Goal: Use online tool/utility: Use online tool/utility

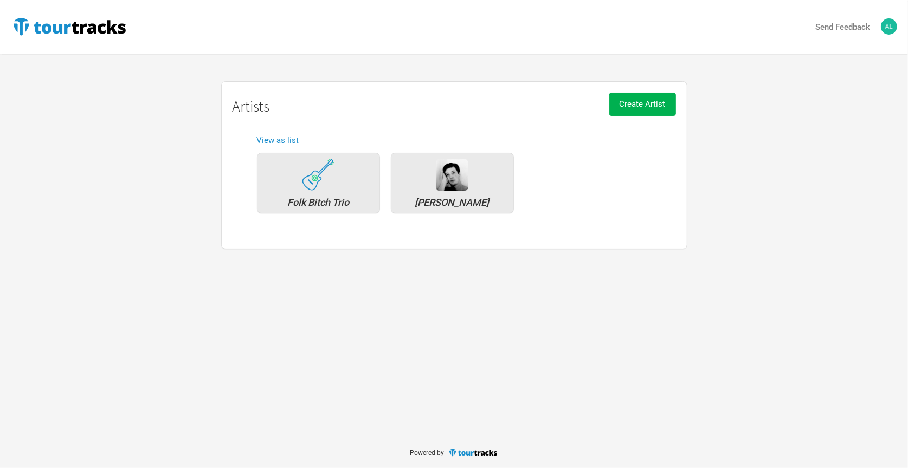
click at [403, 101] on h1 "Artists" at bounding box center [454, 106] width 443 height 17
click at [440, 188] on img at bounding box center [452, 175] width 33 height 33
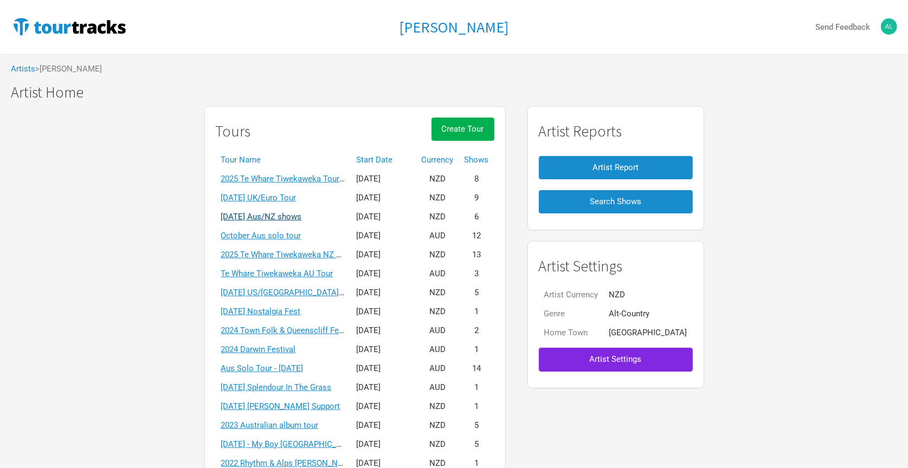
click at [301, 212] on link "[DATE] Aus/NZ shows" at bounding box center [261, 217] width 81 height 10
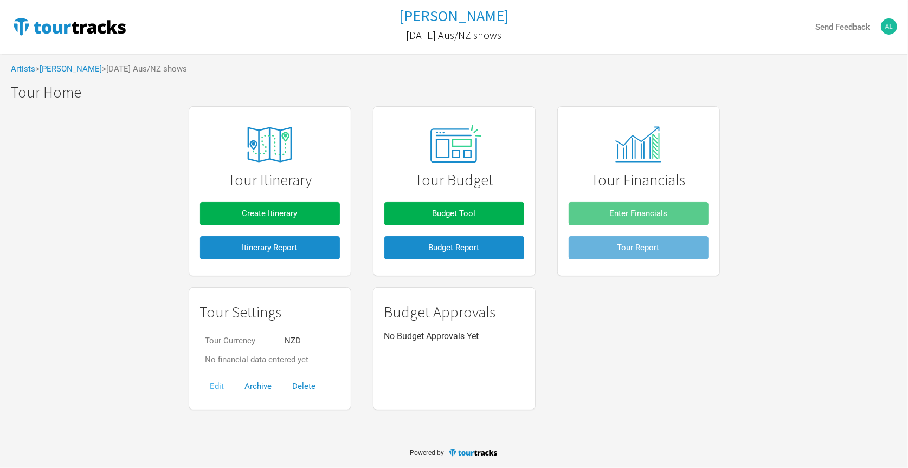
click at [218, 383] on button "Edit" at bounding box center [217, 386] width 35 height 23
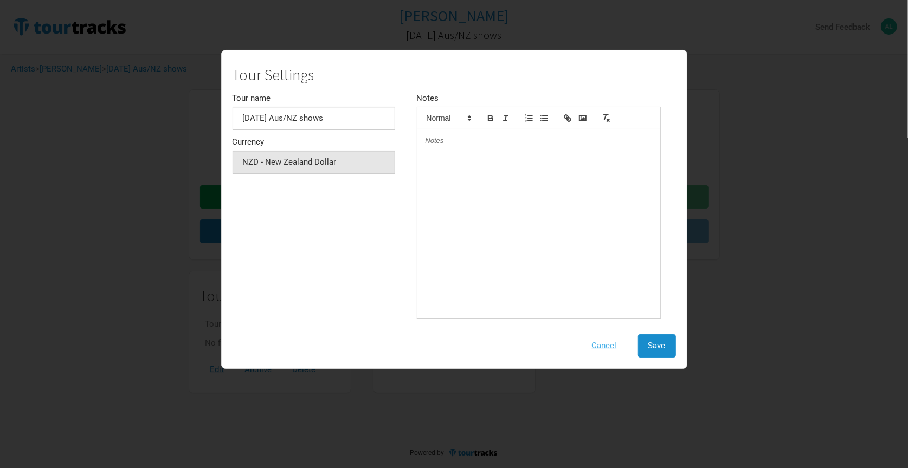
click at [604, 346] on button "Cancel" at bounding box center [605, 345] width 46 height 23
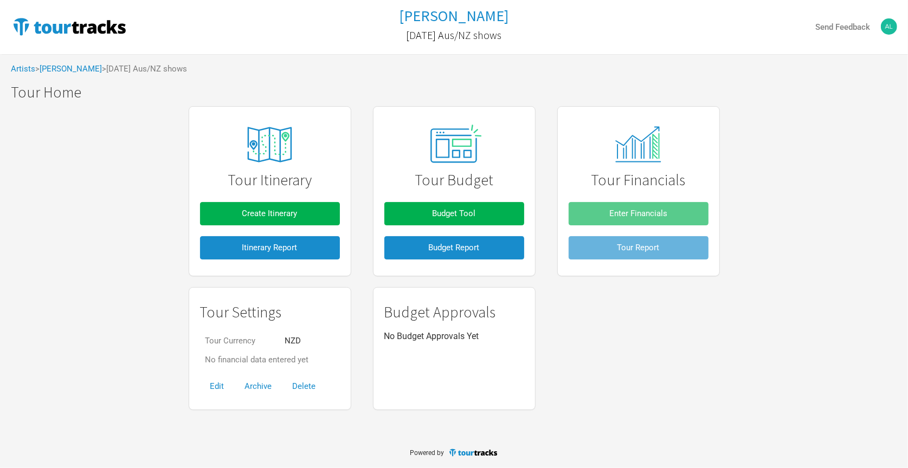
click at [267, 364] on td "No financial data entered yet" at bounding box center [257, 360] width 114 height 19
click at [296, 337] on td "NZD" at bounding box center [296, 341] width 35 height 19
click at [74, 74] on div "Artists > [PERSON_NAME] > [DATE] Aus/NZ shows" at bounding box center [454, 69] width 908 height 30
click at [79, 64] on link "[PERSON_NAME]" at bounding box center [71, 69] width 62 height 10
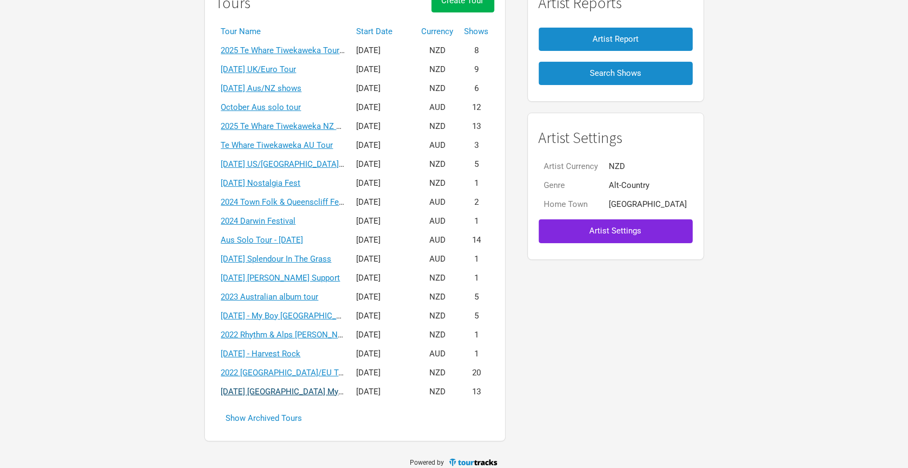
scroll to position [127, 0]
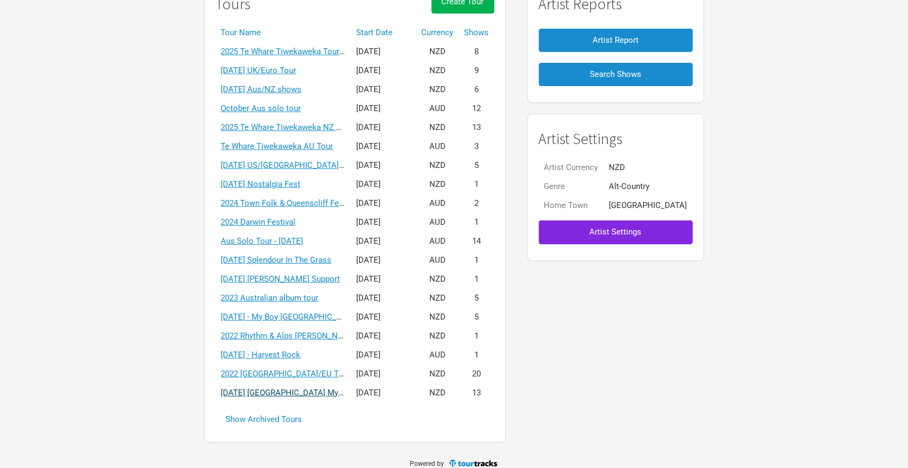
click at [294, 388] on link "[DATE] [GEOGRAPHIC_DATA] My Boy Tour" at bounding box center [297, 393] width 152 height 10
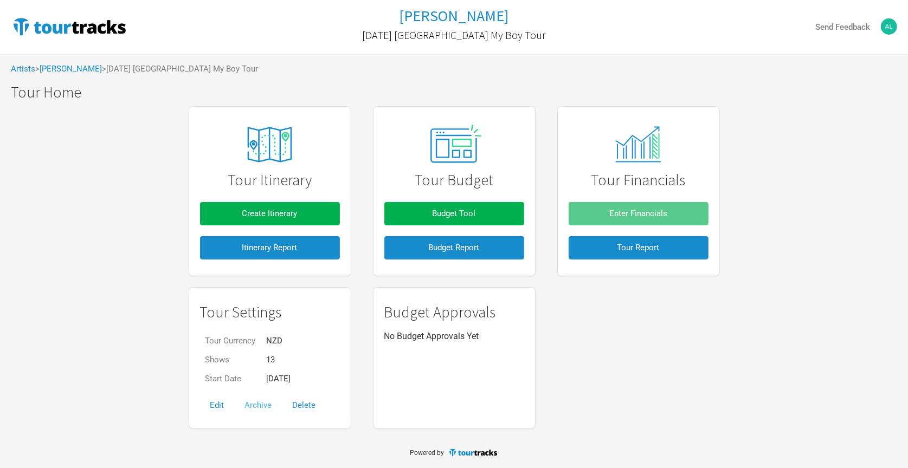
click at [257, 402] on button "Archive" at bounding box center [259, 405] width 48 height 23
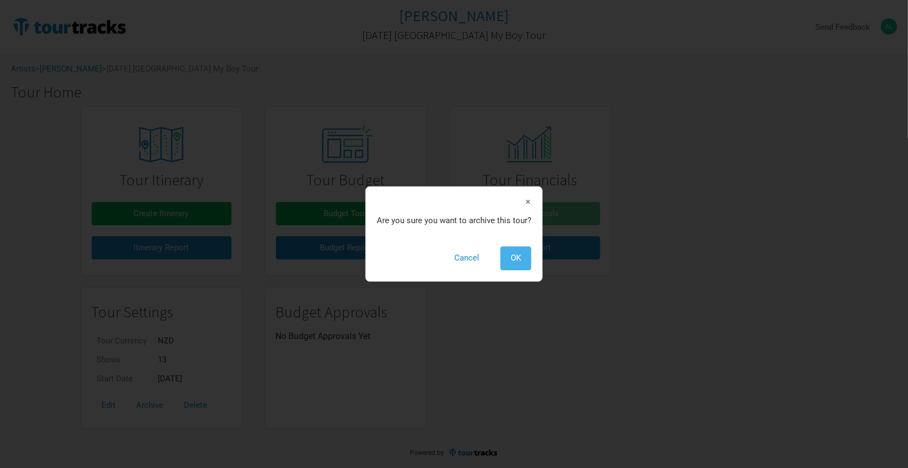
click at [512, 263] on button "OK" at bounding box center [515, 258] width 31 height 23
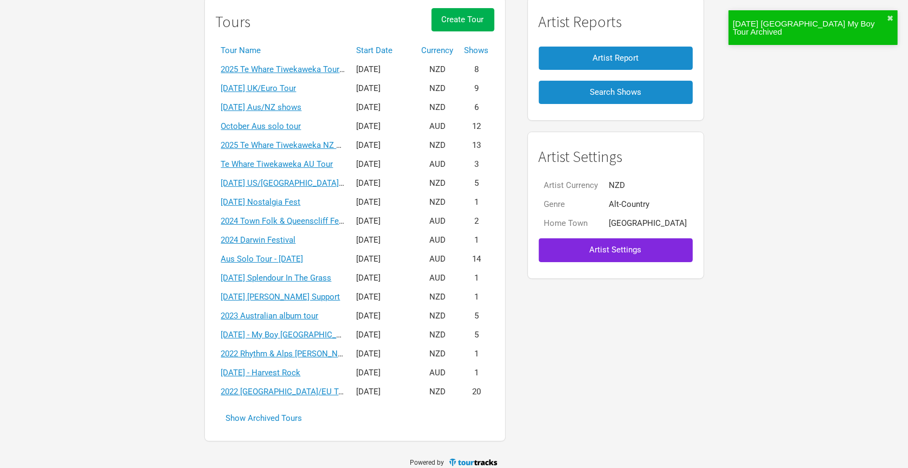
scroll to position [109, 0]
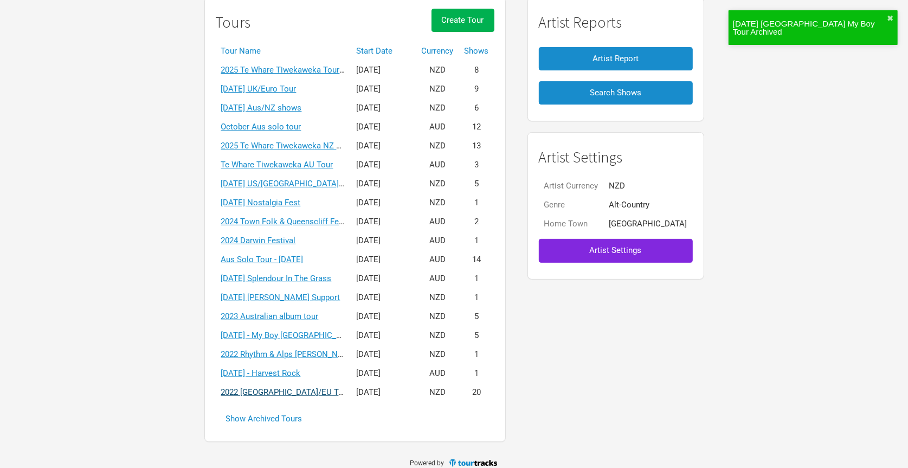
click at [280, 388] on link "2022 [GEOGRAPHIC_DATA]/EU Tour" at bounding box center [286, 393] width 130 height 10
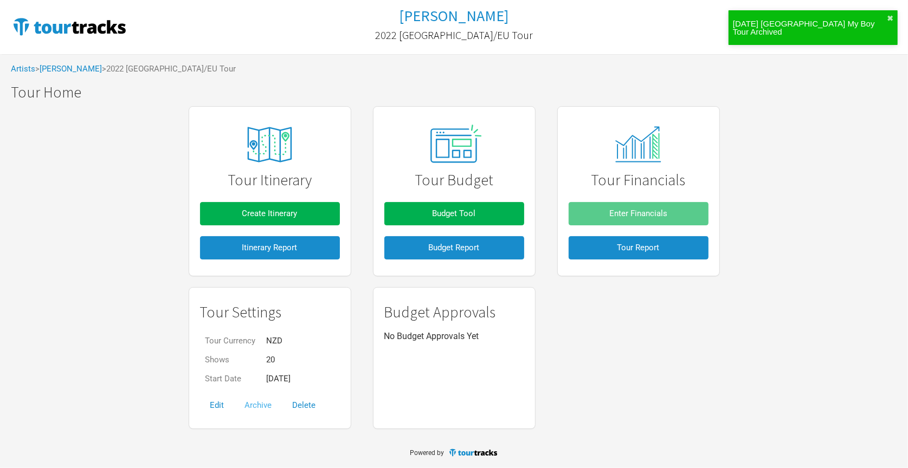
click at [267, 405] on button "Archive" at bounding box center [259, 405] width 48 height 23
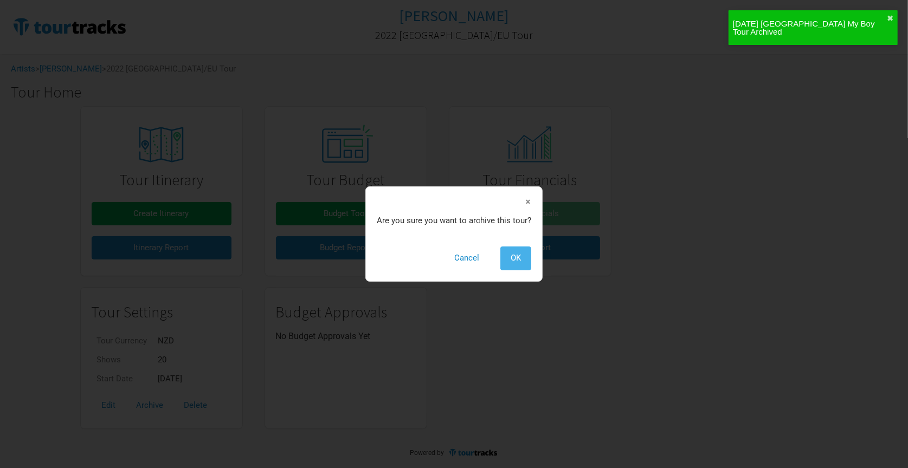
click at [508, 257] on button "OK" at bounding box center [515, 258] width 31 height 23
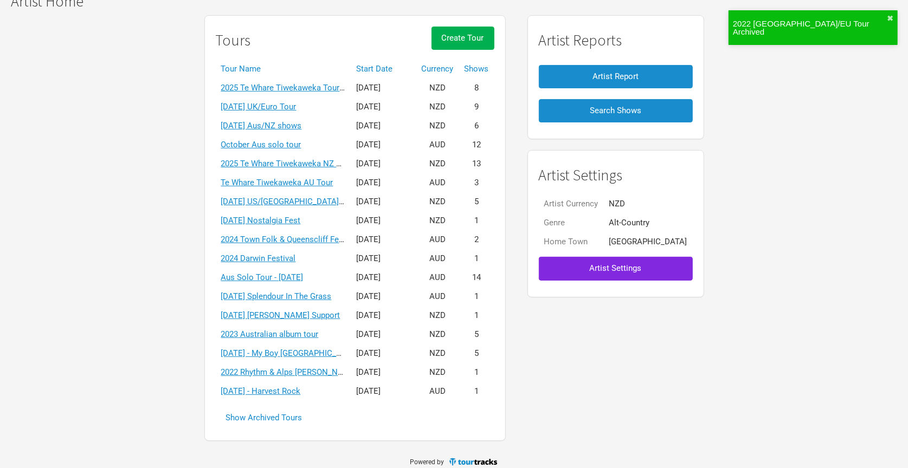
scroll to position [91, 0]
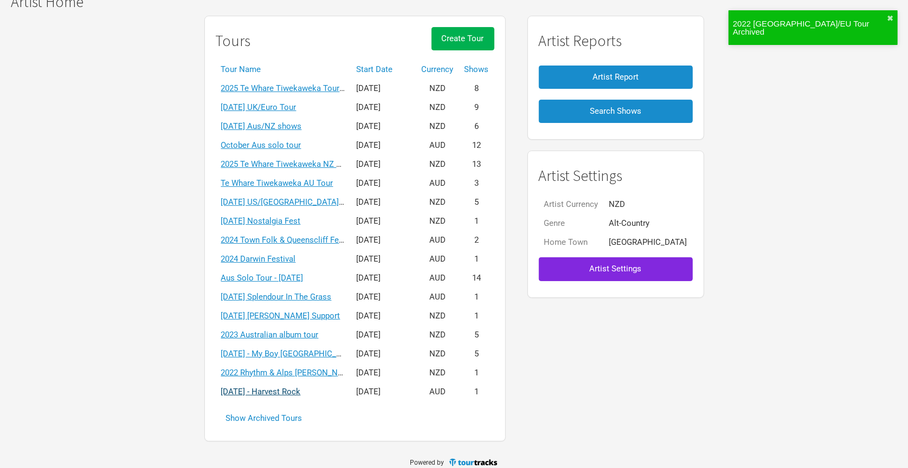
click at [301, 387] on link "[DATE] - Harvest Rock" at bounding box center [261, 392] width 80 height 10
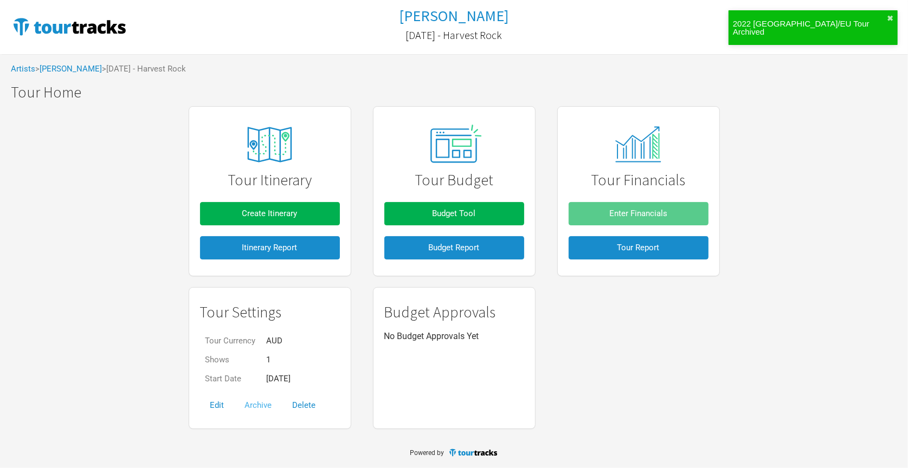
click at [266, 403] on button "Archive" at bounding box center [259, 405] width 48 height 23
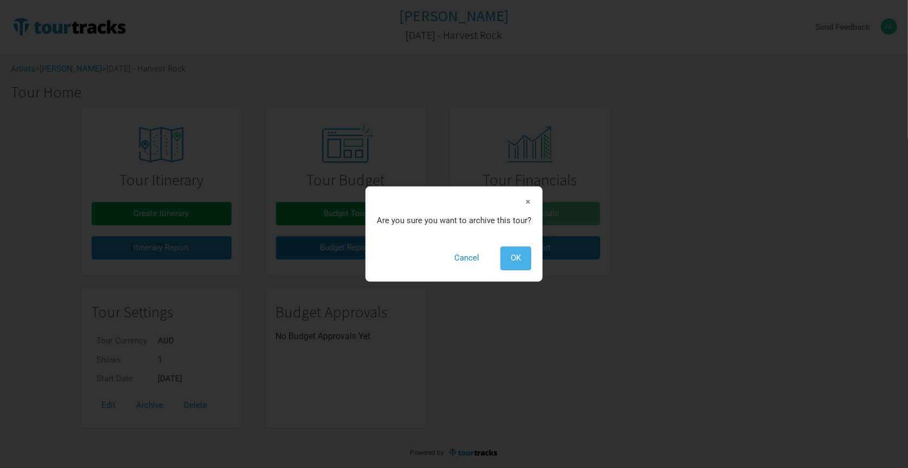
click at [511, 263] on button "OK" at bounding box center [515, 258] width 31 height 23
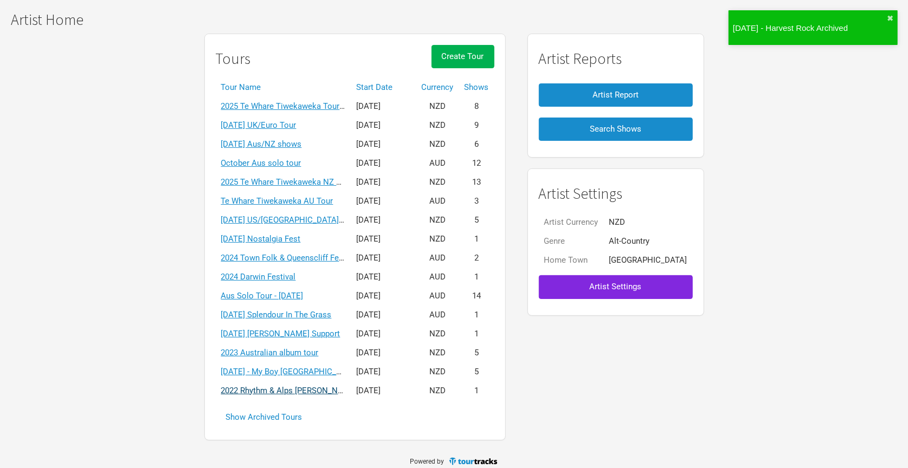
scroll to position [72, 0]
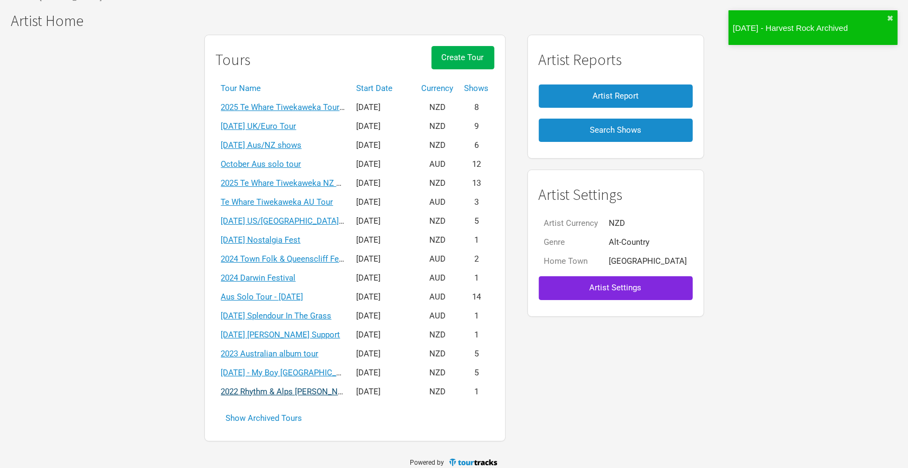
click at [287, 387] on link "2022 Rhythm & Alps [PERSON_NAME] Festival" at bounding box center [304, 392] width 167 height 10
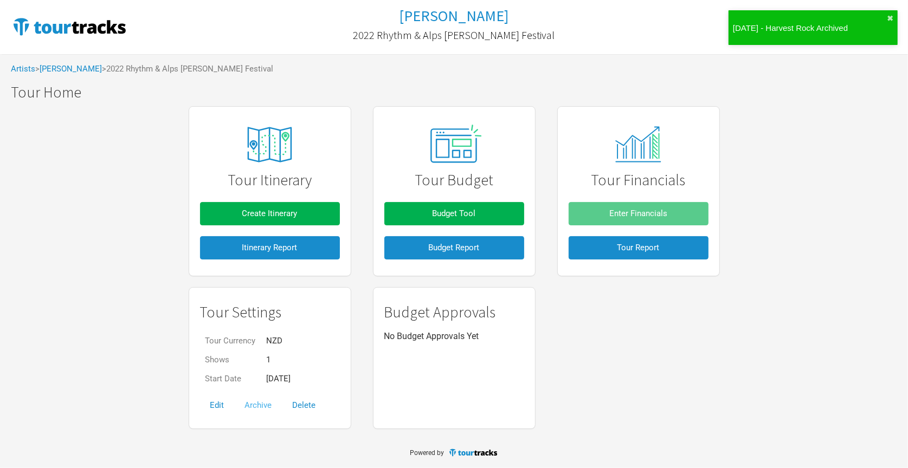
click at [257, 403] on button "Archive" at bounding box center [259, 405] width 48 height 23
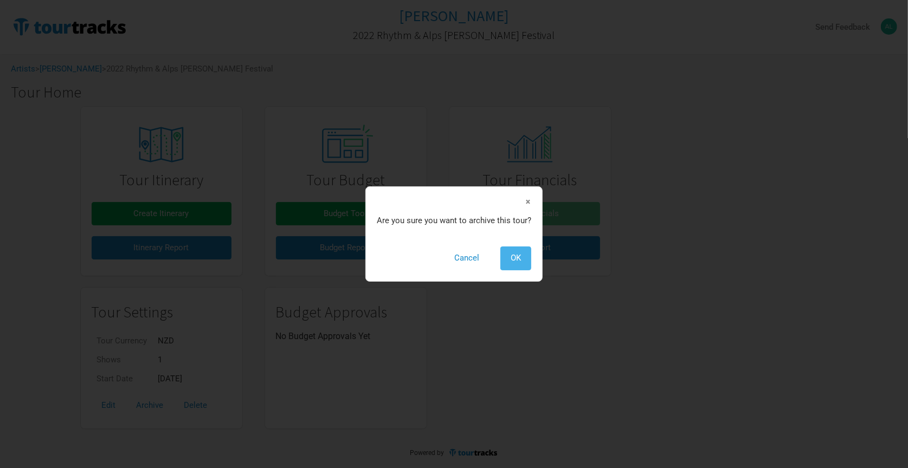
click at [518, 263] on button "OK" at bounding box center [515, 258] width 31 height 23
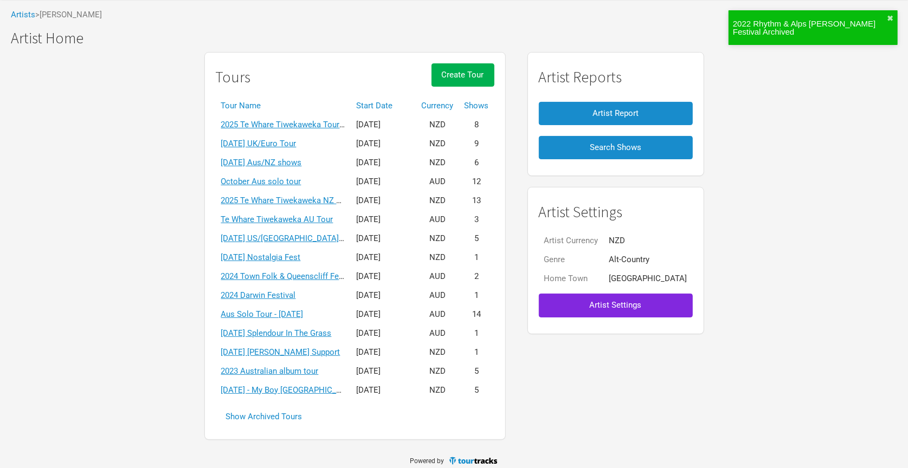
scroll to position [53, 0]
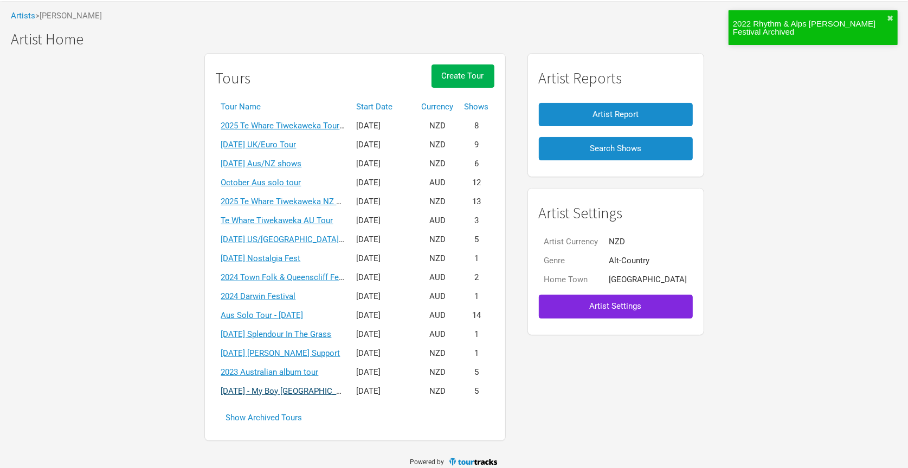
click at [298, 386] on link "[DATE] - My Boy [GEOGRAPHIC_DATA]" at bounding box center [290, 391] width 138 height 10
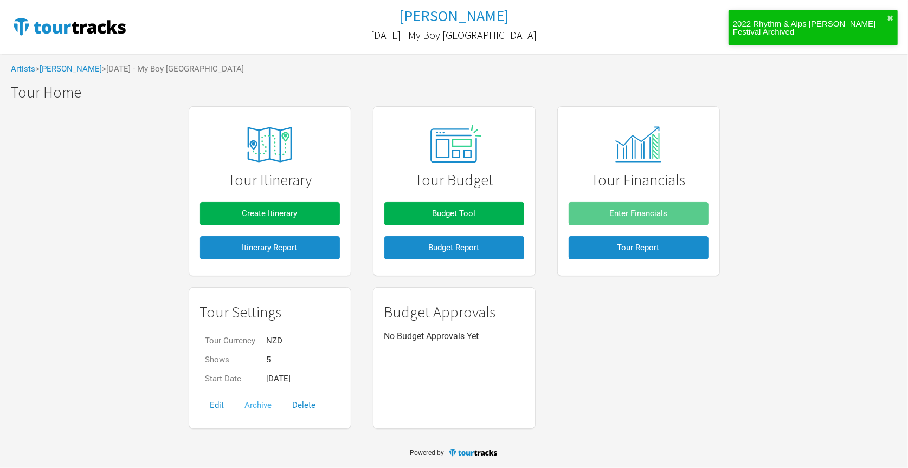
click at [261, 407] on button "Archive" at bounding box center [259, 405] width 48 height 23
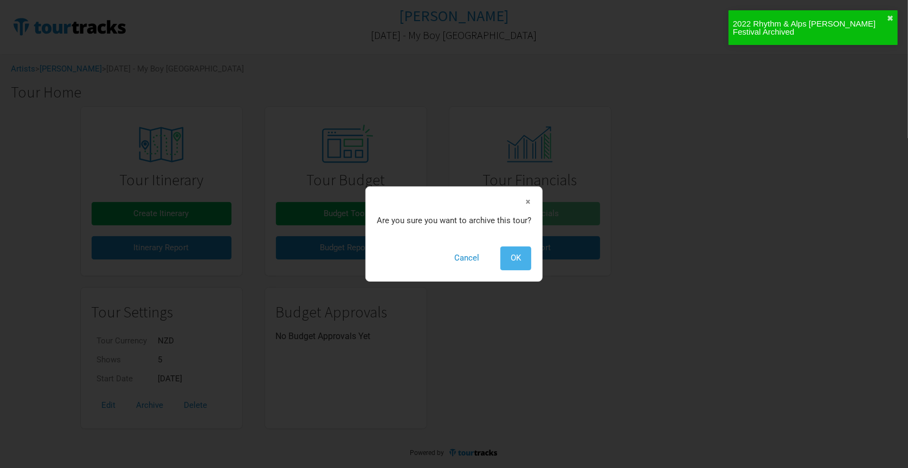
click at [521, 254] on button "OK" at bounding box center [515, 258] width 31 height 23
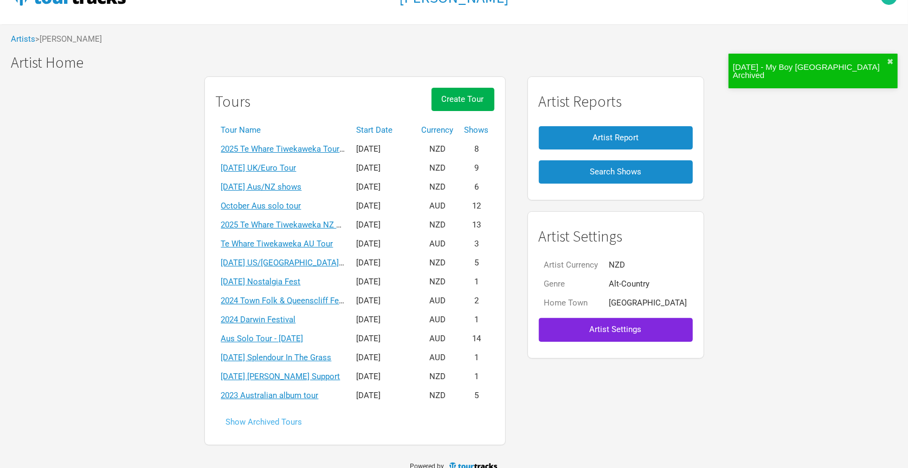
scroll to position [35, 0]
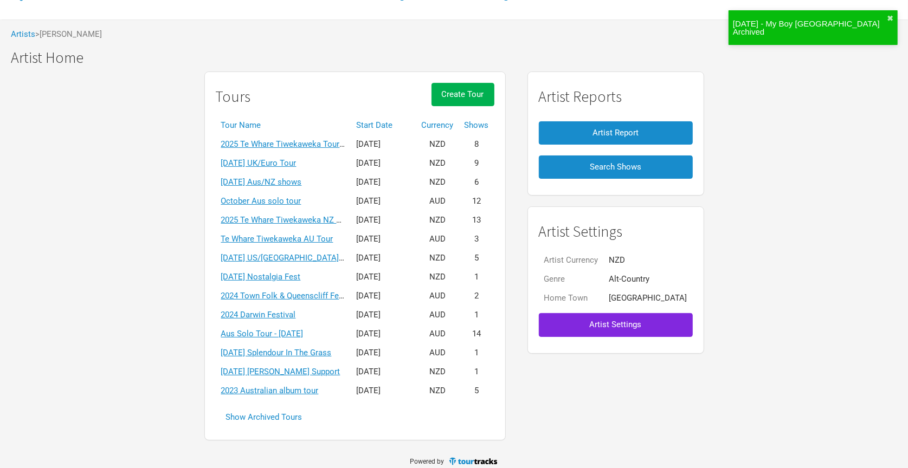
click at [299, 382] on td "2023 Australian album tour" at bounding box center [283, 391] width 135 height 19
click at [301, 386] on link "2023 Australian album tour" at bounding box center [270, 391] width 98 height 10
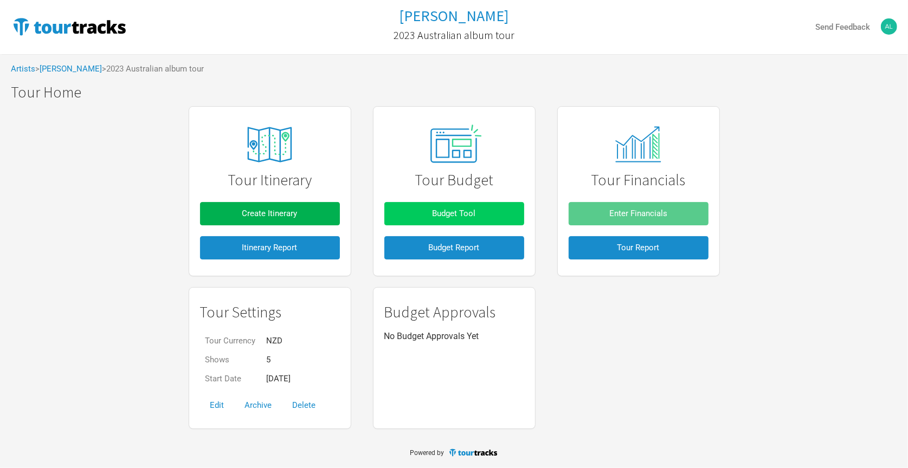
click at [408, 214] on button "Budget Tool" at bounding box center [454, 213] width 140 height 23
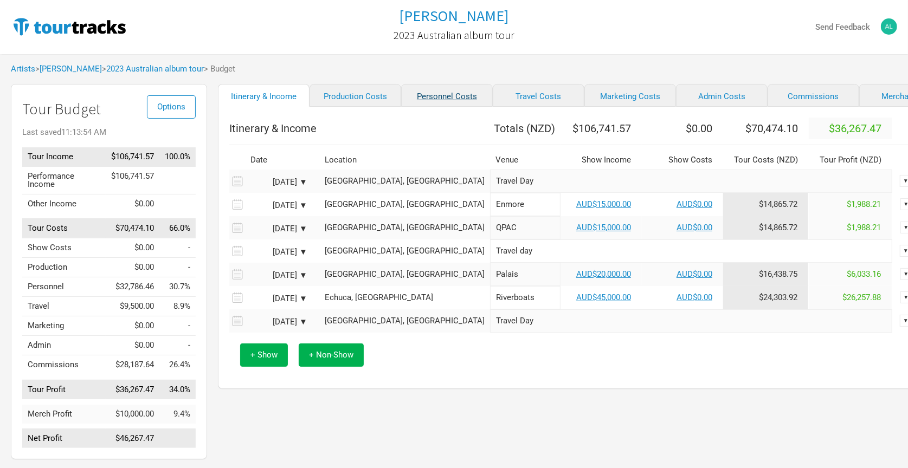
click at [416, 96] on link "Personnel Costs" at bounding box center [447, 95] width 92 height 23
select select "NZD"
select select "Shows"
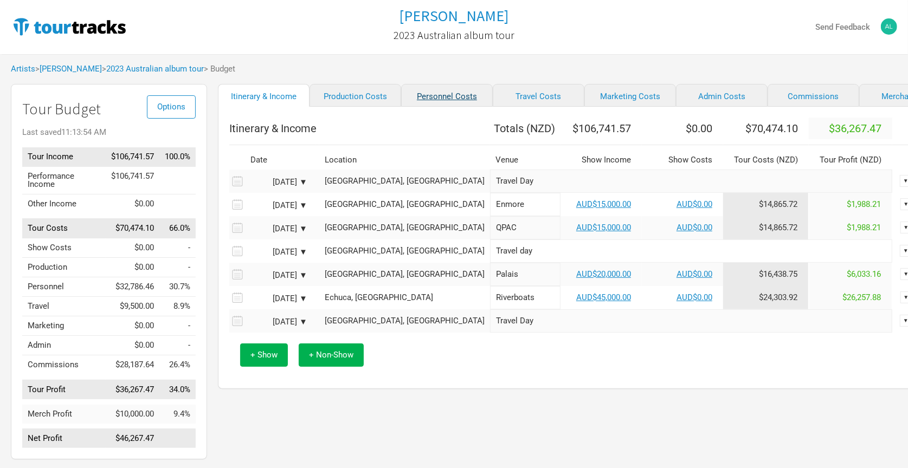
select select "NZD"
select select "Total Days"
select select "NZD"
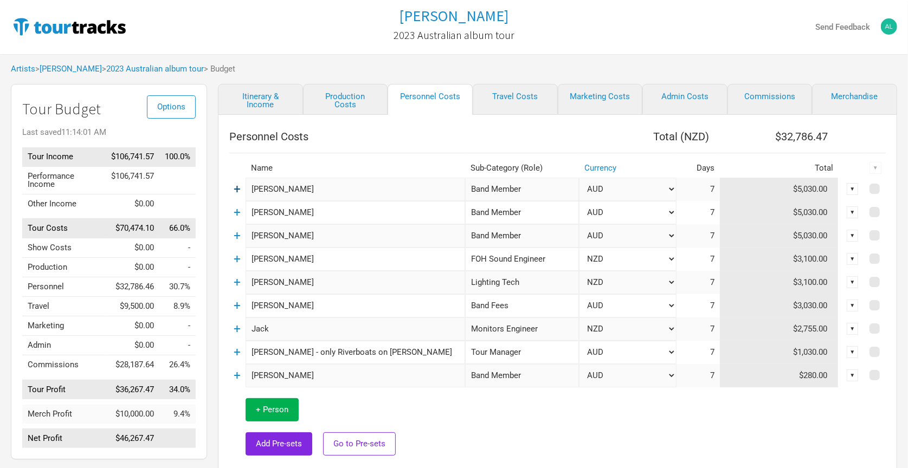
click at [237, 188] on link "+" at bounding box center [237, 189] width 7 height 14
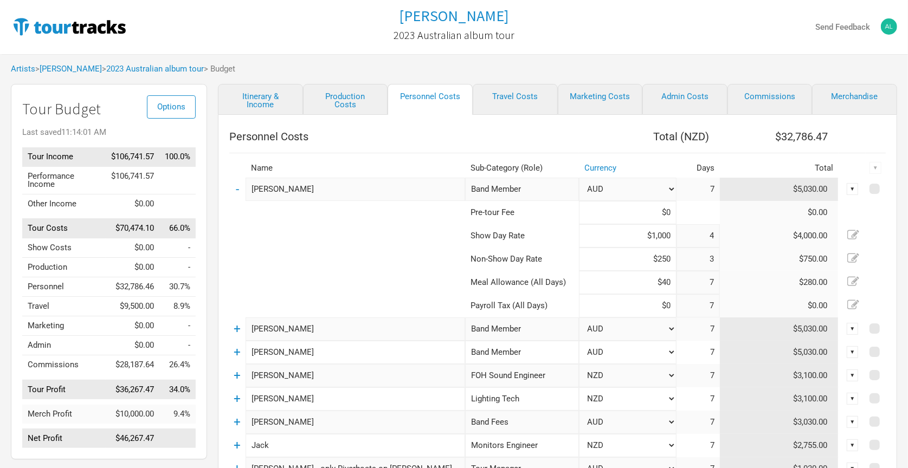
click at [230, 324] on td "+" at bounding box center [237, 329] width 16 height 23
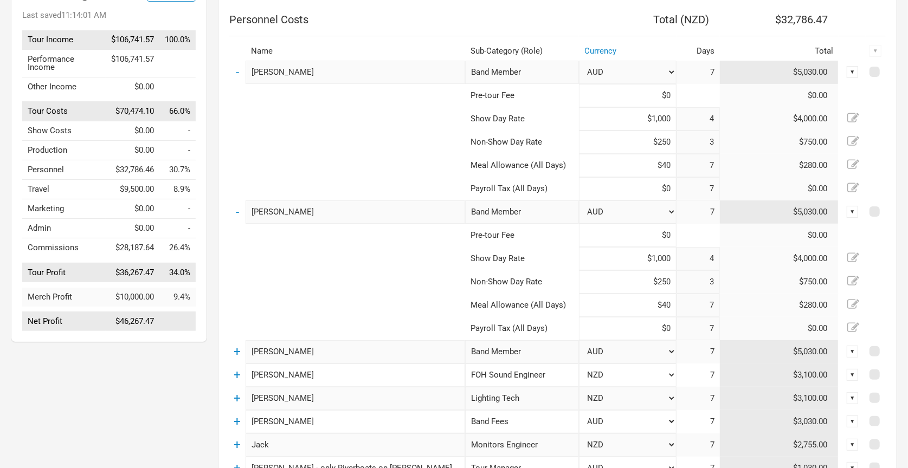
scroll to position [299, 0]
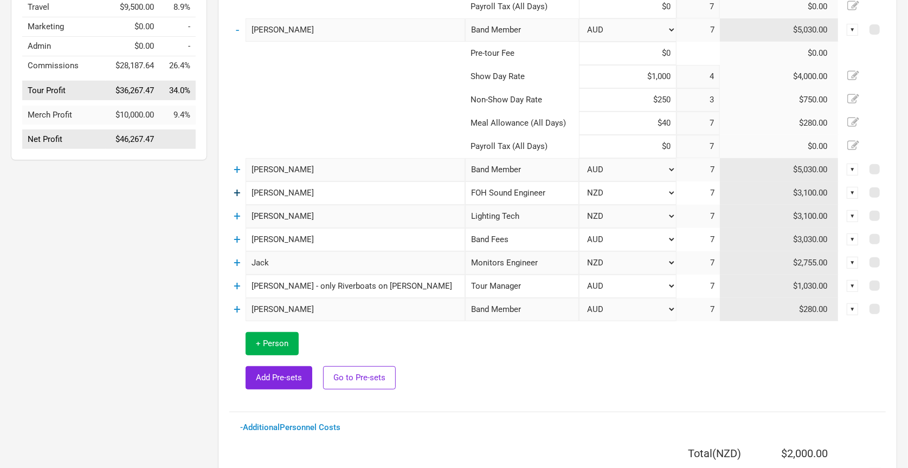
click at [240, 193] on link "+" at bounding box center [237, 193] width 7 height 14
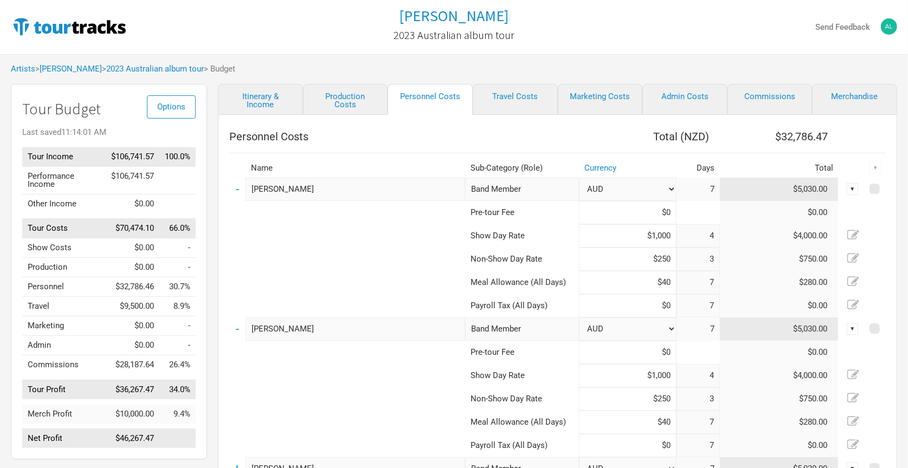
scroll to position [0, 0]
click at [80, 68] on link "[PERSON_NAME]" at bounding box center [71, 69] width 62 height 10
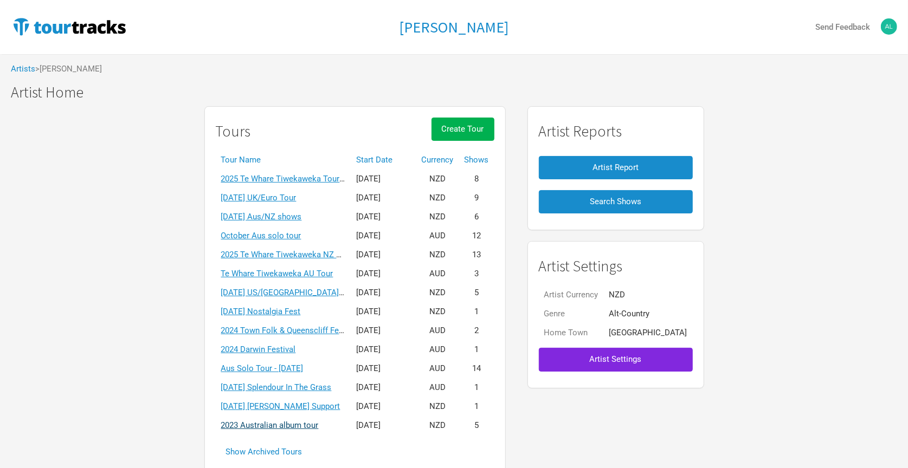
click at [299, 421] on link "2023 Australian album tour" at bounding box center [270, 426] width 98 height 10
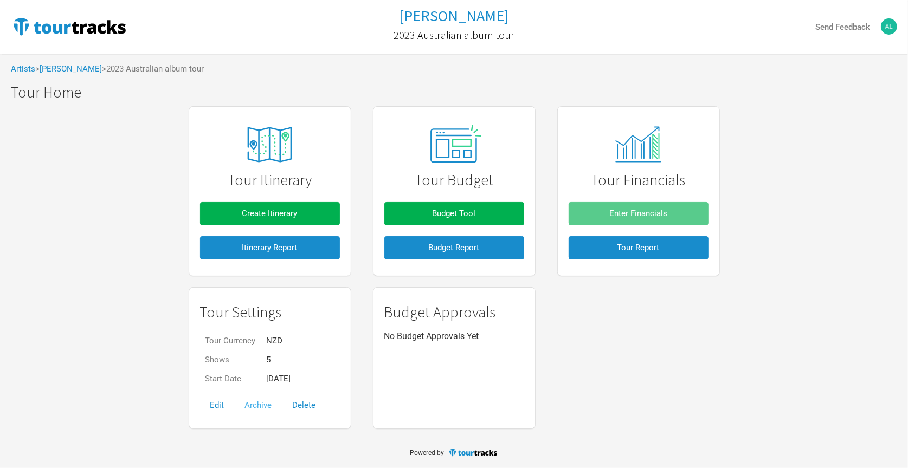
click at [261, 403] on button "Archive" at bounding box center [259, 405] width 48 height 23
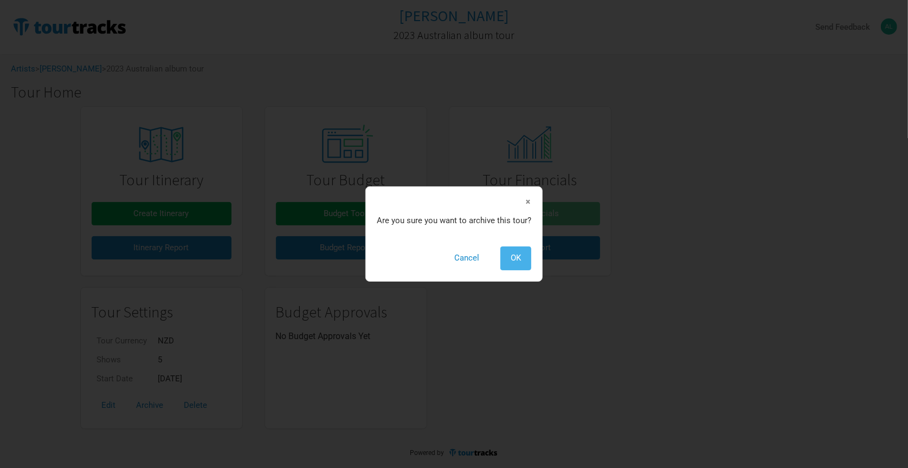
click at [500, 257] on button "OK" at bounding box center [515, 258] width 31 height 23
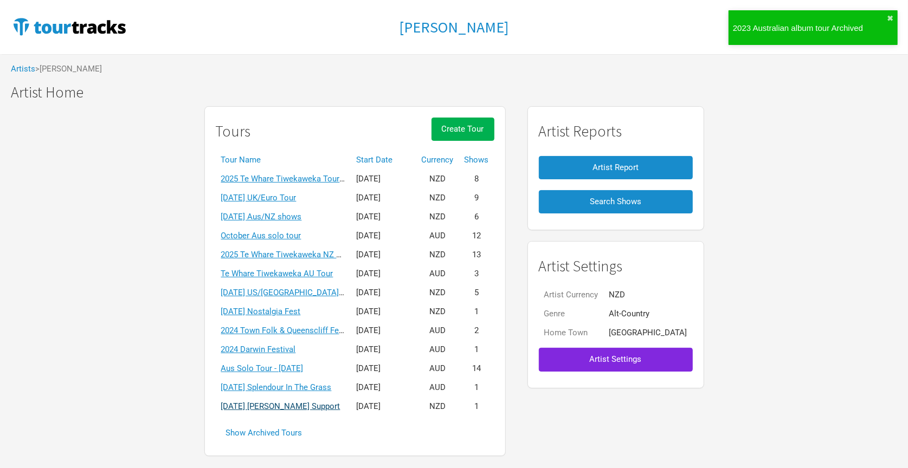
click at [277, 402] on link "[DATE] [PERSON_NAME] Support" at bounding box center [280, 407] width 119 height 10
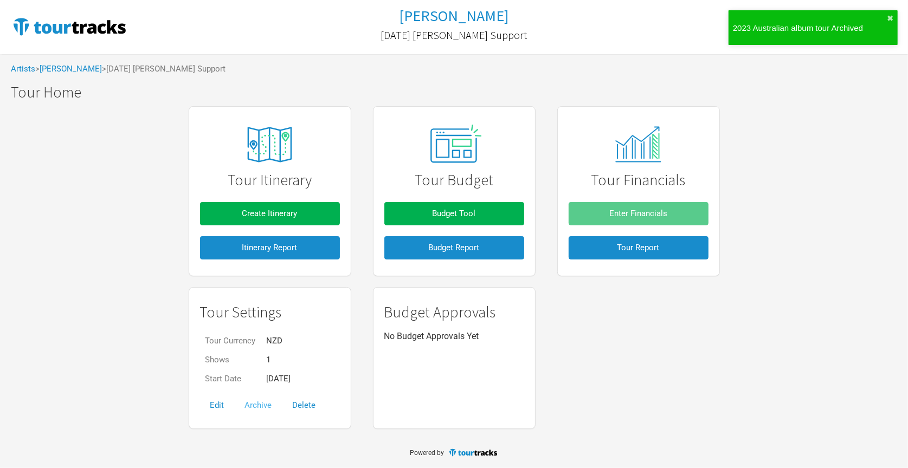
click at [257, 403] on button "Archive" at bounding box center [259, 405] width 48 height 23
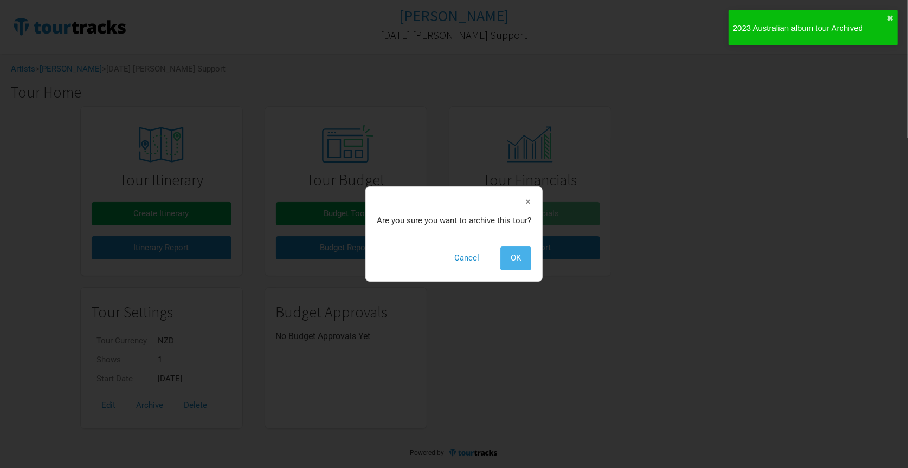
click at [528, 251] on button "OK" at bounding box center [515, 258] width 31 height 23
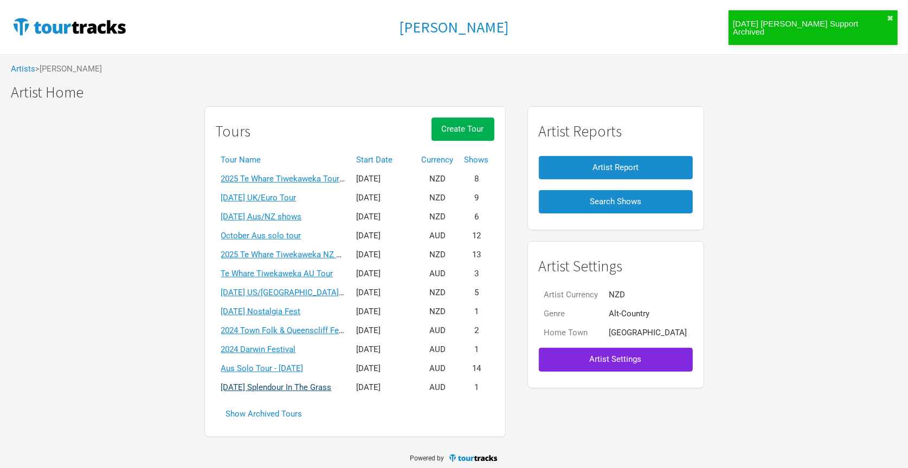
click at [283, 383] on link "[DATE] Splendour In The Grass" at bounding box center [276, 388] width 111 height 10
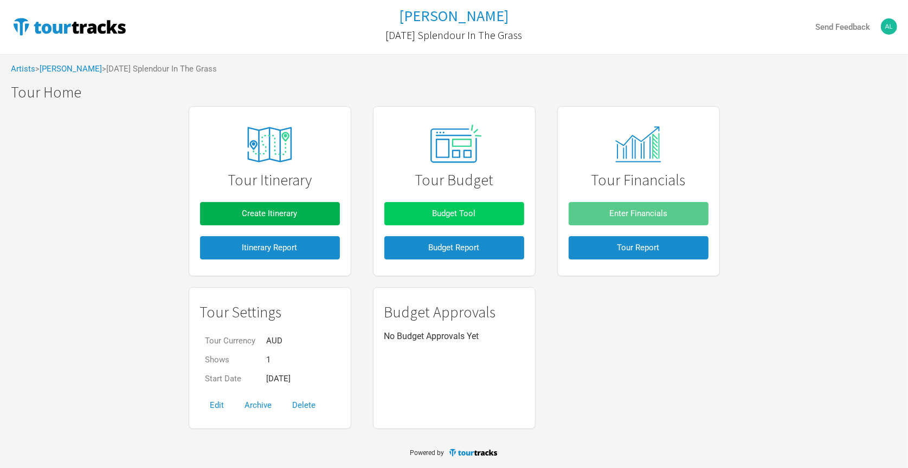
click at [443, 212] on span "Budget Tool" at bounding box center [454, 214] width 43 height 10
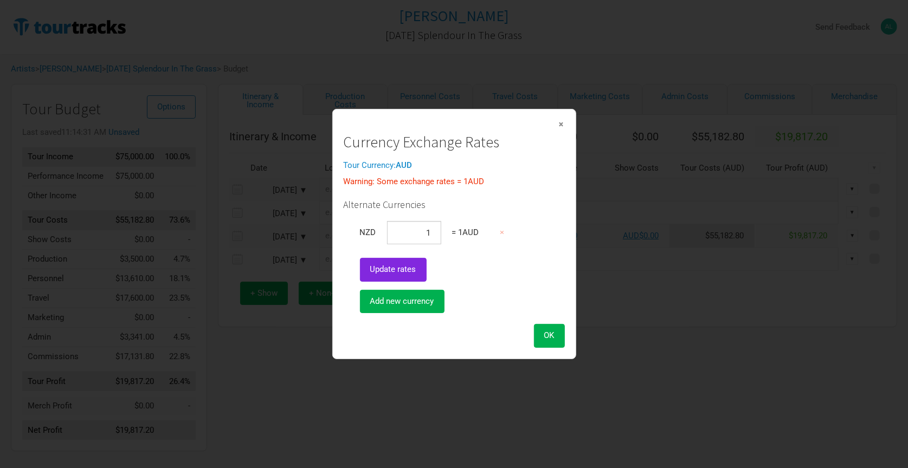
click at [560, 125] on span "×" at bounding box center [561, 124] width 7 height 12
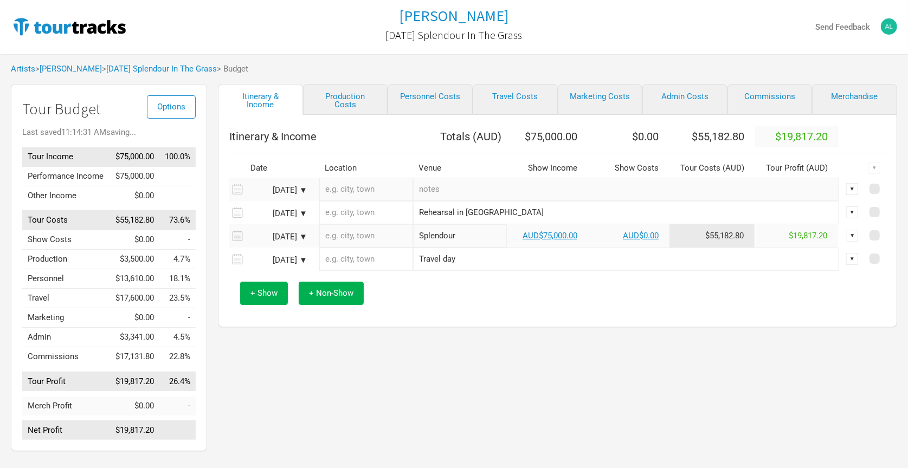
click at [418, 89] on link "Personnel Costs" at bounding box center [430, 99] width 85 height 31
select select "Shows"
select select "Total Days"
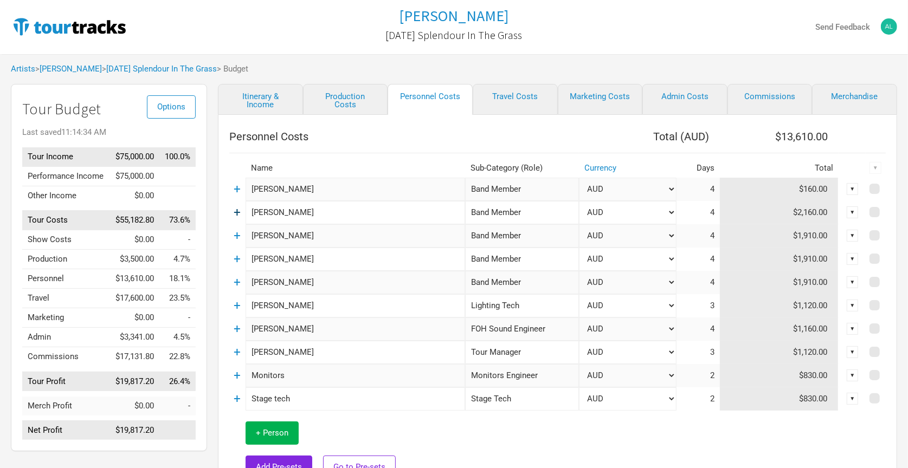
click at [237, 209] on link "+" at bounding box center [237, 212] width 7 height 14
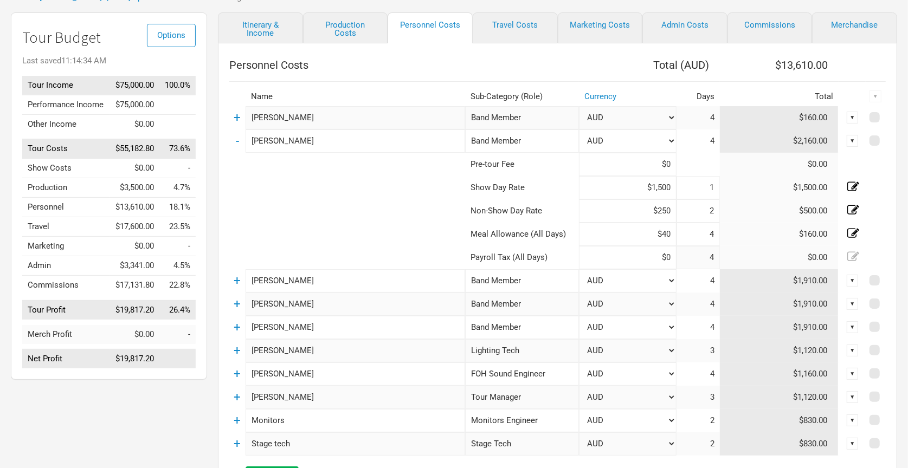
scroll to position [77, 0]
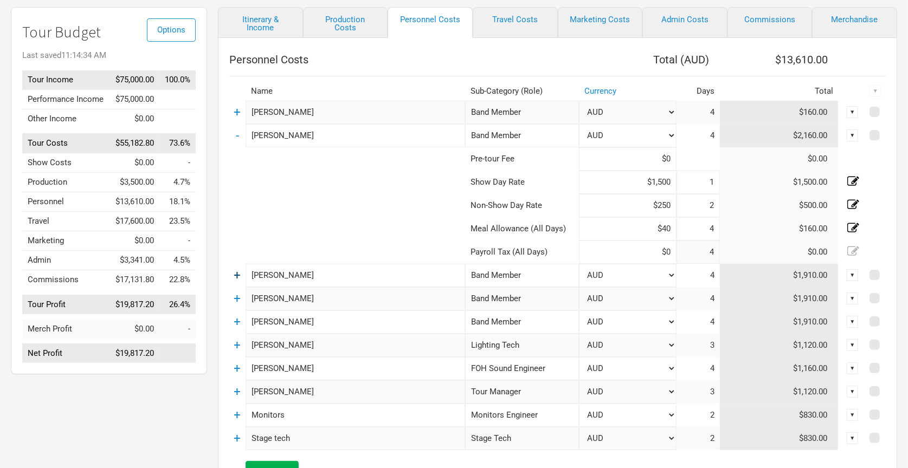
click at [234, 272] on link "+" at bounding box center [237, 275] width 7 height 14
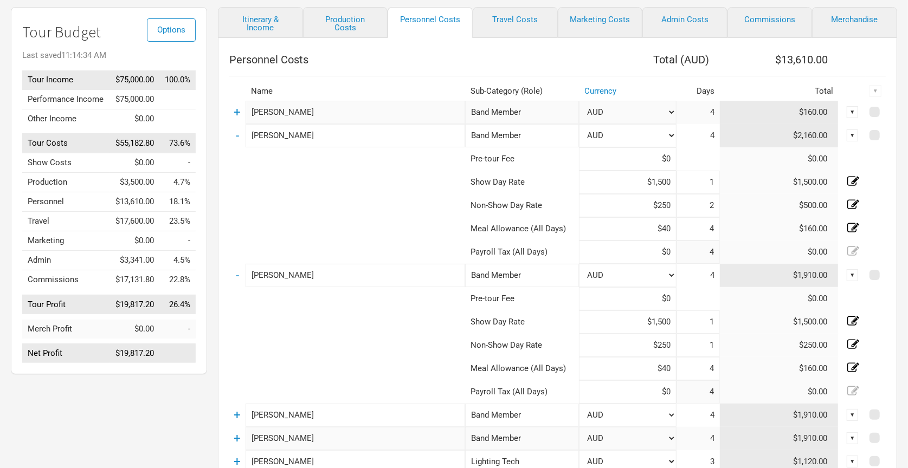
click at [234, 272] on td "-" at bounding box center [237, 275] width 16 height 23
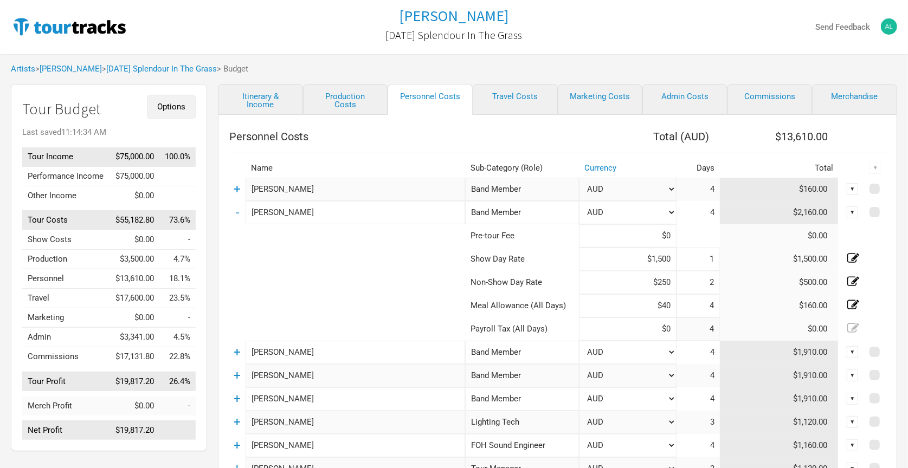
scroll to position [0, 0]
click at [92, 68] on link "[PERSON_NAME]" at bounding box center [71, 69] width 62 height 10
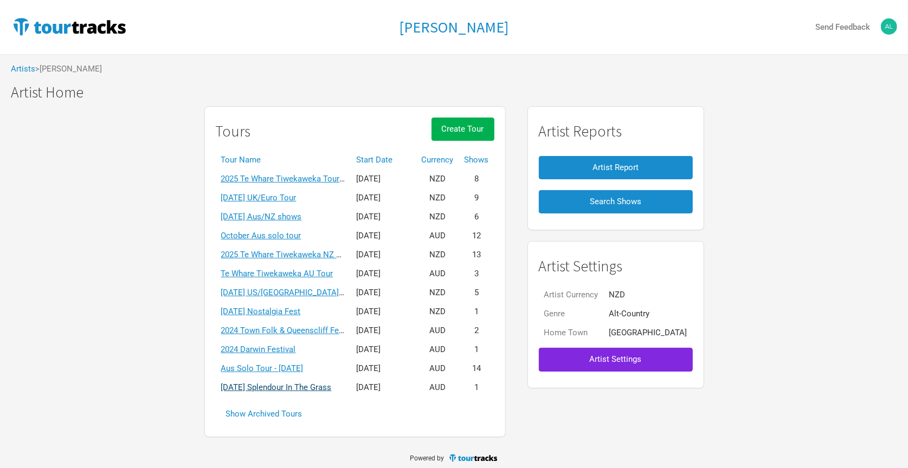
click at [300, 383] on link "[DATE] Splendour In The Grass" at bounding box center [276, 388] width 111 height 10
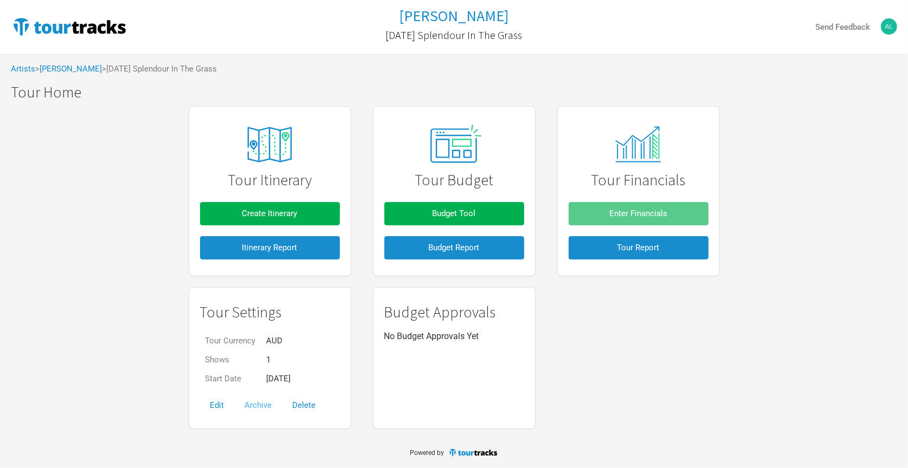
click at [266, 403] on button "Archive" at bounding box center [259, 405] width 48 height 23
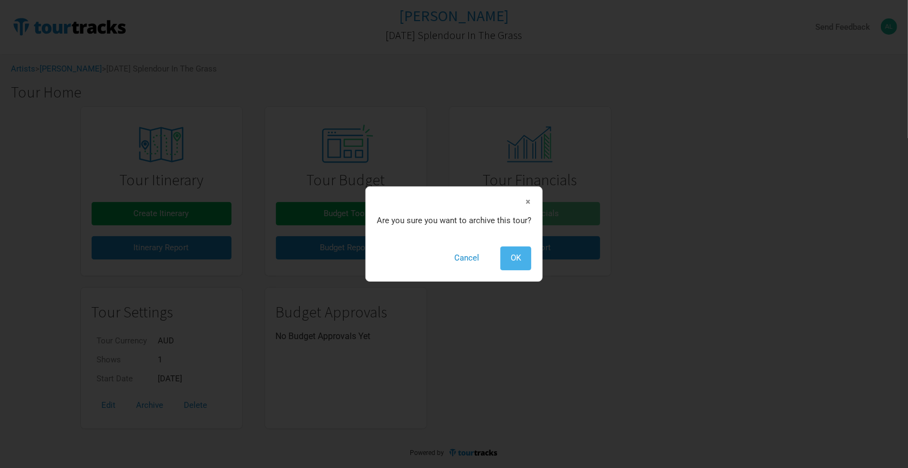
click at [521, 262] on button "OK" at bounding box center [515, 258] width 31 height 23
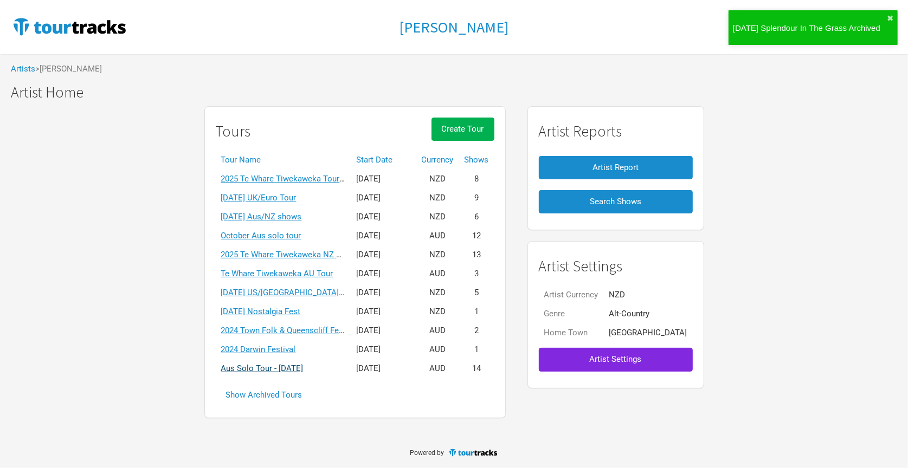
click at [288, 364] on link "Aus Solo Tour - [DATE]" at bounding box center [262, 369] width 82 height 10
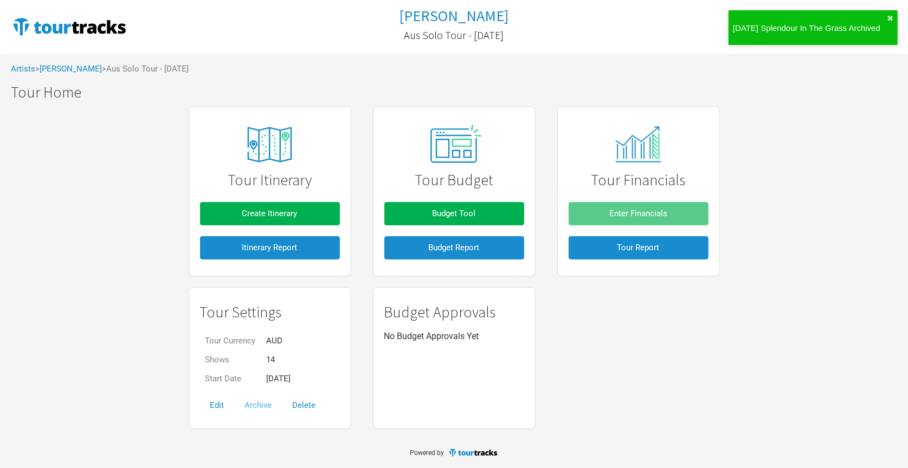
click at [259, 405] on button "Archive" at bounding box center [259, 405] width 48 height 23
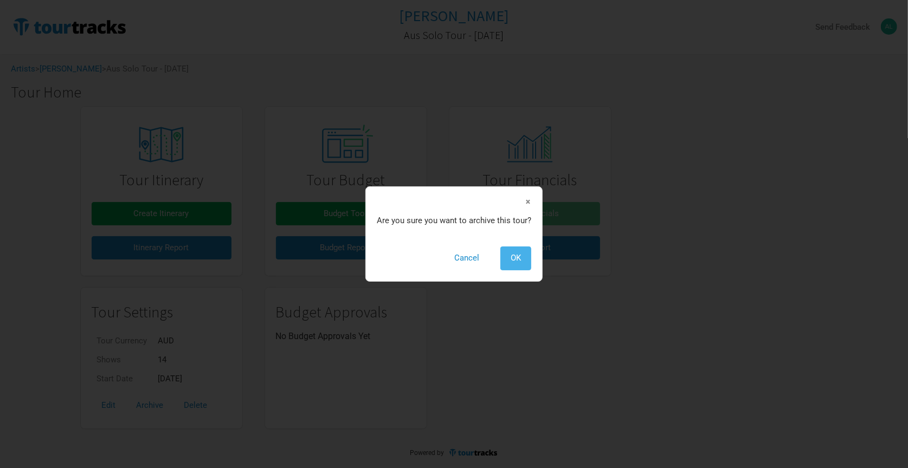
click at [511, 259] on span "OK" at bounding box center [516, 258] width 10 height 10
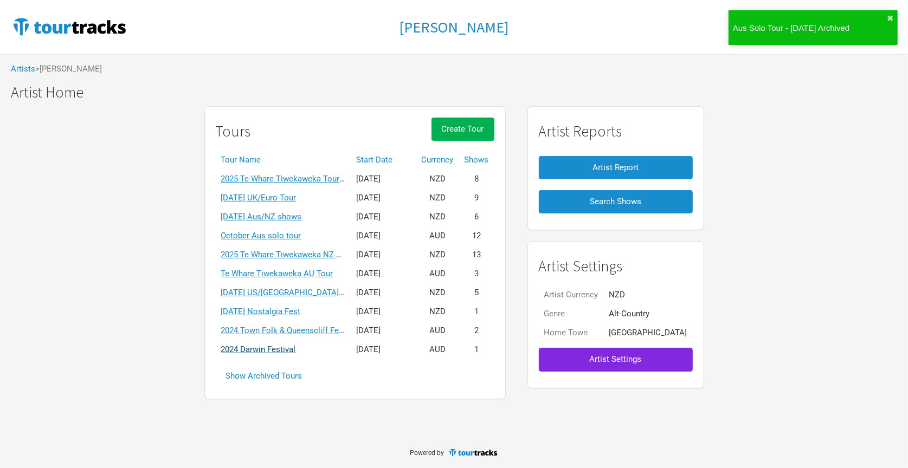
click at [272, 345] on link "2024 Darwin Festival" at bounding box center [258, 350] width 75 height 10
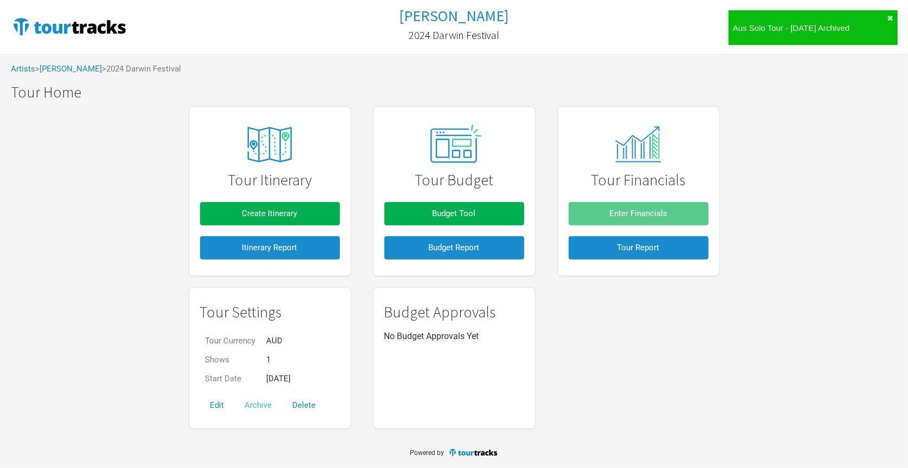
click at [261, 402] on button "Archive" at bounding box center [259, 405] width 48 height 23
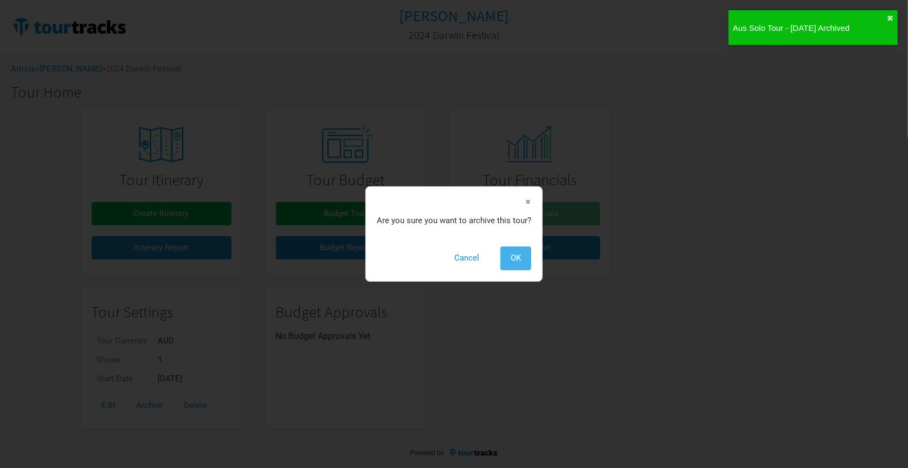
click at [505, 255] on button "OK" at bounding box center [515, 258] width 31 height 23
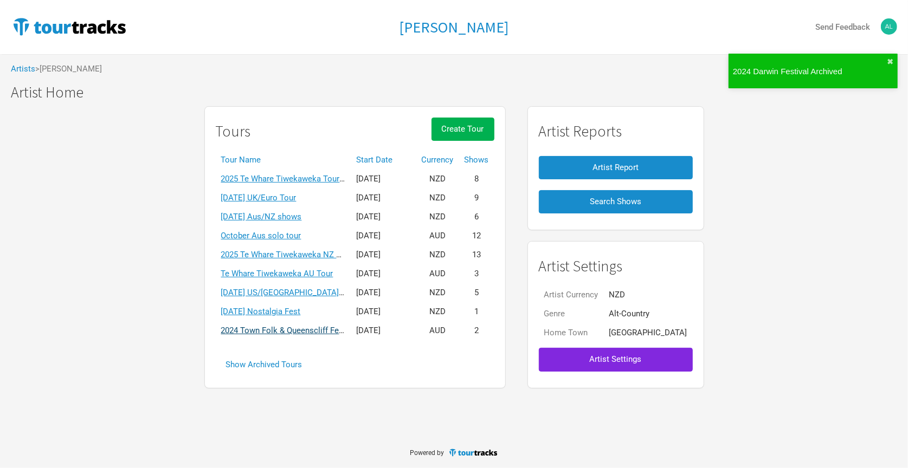
click at [291, 326] on link "2024 Town Folk & Queenscliff Festivals" at bounding box center [292, 331] width 142 height 10
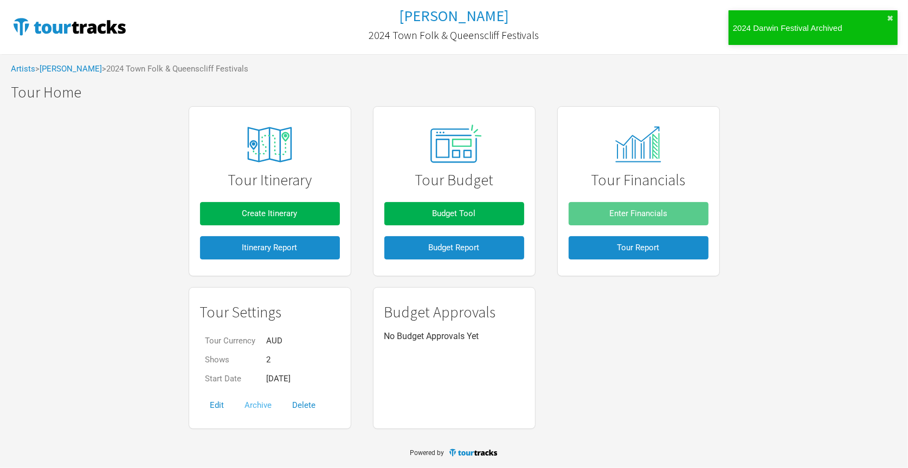
click at [260, 403] on button "Archive" at bounding box center [259, 405] width 48 height 23
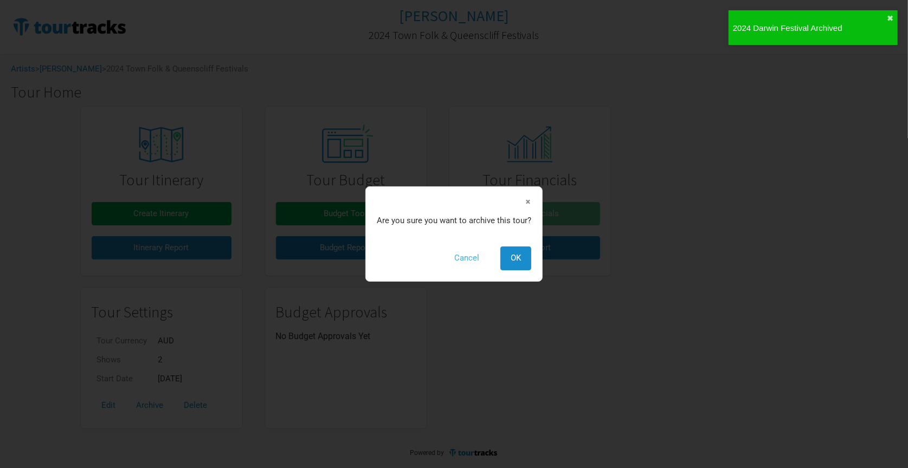
click at [467, 259] on button "Cancel" at bounding box center [467, 258] width 46 height 23
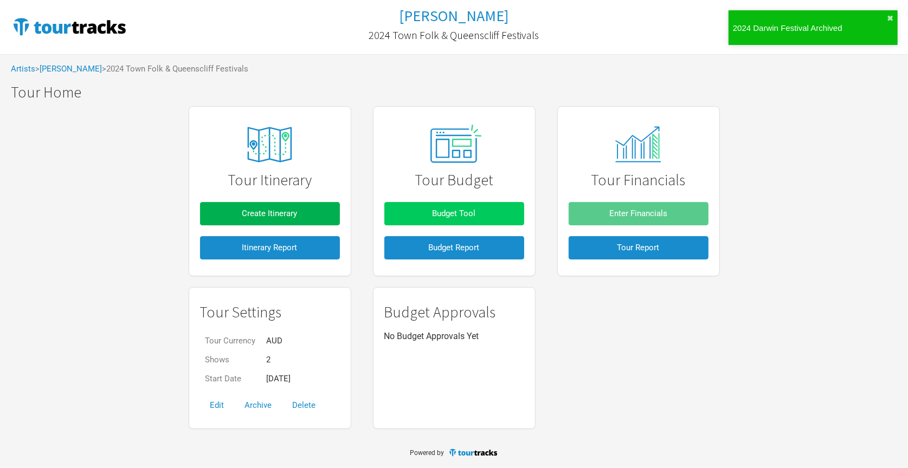
click at [411, 222] on button "Budget Tool" at bounding box center [454, 213] width 140 height 23
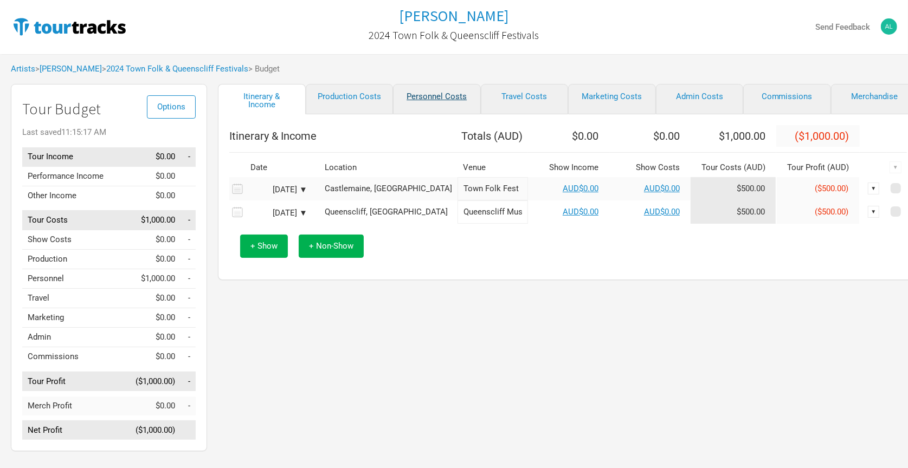
click at [425, 94] on link "Personnel Costs" at bounding box center [437, 99] width 88 height 30
select select "NZD"
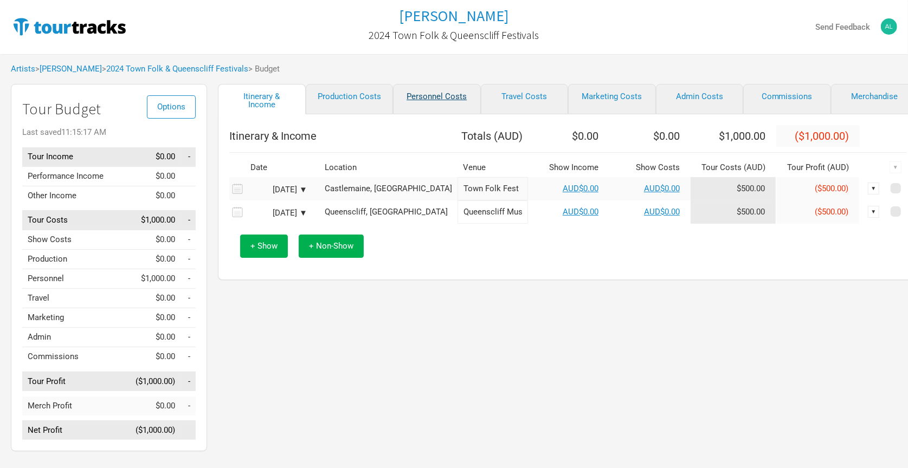
select select "NZD"
select select "Shows"
select select "Total Days"
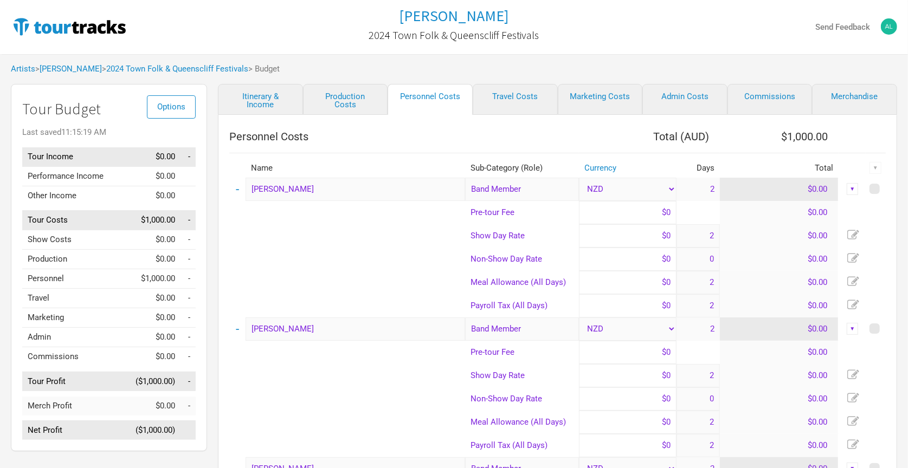
click at [370, 145] on th "Personnel Costs" at bounding box center [404, 137] width 350 height 22
click at [88, 70] on link "[PERSON_NAME]" at bounding box center [71, 69] width 62 height 10
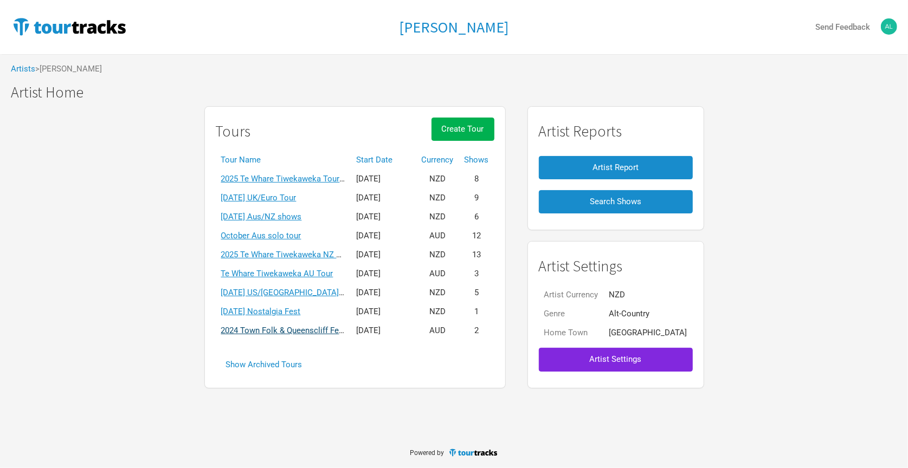
click at [257, 326] on link "2024 Town Folk & Queenscliff Festivals" at bounding box center [292, 331] width 142 height 10
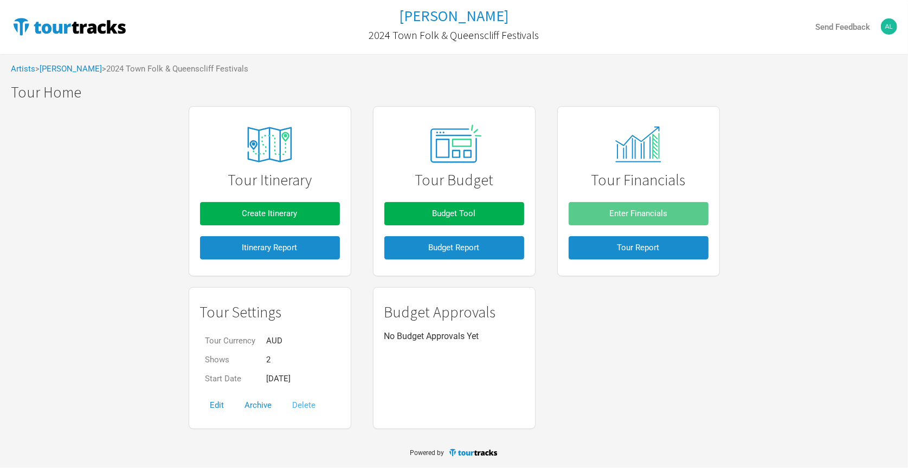
click at [298, 403] on button "Delete" at bounding box center [304, 405] width 44 height 23
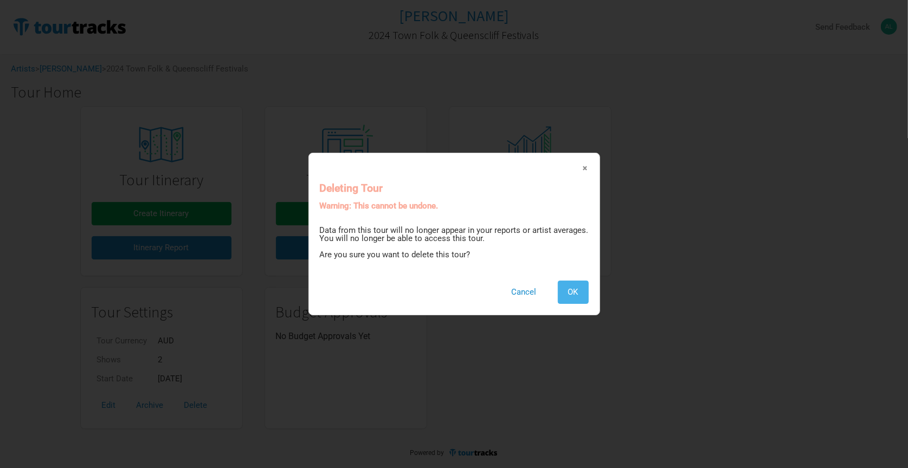
click at [570, 293] on span "OK" at bounding box center [573, 292] width 10 height 10
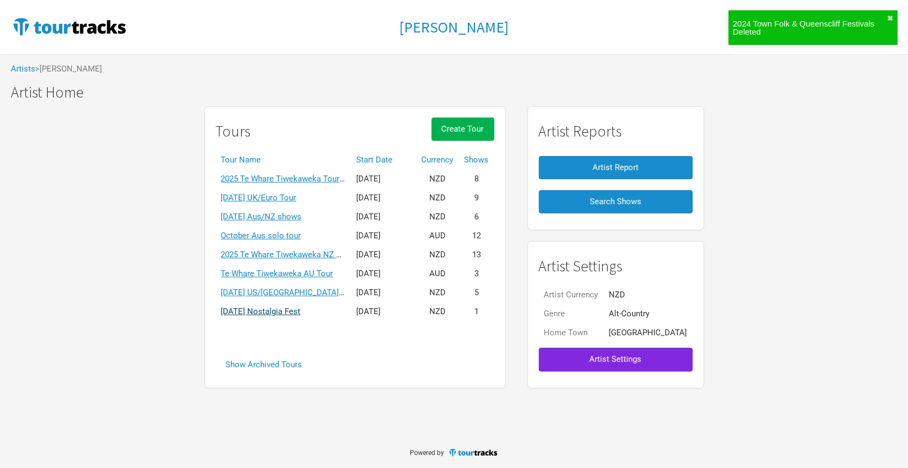
click at [301, 307] on link "[DATE] Nostalgia Fest" at bounding box center [261, 312] width 80 height 10
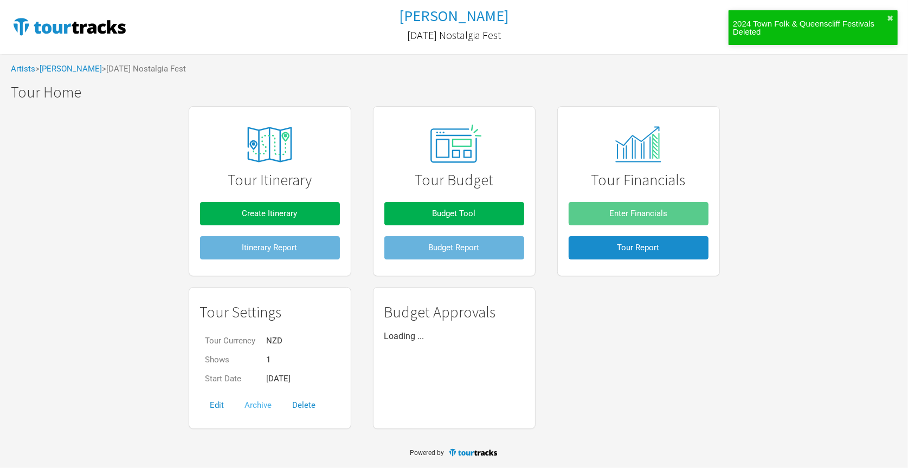
click at [260, 402] on button "Archive" at bounding box center [259, 405] width 48 height 23
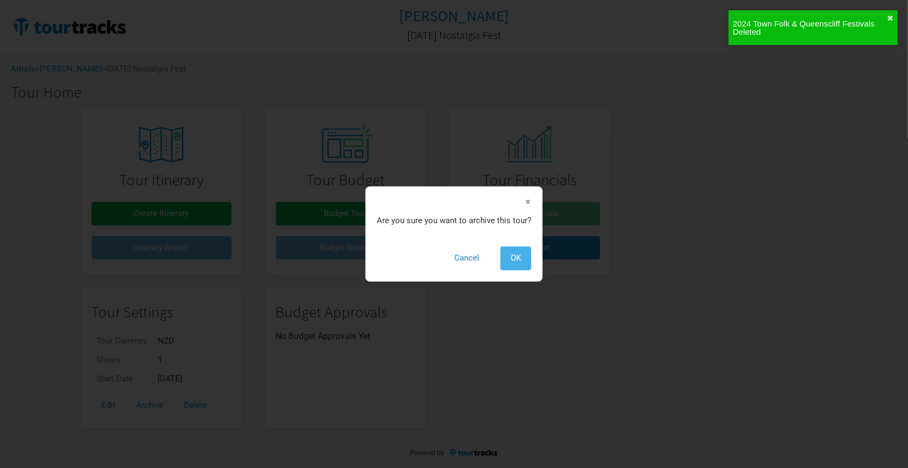
click at [505, 265] on button "OK" at bounding box center [515, 258] width 31 height 23
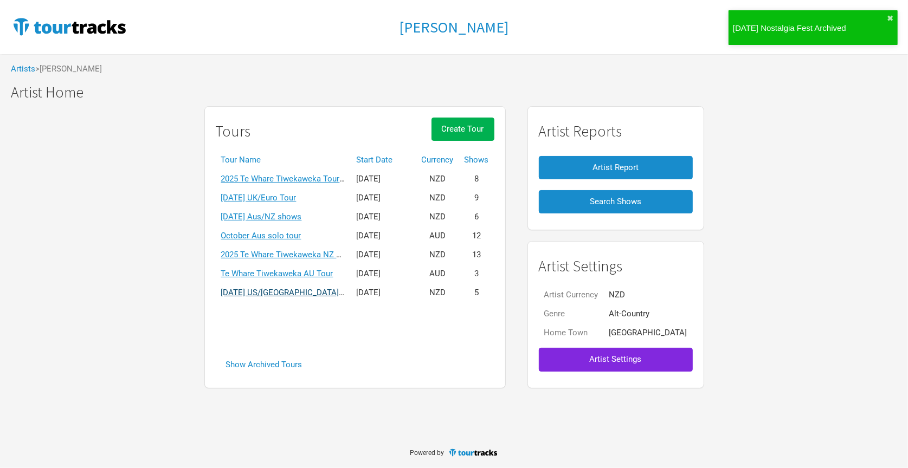
click at [286, 288] on link "[DATE] US/[GEOGRAPHIC_DATA] solo tour" at bounding box center [297, 293] width 153 height 10
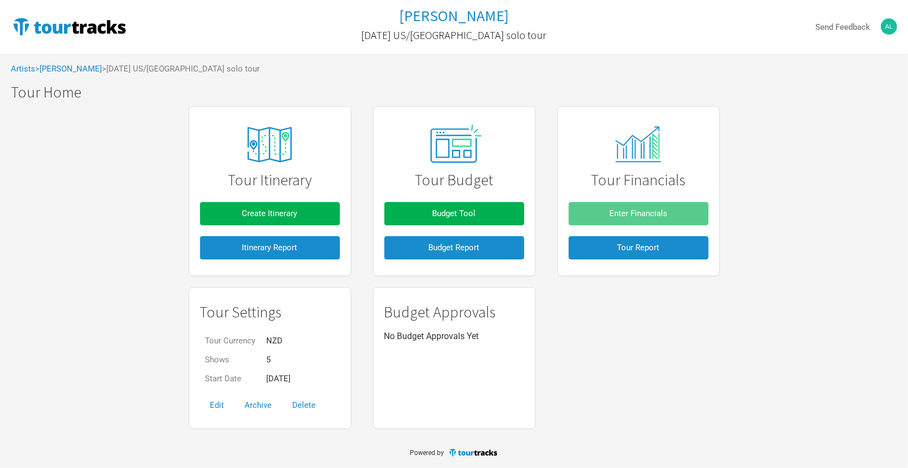
click at [78, 74] on div "Artists > [PERSON_NAME] > [DATE] [GEOGRAPHIC_DATA]/[GEOGRAPHIC_DATA] solo tour" at bounding box center [454, 69] width 908 height 30
click at [87, 64] on link "[PERSON_NAME]" at bounding box center [71, 69] width 62 height 10
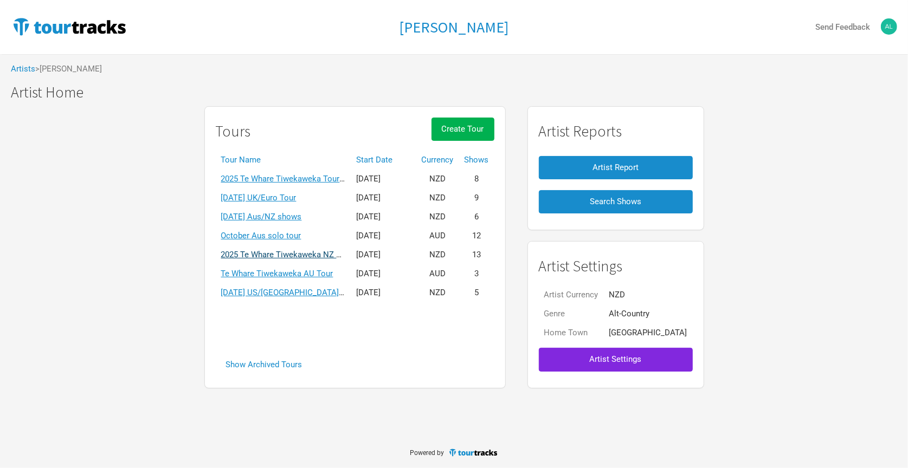
click at [281, 251] on link "2025 Te Whare Tiwekaweka NZ Tour" at bounding box center [287, 255] width 132 height 10
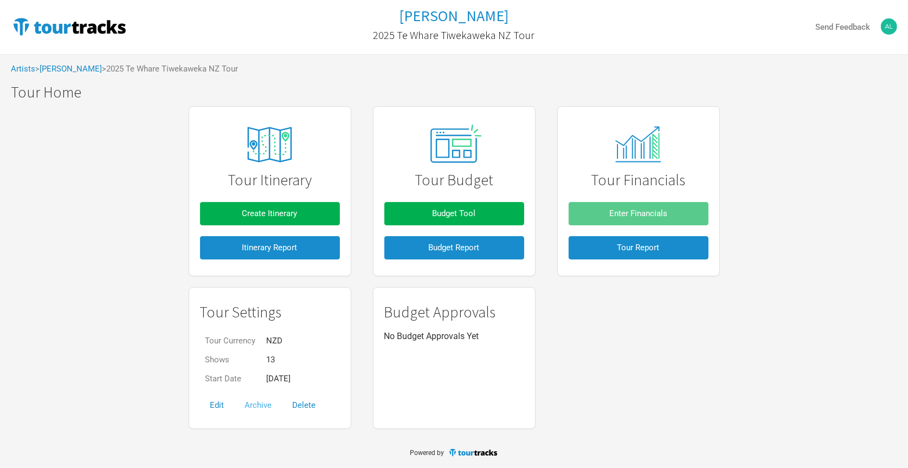
click at [260, 405] on button "Archive" at bounding box center [259, 405] width 48 height 23
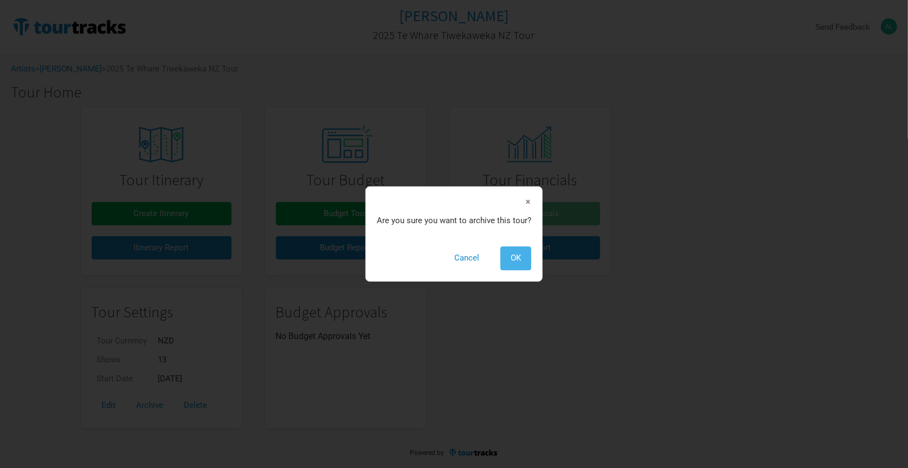
click at [522, 262] on button "OK" at bounding box center [515, 258] width 31 height 23
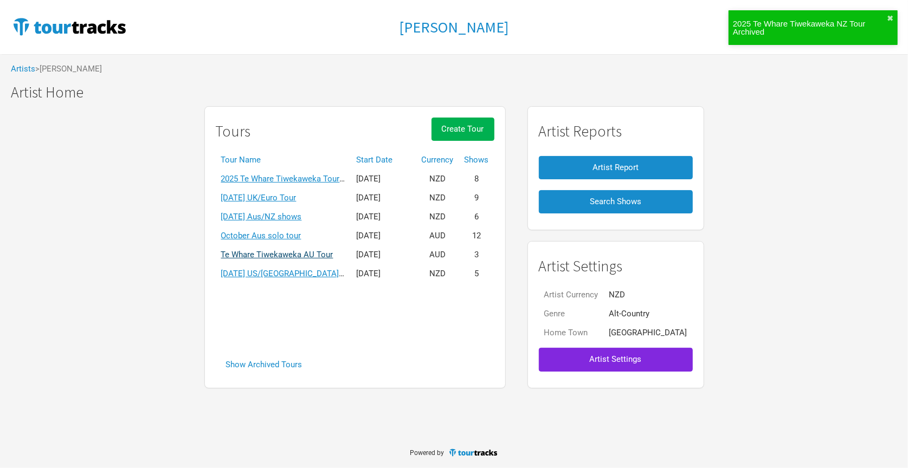
click at [315, 250] on link "Te Whare Tiwekaweka AU Tour" at bounding box center [277, 255] width 112 height 10
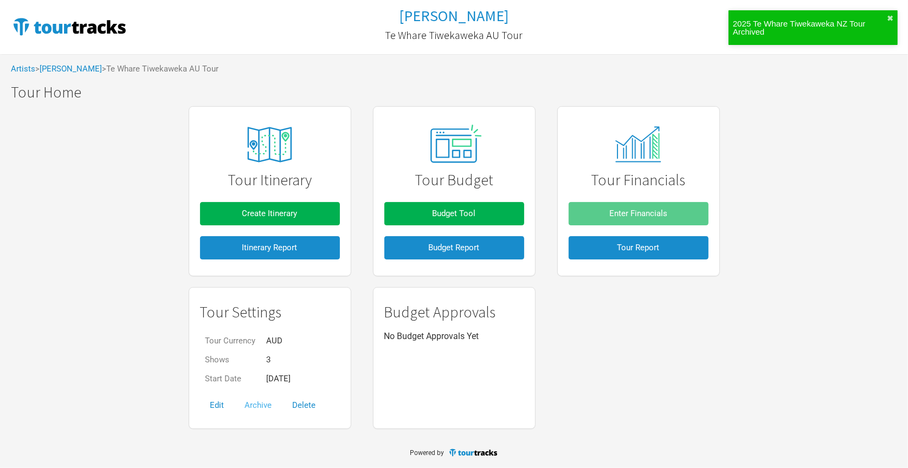
click at [261, 403] on button "Archive" at bounding box center [259, 405] width 48 height 23
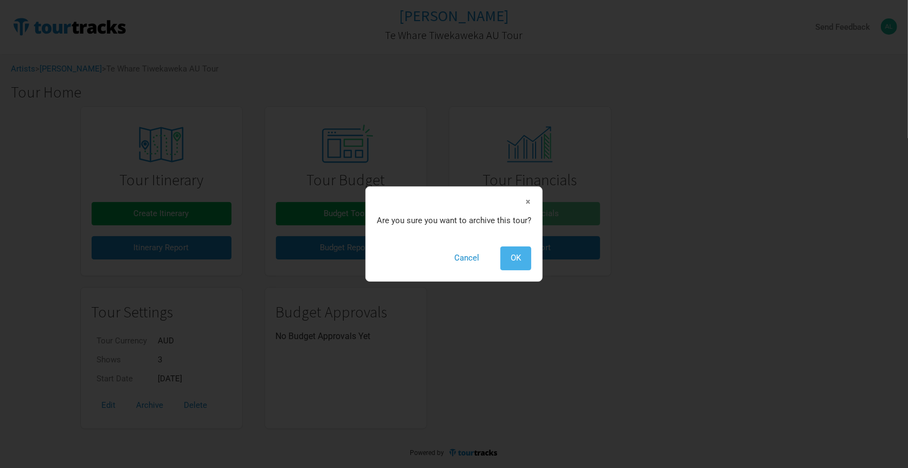
click at [520, 255] on button "OK" at bounding box center [515, 258] width 31 height 23
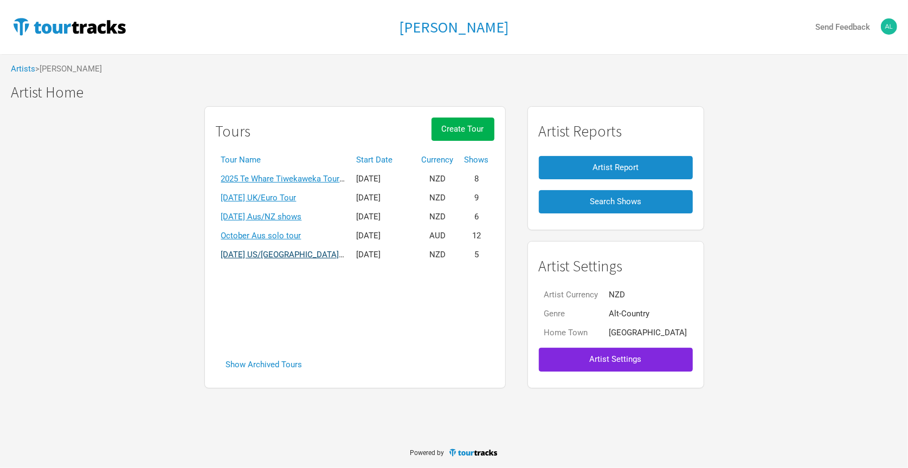
click at [301, 252] on link "[DATE] US/[GEOGRAPHIC_DATA] solo tour" at bounding box center [297, 255] width 153 height 10
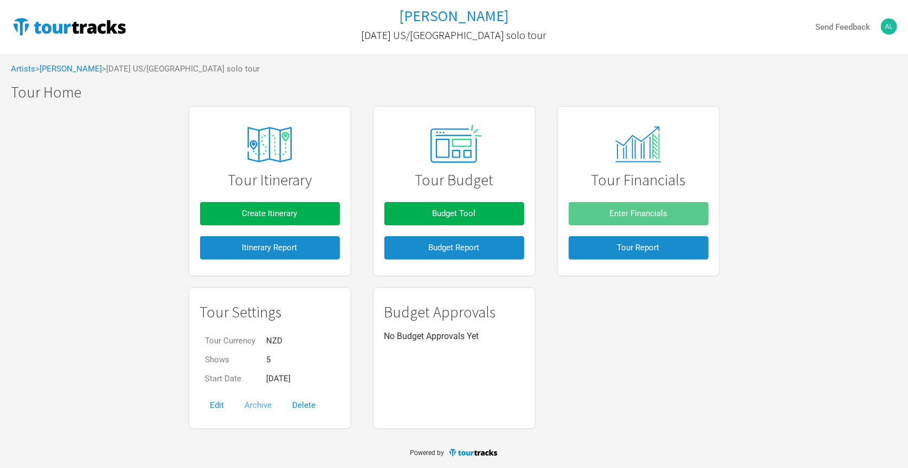
click at [262, 406] on button "Archive" at bounding box center [259, 405] width 48 height 23
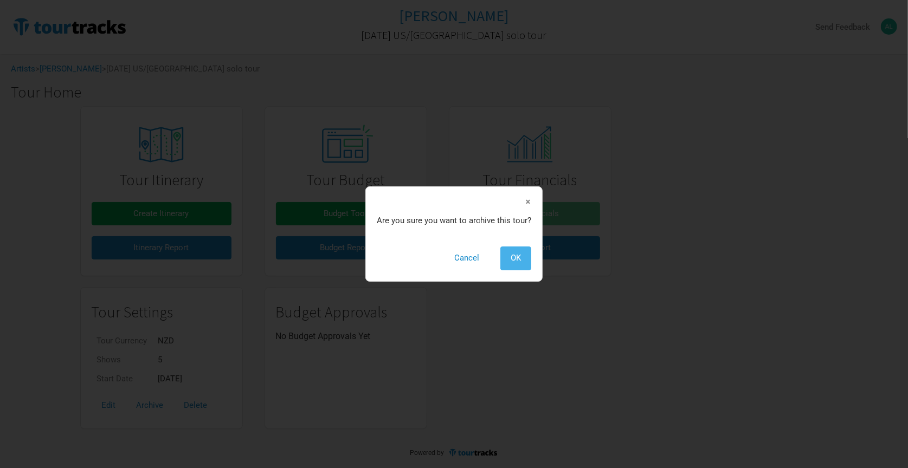
click at [507, 253] on button "OK" at bounding box center [515, 258] width 31 height 23
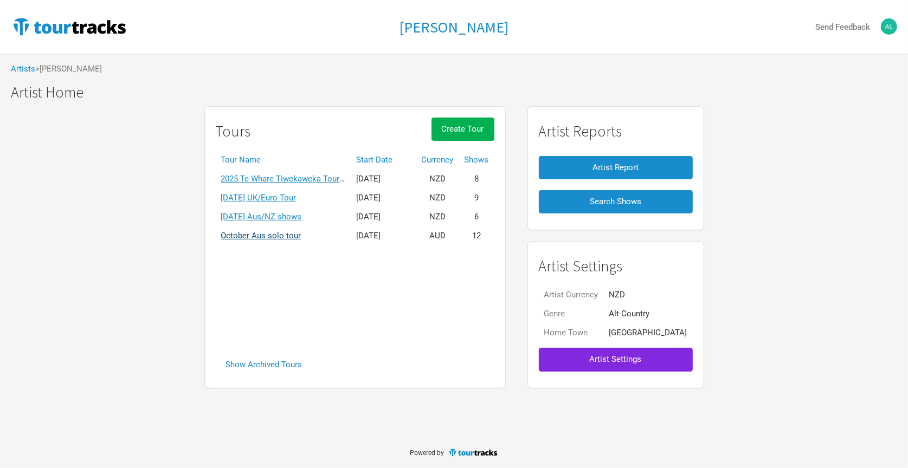
click at [298, 233] on link "October Aus solo tour" at bounding box center [261, 236] width 80 height 10
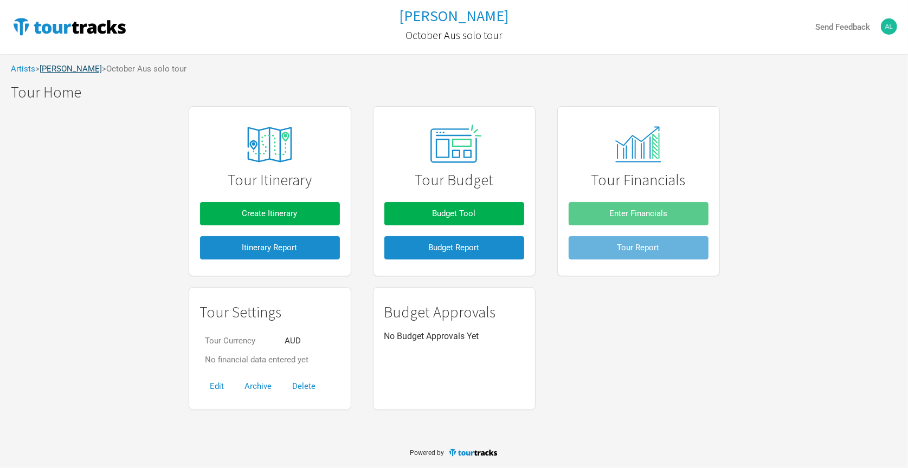
click at [73, 69] on link "[PERSON_NAME]" at bounding box center [71, 69] width 62 height 10
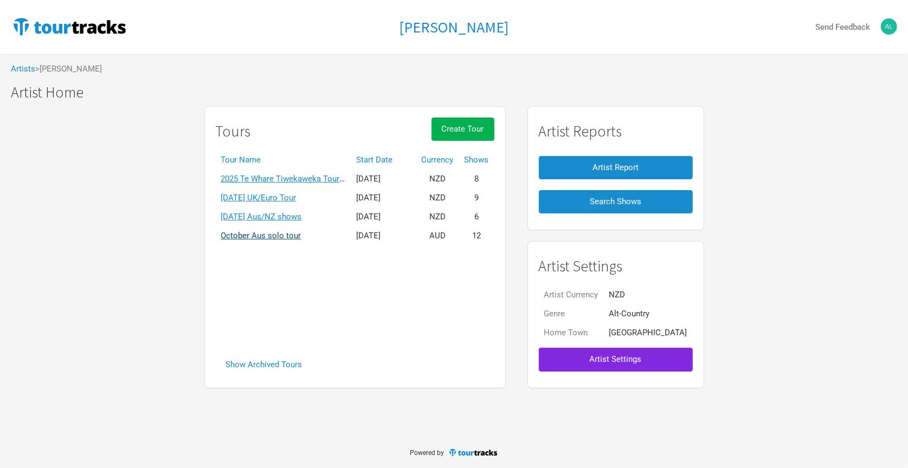
click at [295, 231] on link "October Aus solo tour" at bounding box center [261, 236] width 80 height 10
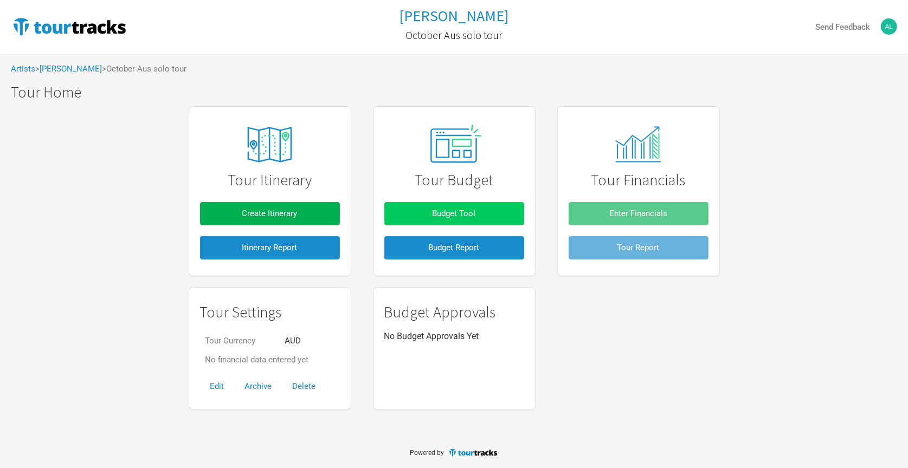
click at [458, 215] on span "Budget Tool" at bounding box center [454, 214] width 43 height 10
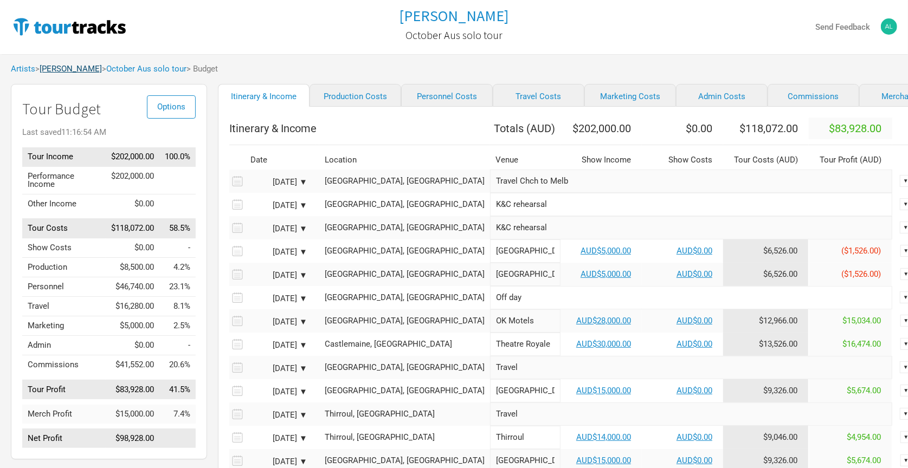
click at [86, 66] on link "[PERSON_NAME]" at bounding box center [71, 69] width 62 height 10
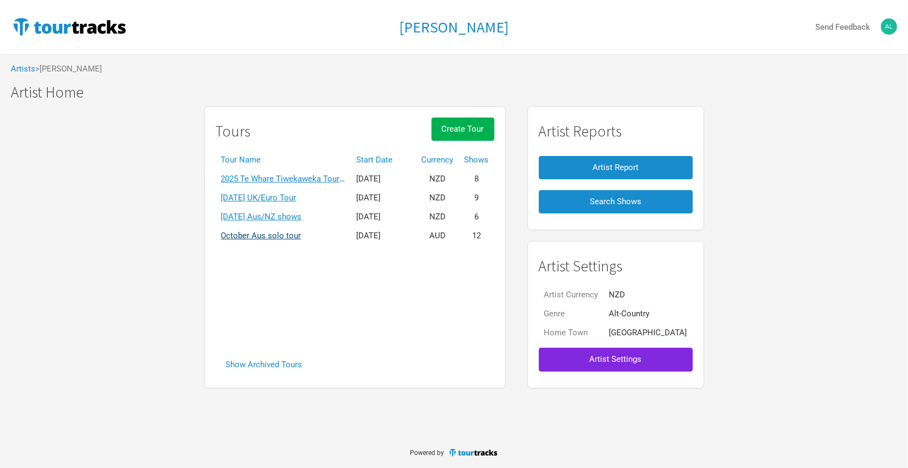
click at [275, 231] on link "October Aus solo tour" at bounding box center [261, 236] width 80 height 10
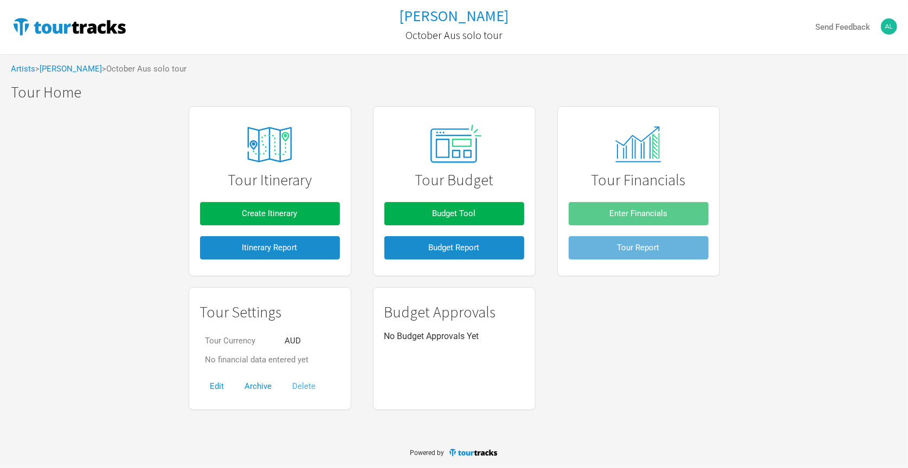
click at [296, 381] on button "Delete" at bounding box center [304, 386] width 44 height 23
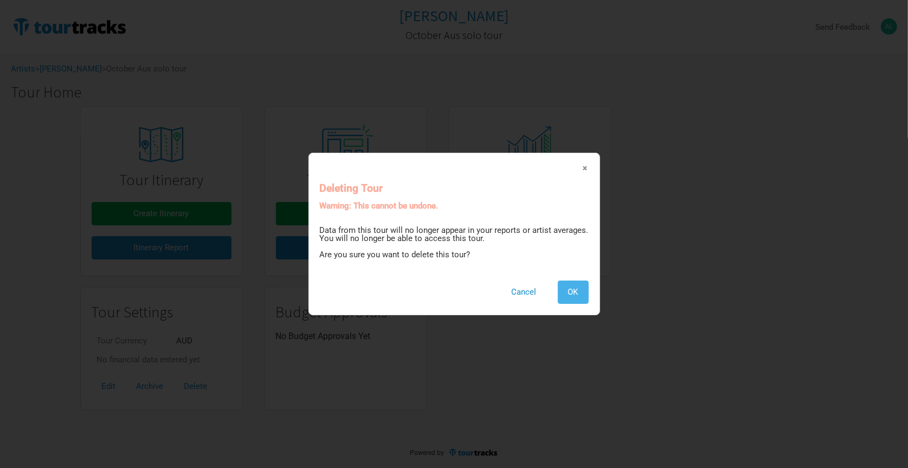
click at [558, 288] on button "OK" at bounding box center [573, 292] width 31 height 23
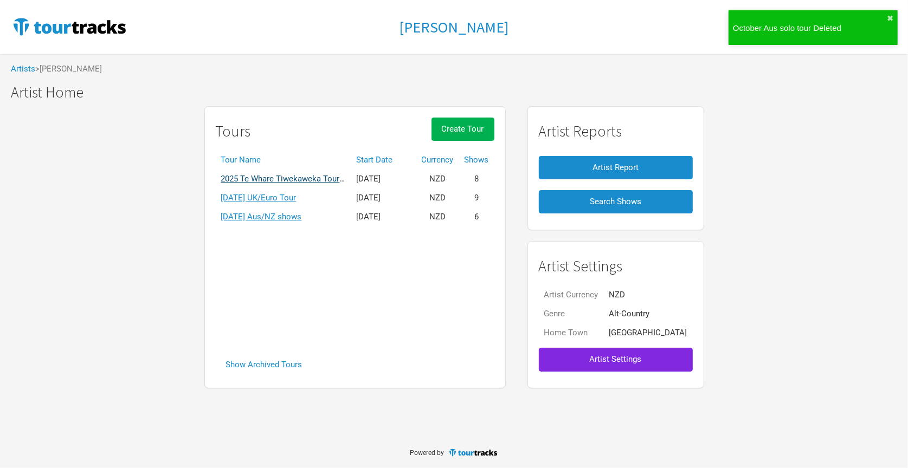
click at [281, 178] on link "2025 Te Whare Tiwekaweka Tour - [GEOGRAPHIC_DATA]/[GEOGRAPHIC_DATA]" at bounding box center [363, 179] width 285 height 10
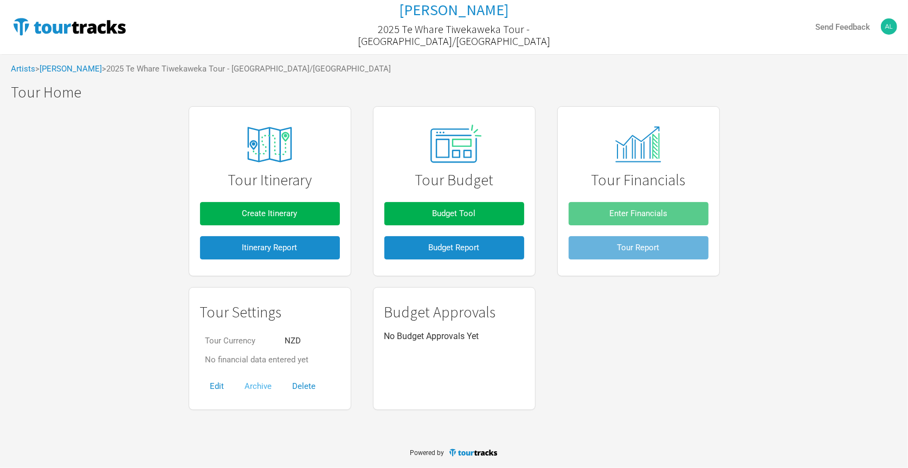
click at [262, 391] on button "Archive" at bounding box center [259, 386] width 48 height 23
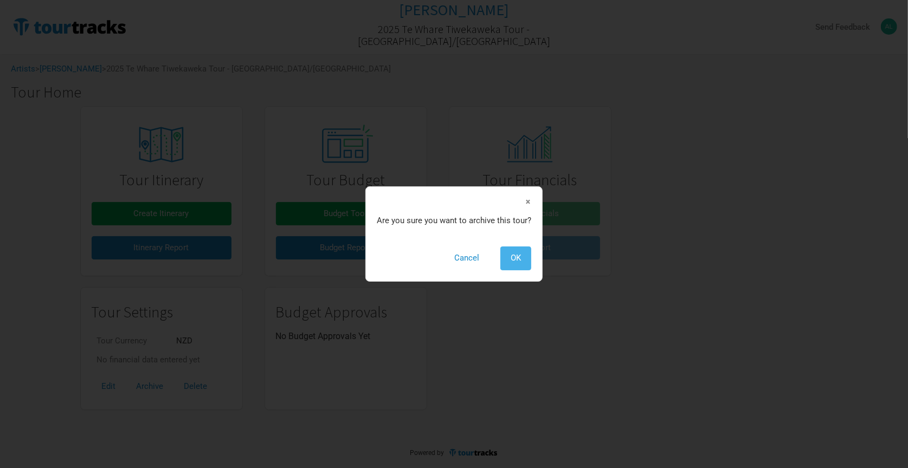
click at [511, 259] on span "OK" at bounding box center [516, 258] width 10 height 10
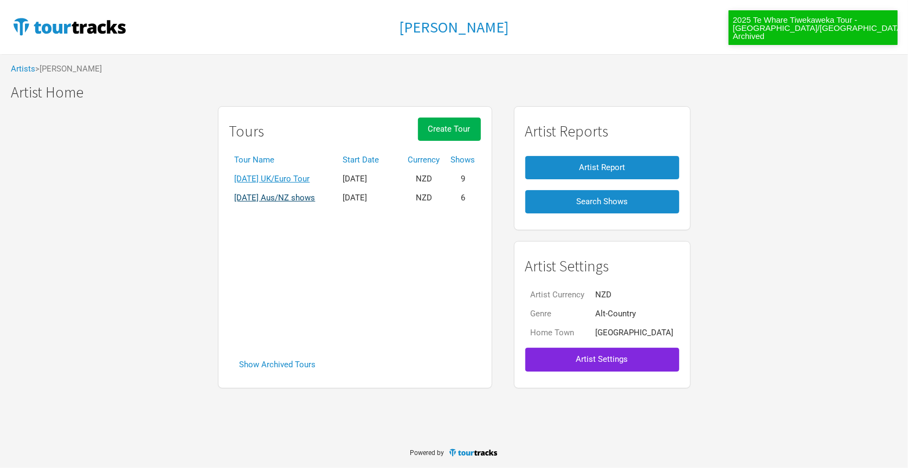
click at [308, 197] on link "[DATE] Aus/NZ shows" at bounding box center [275, 198] width 81 height 10
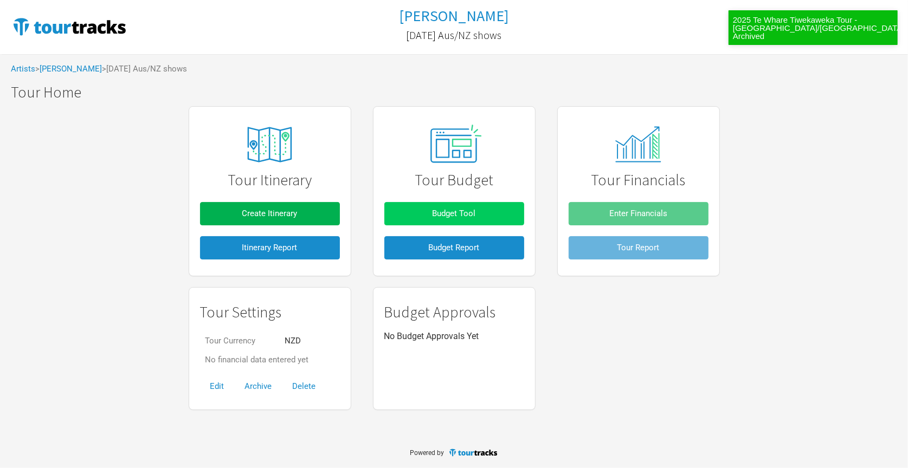
click at [446, 216] on span "Budget Tool" at bounding box center [454, 214] width 43 height 10
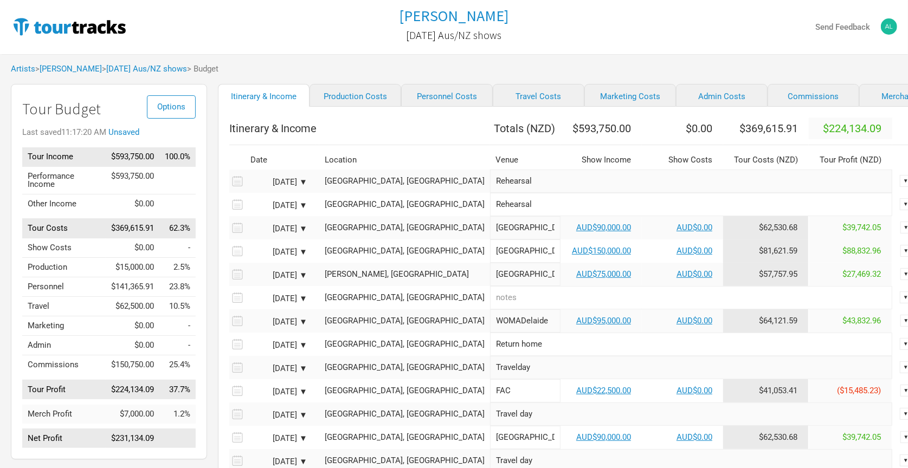
click at [782, 41] on div "[PERSON_NAME] [DATE] Aus/NZ shows Send Feedback" at bounding box center [454, 27] width 908 height 54
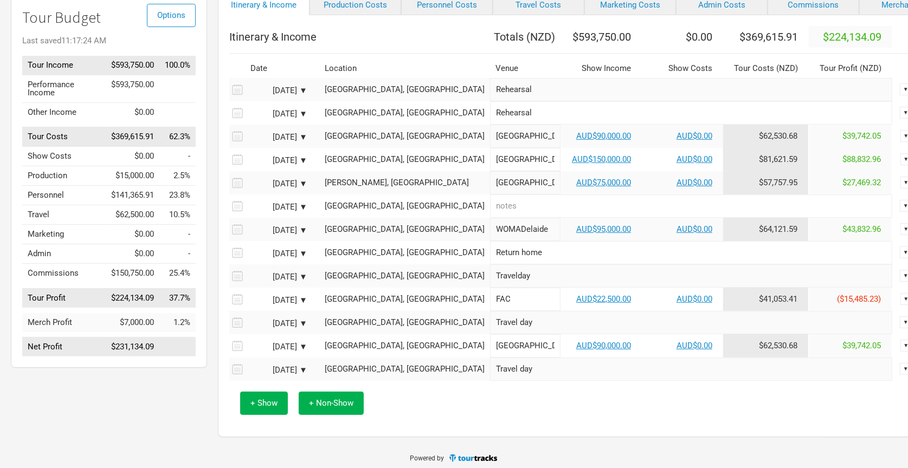
scroll to position [82, 0]
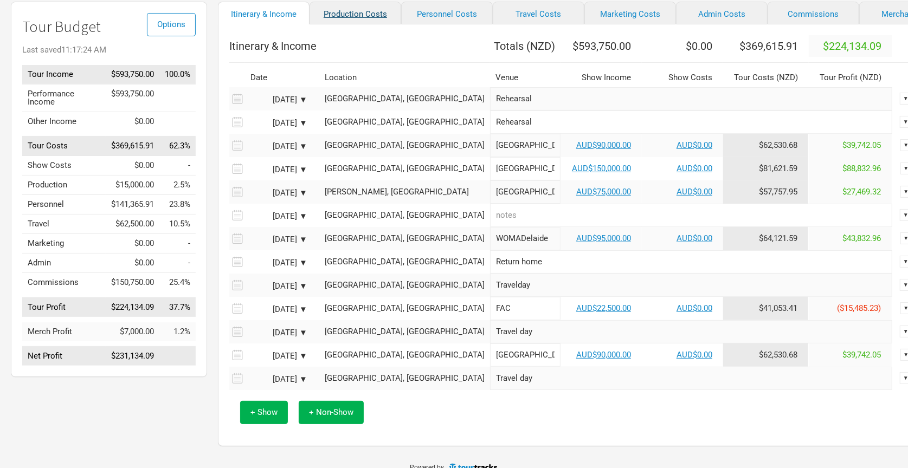
click at [344, 17] on link "Production Costs" at bounding box center [355, 13] width 92 height 23
select select "NZD"
select select "Shows"
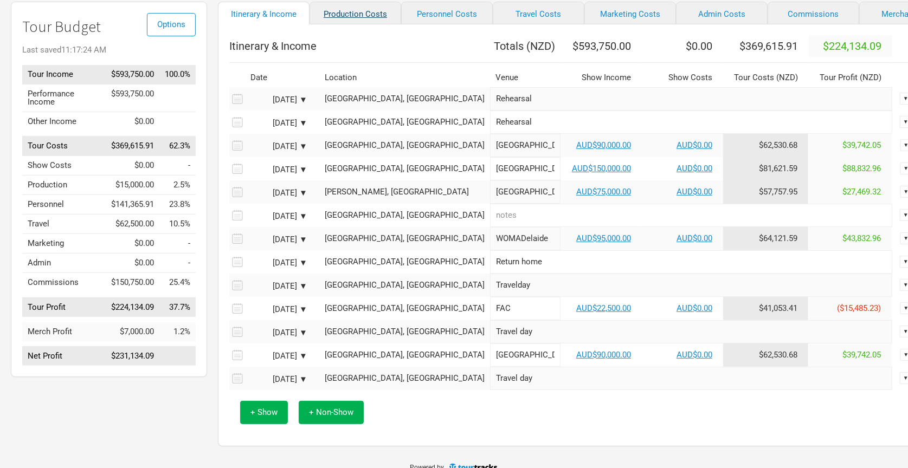
select select "NZD"
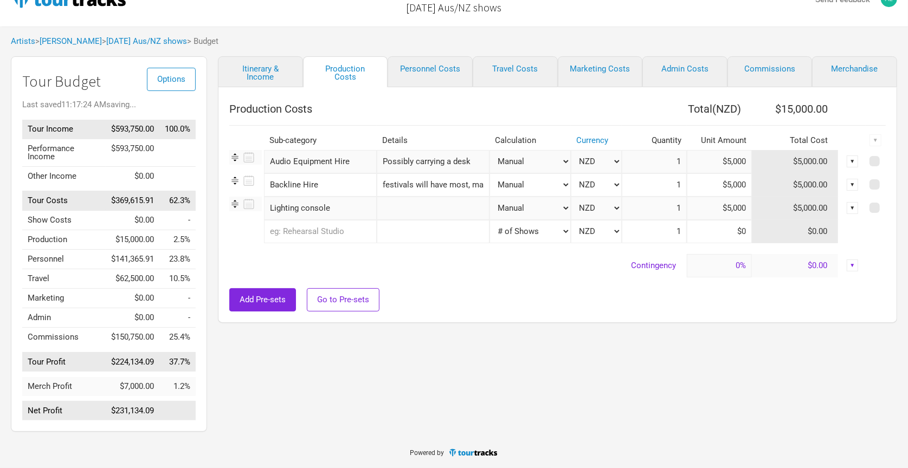
scroll to position [20, 0]
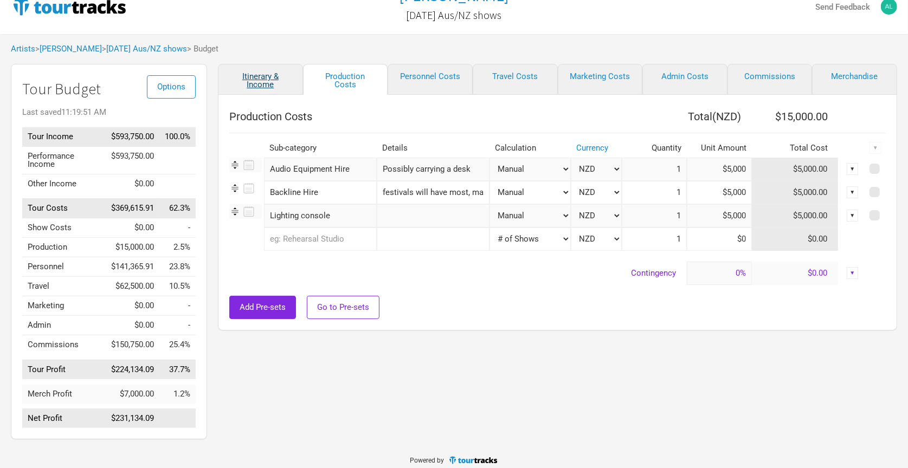
click at [255, 81] on link "Itinerary & Income" at bounding box center [260, 79] width 85 height 31
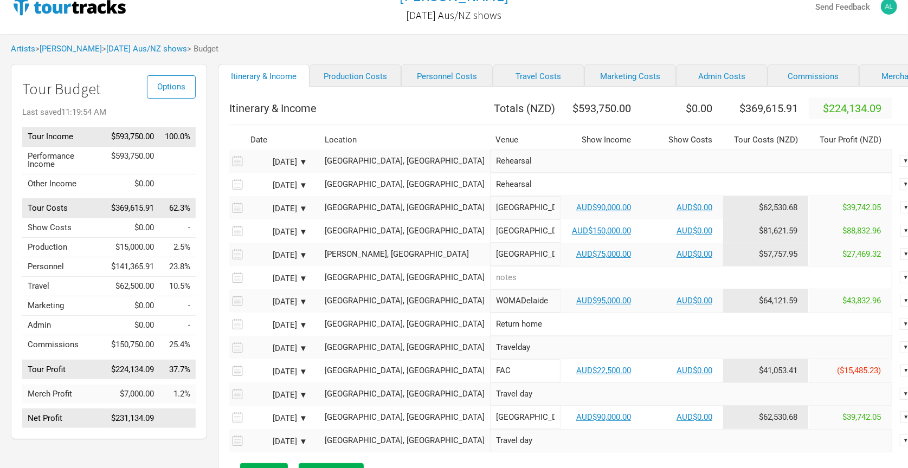
scroll to position [56, 0]
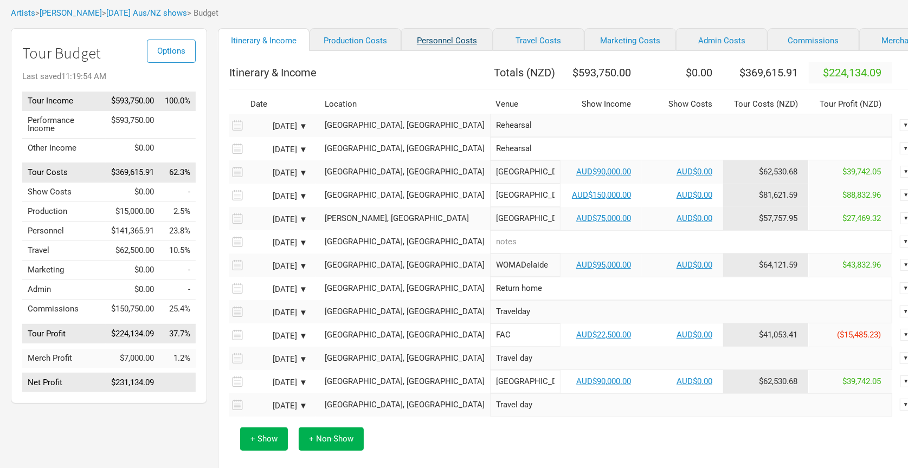
click at [442, 42] on link "Personnel Costs" at bounding box center [447, 39] width 92 height 23
select select "NZD"
select select "Total Days"
select select "NZD"
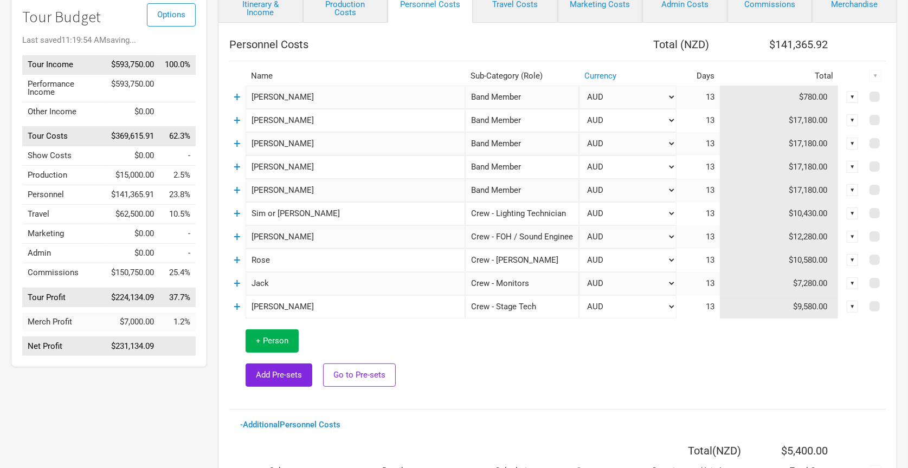
scroll to position [101, 0]
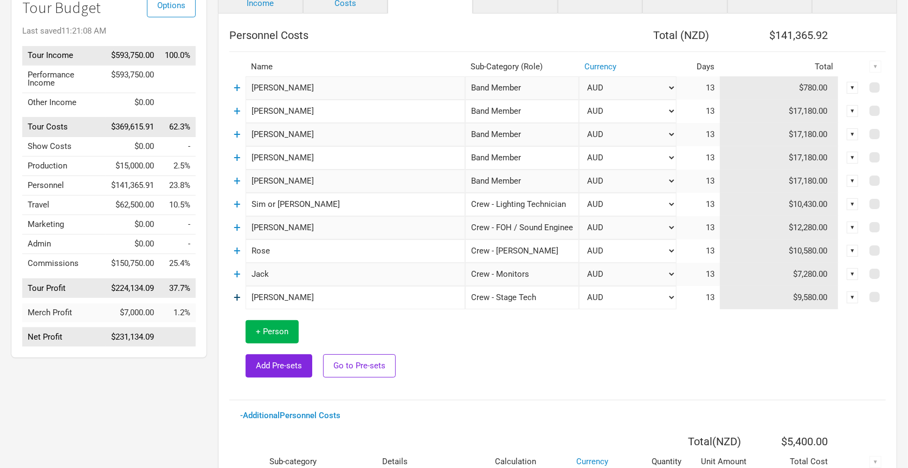
click at [236, 297] on link "+" at bounding box center [237, 298] width 7 height 14
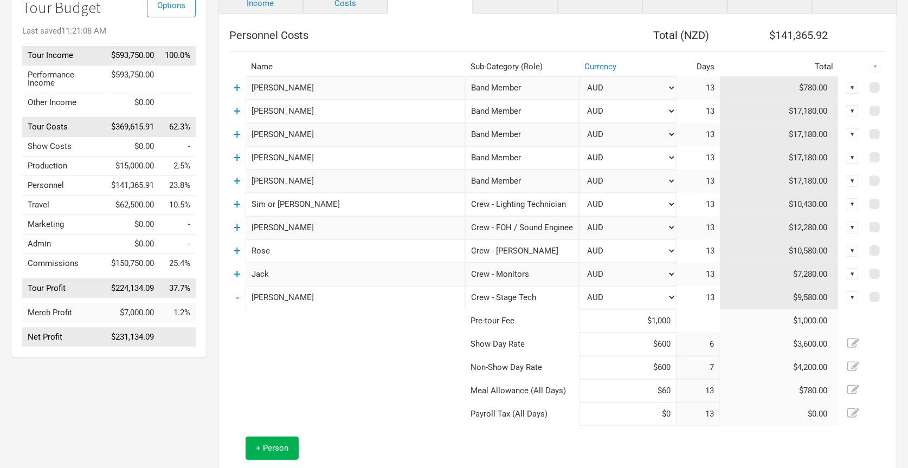
click at [657, 364] on input "$600" at bounding box center [628, 367] width 98 height 23
type input "$300"
click at [374, 338] on td at bounding box center [347, 344] width 236 height 23
click at [237, 295] on link "-" at bounding box center [237, 298] width 3 height 14
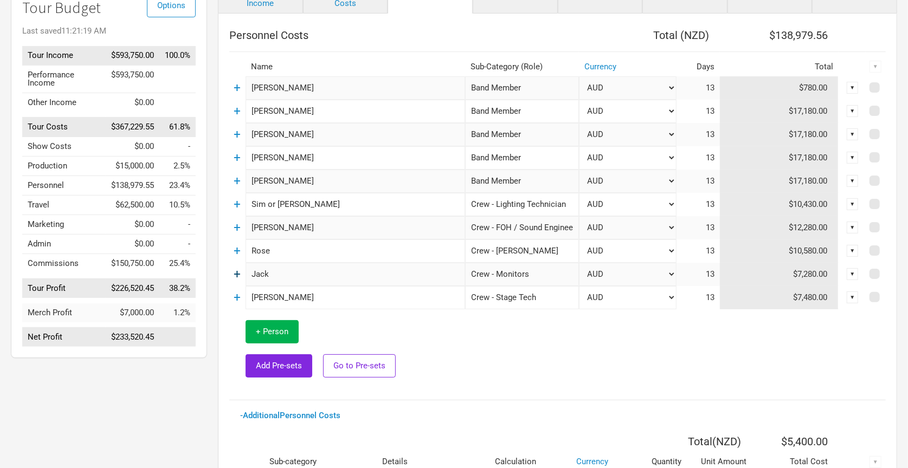
click at [234, 268] on link "+" at bounding box center [237, 274] width 7 height 14
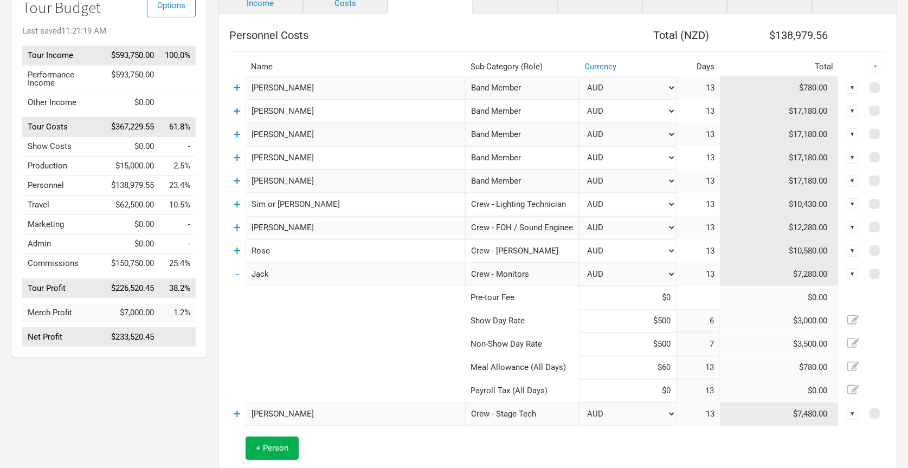
click at [641, 345] on input "$500" at bounding box center [628, 344] width 98 height 23
type input "$250"
click at [343, 321] on td at bounding box center [347, 320] width 236 height 23
click at [236, 272] on link "-" at bounding box center [237, 274] width 3 height 14
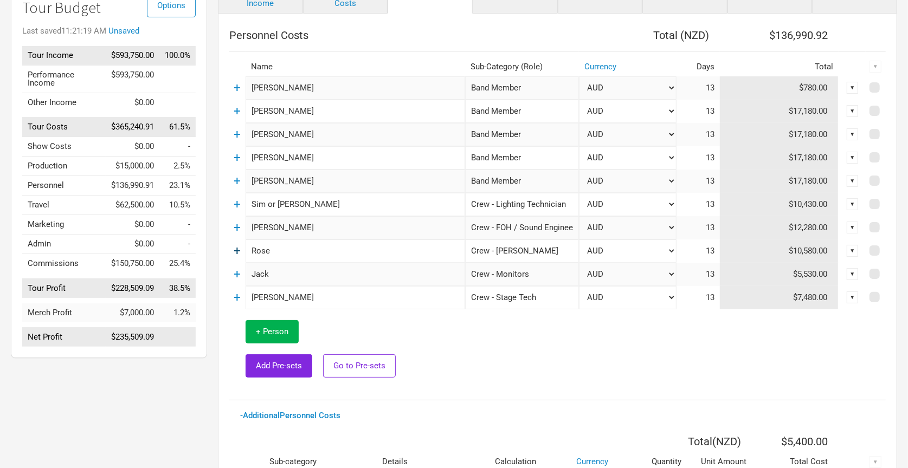
click at [240, 247] on link "+" at bounding box center [237, 251] width 7 height 14
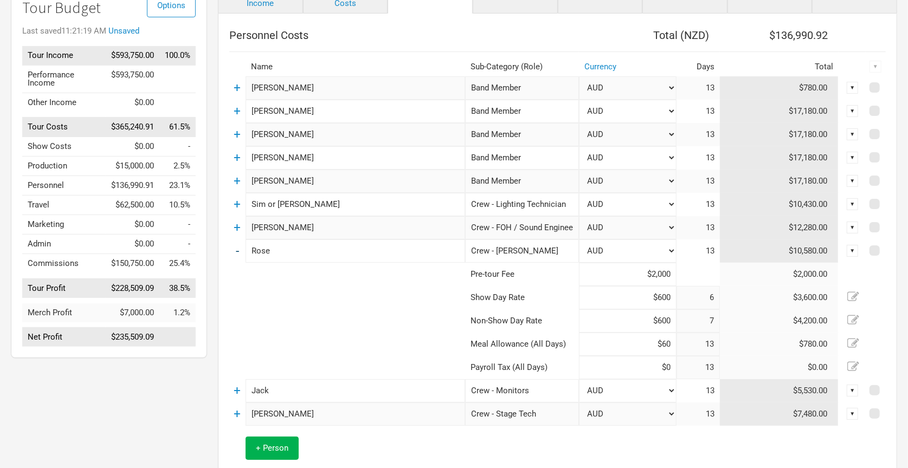
click at [237, 247] on link "-" at bounding box center [237, 251] width 3 height 14
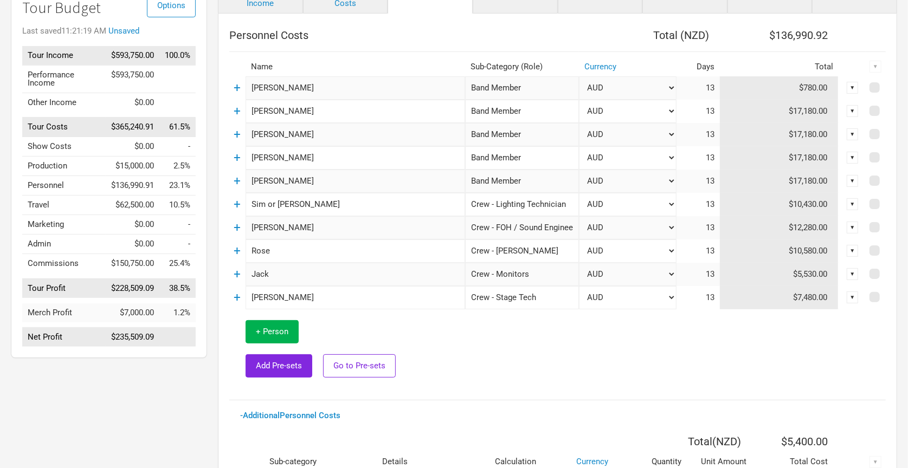
click at [241, 225] on td "+" at bounding box center [237, 227] width 16 height 23
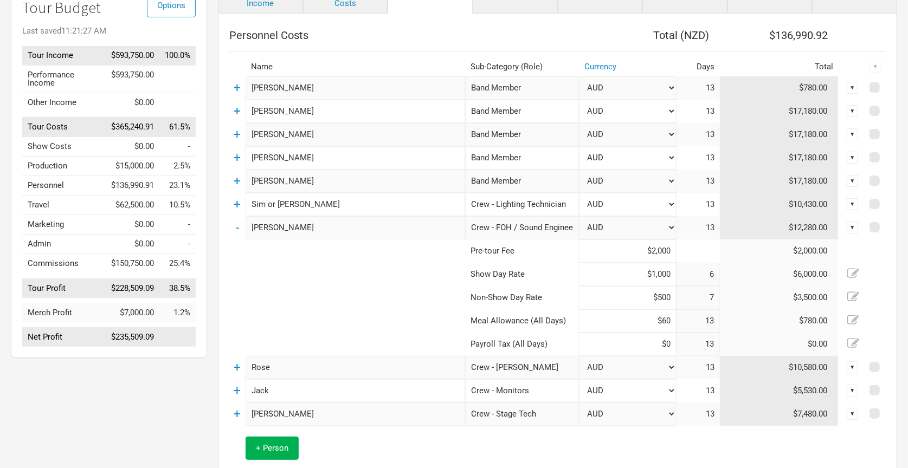
click at [644, 299] on input "$500" at bounding box center [628, 297] width 98 height 23
type input "$250"
click at [333, 292] on td at bounding box center [347, 297] width 236 height 23
click at [236, 223] on link "-" at bounding box center [237, 228] width 3 height 14
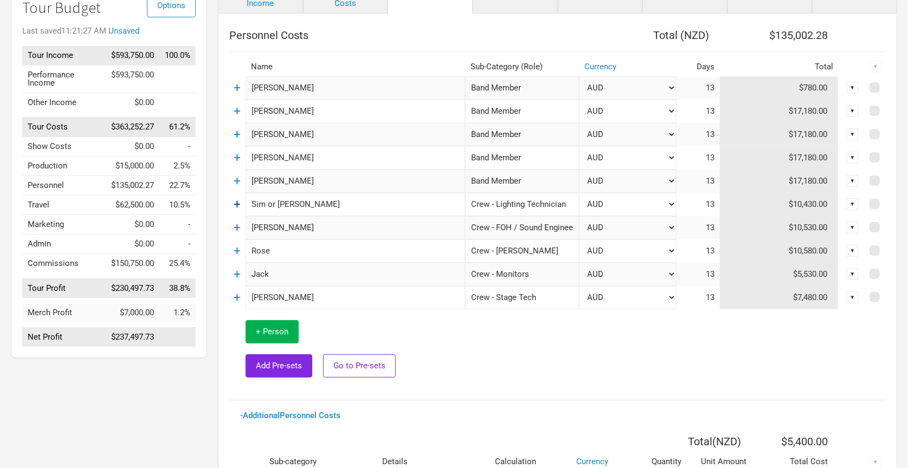
click at [235, 202] on link "+" at bounding box center [237, 204] width 7 height 14
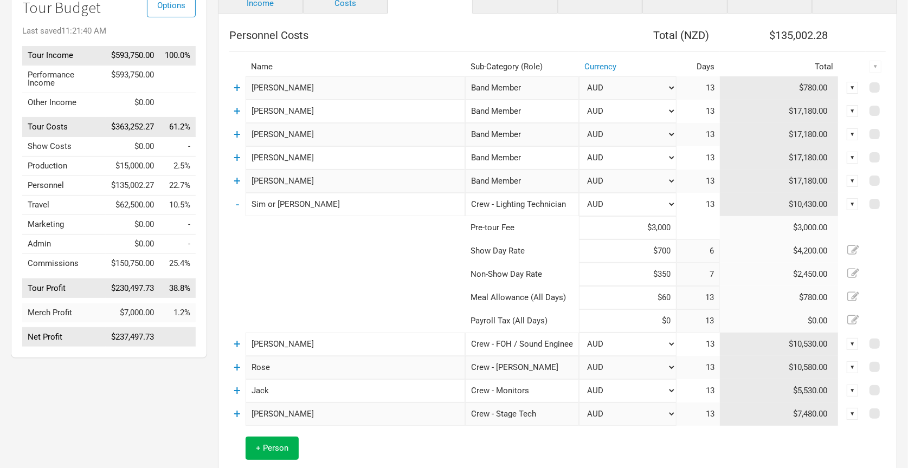
click at [640, 250] on input "$700" at bounding box center [628, 251] width 98 height 23
type input "$600"
click at [651, 270] on input "$350" at bounding box center [628, 274] width 98 height 23
type input "$300"
click at [315, 240] on td at bounding box center [347, 251] width 236 height 23
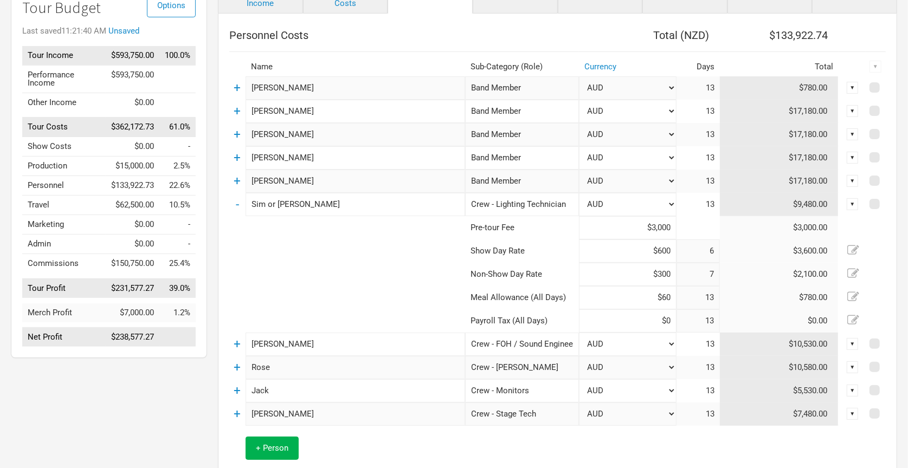
click at [240, 202] on td "-" at bounding box center [237, 204] width 16 height 23
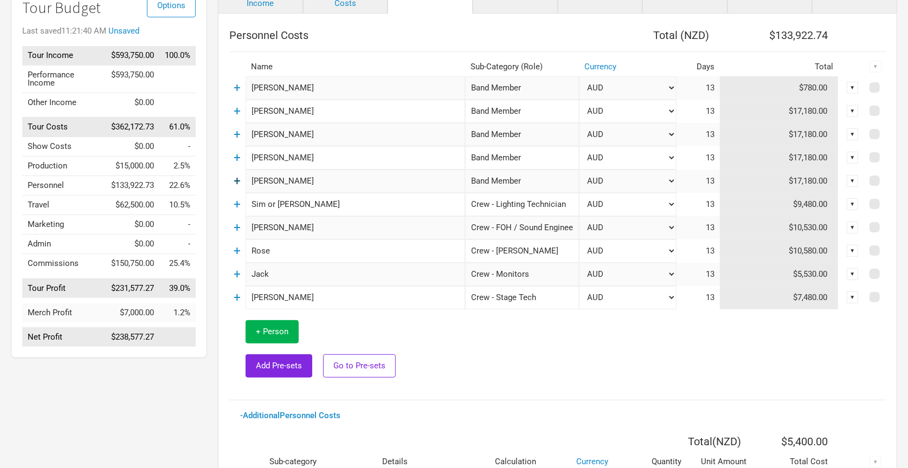
click at [237, 178] on link "+" at bounding box center [237, 181] width 7 height 14
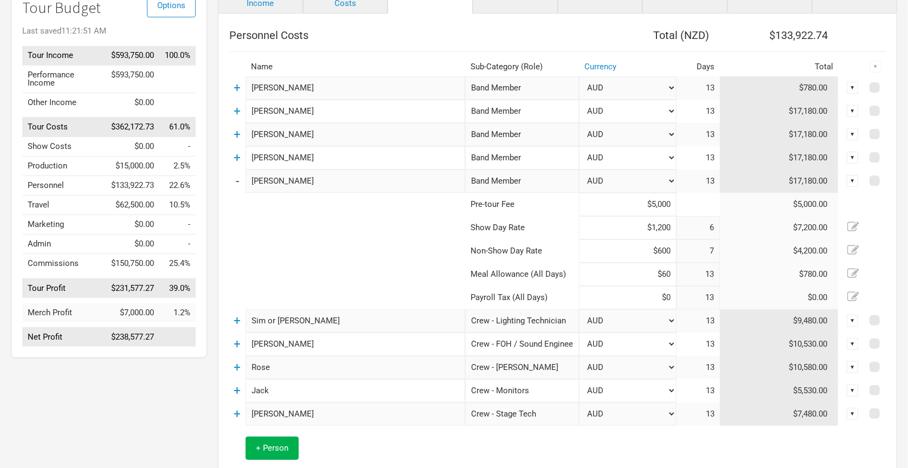
click at [236, 178] on link "-" at bounding box center [237, 181] width 3 height 14
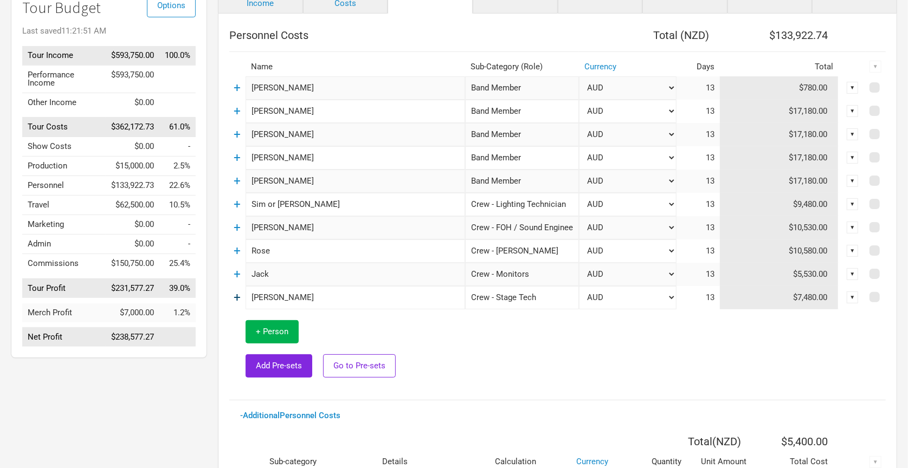
click at [241, 295] on link "+" at bounding box center [237, 298] width 7 height 14
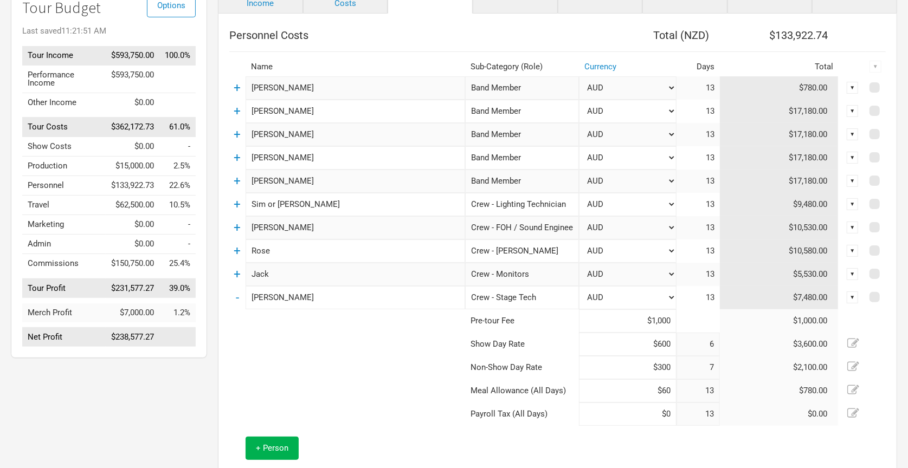
click at [644, 342] on input "$600" at bounding box center [628, 344] width 98 height 23
click at [351, 382] on td at bounding box center [347, 390] width 236 height 23
click at [237, 295] on link "-" at bounding box center [237, 298] width 3 height 14
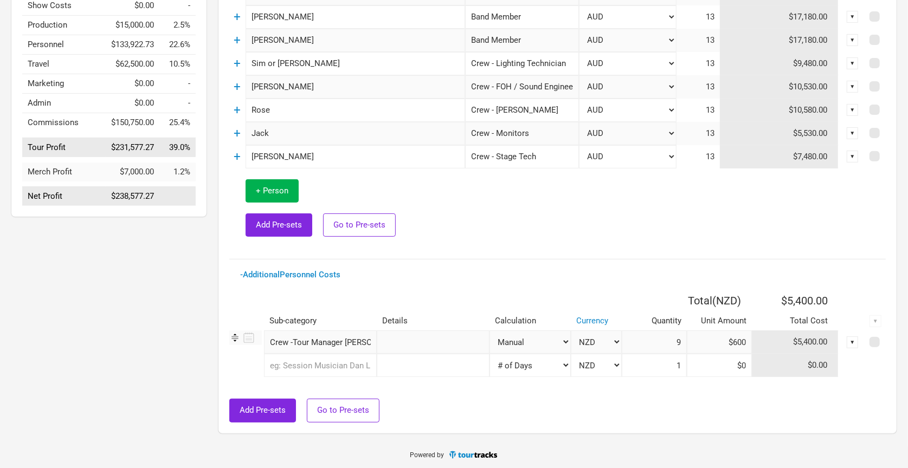
scroll to position [241, 0]
click at [373, 362] on input "text" at bounding box center [320, 366] width 113 height 23
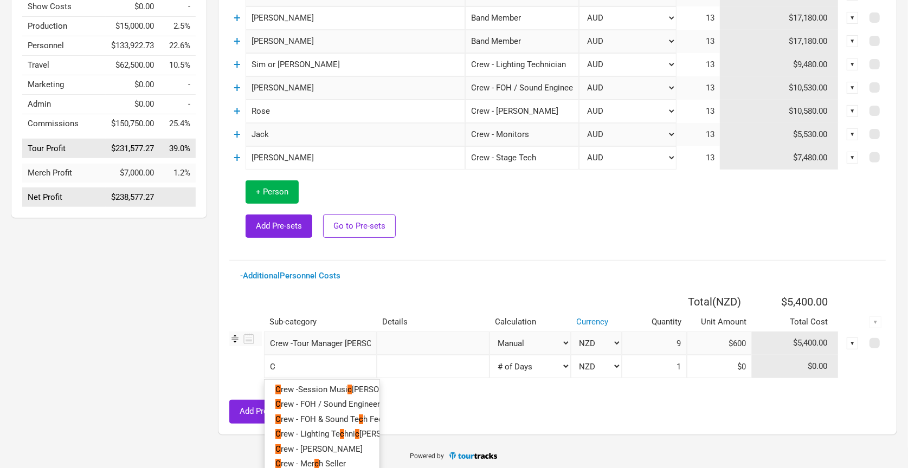
type input "Cr"
type input "Cre"
type input "Crew"
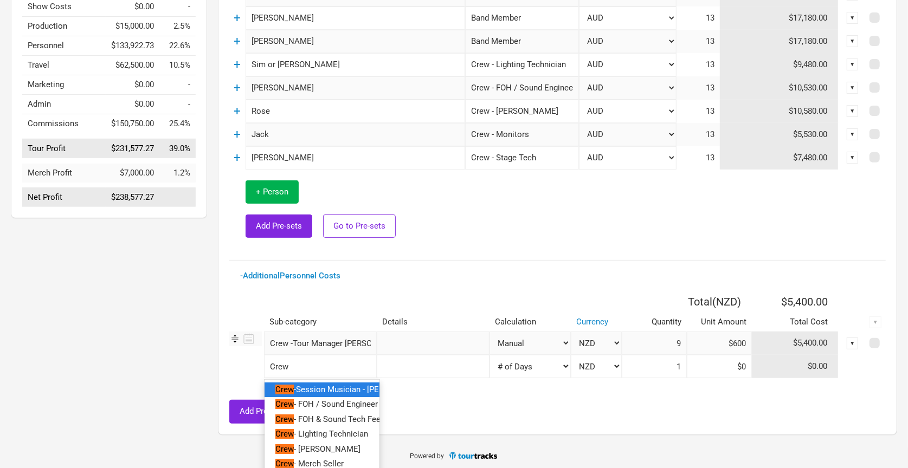
type input "Crew"
type input "Crew t"
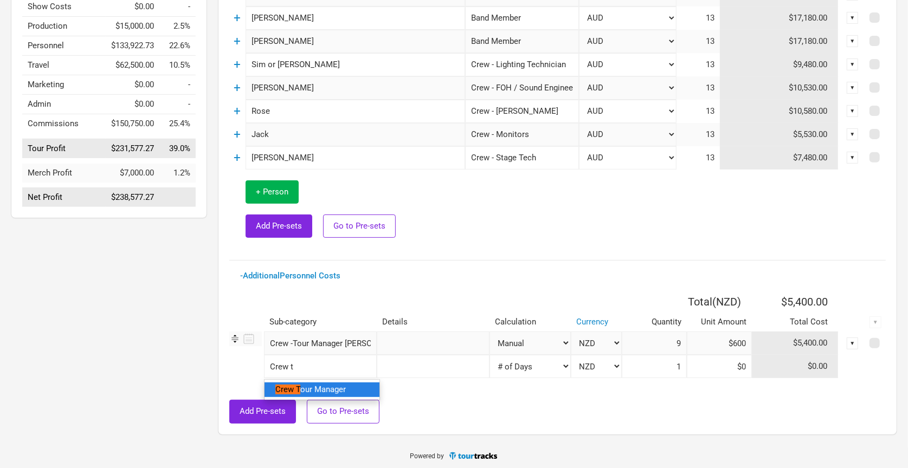
click at [322, 385] on span "our Manager" at bounding box center [323, 390] width 46 height 10
select select "Total Days"
select select "NZD"
select select "Total Days"
select select "NZD"
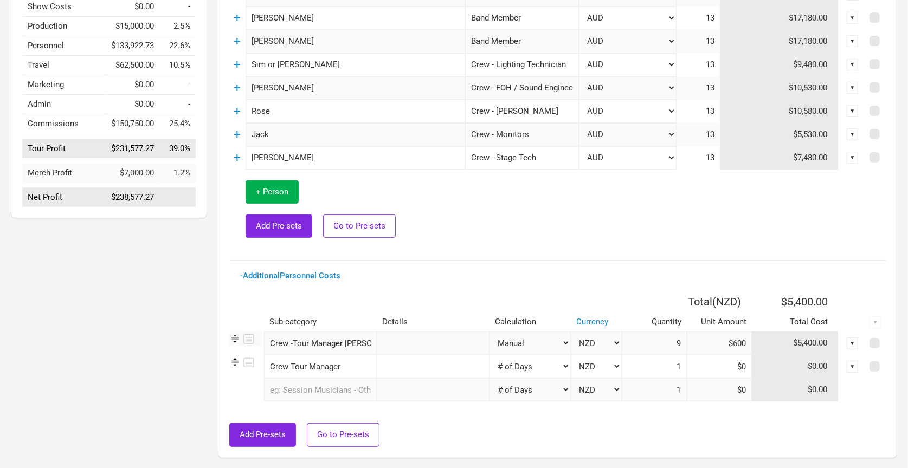
type input "13"
click at [346, 364] on input "Crew Tour Manager" at bounding box center [320, 366] width 113 height 23
type input "C"
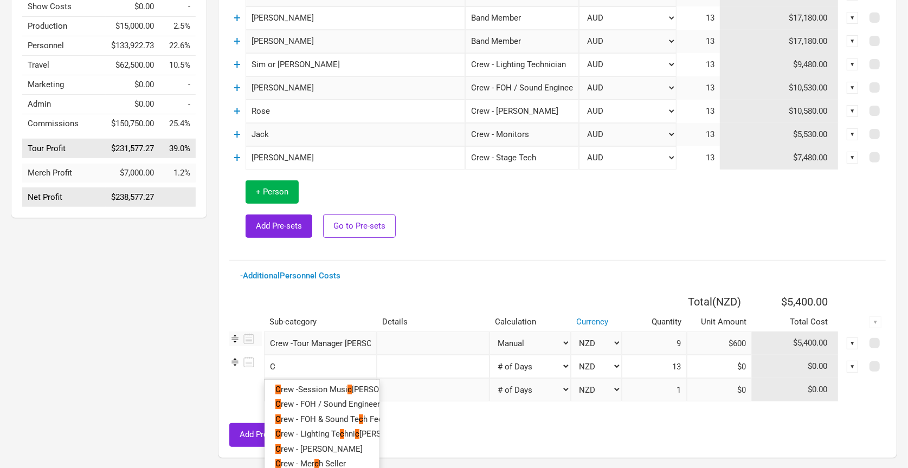
type input "Cr"
type input "Cre"
type input "Crew"
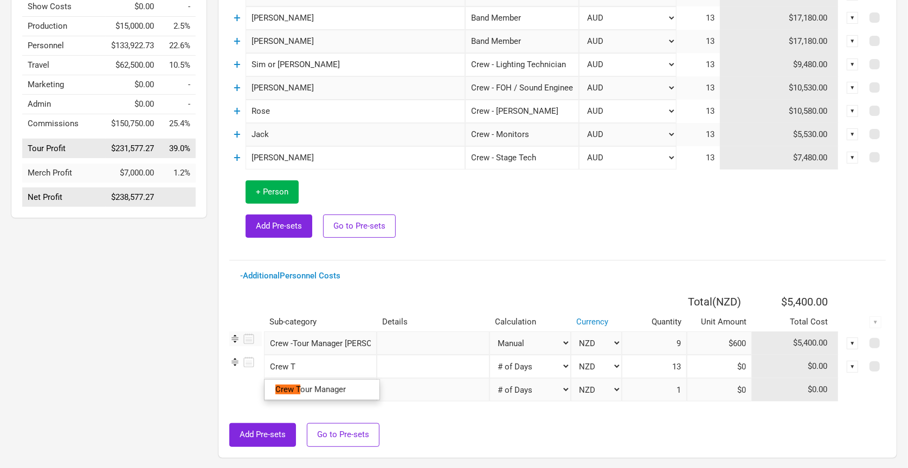
type input "Crew"
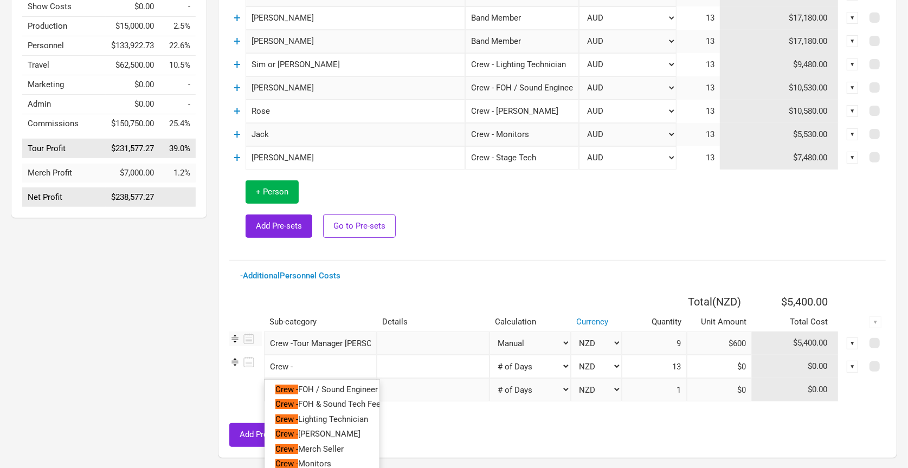
type input "Crew -"
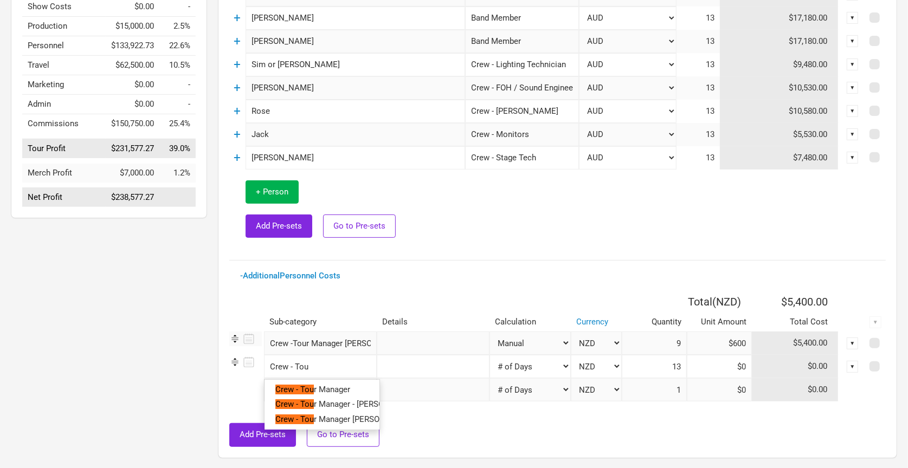
type input "Crew - To"
type input "Crew - T"
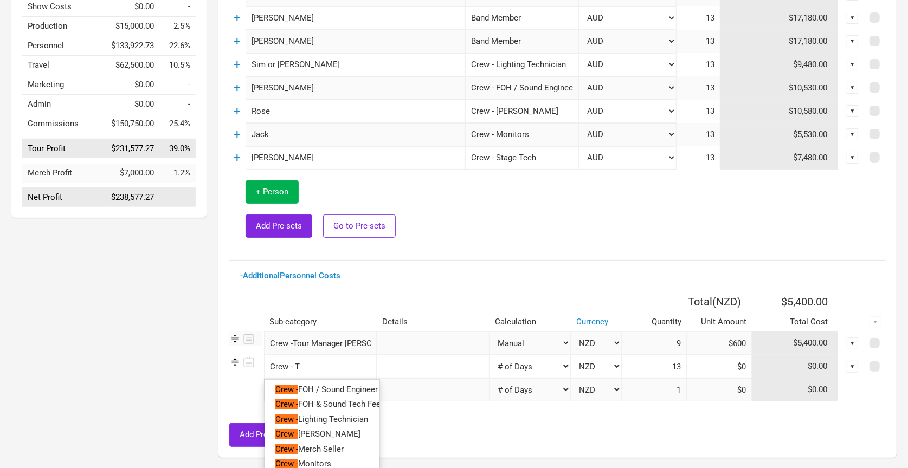
type input "Crew -"
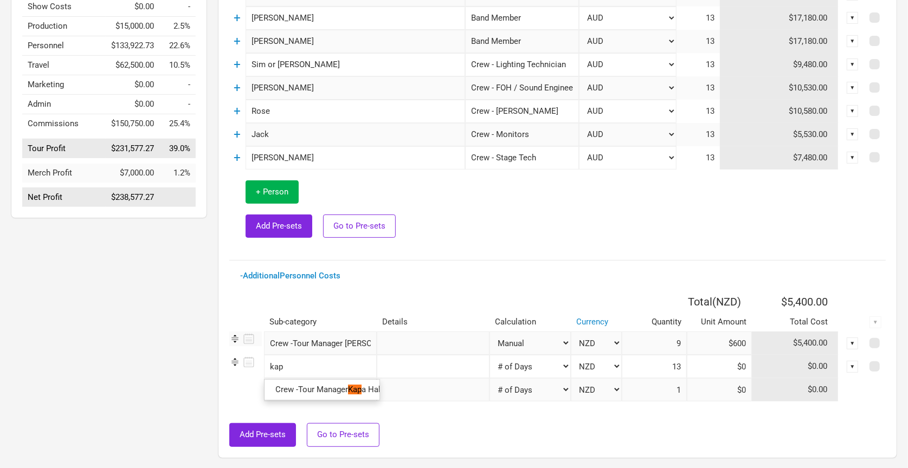
type input "kapa"
click at [354, 385] on mark "Kapa" at bounding box center [357, 390] width 18 height 10
select select "Total Days"
select select "NZD"
select select "NonShow Days"
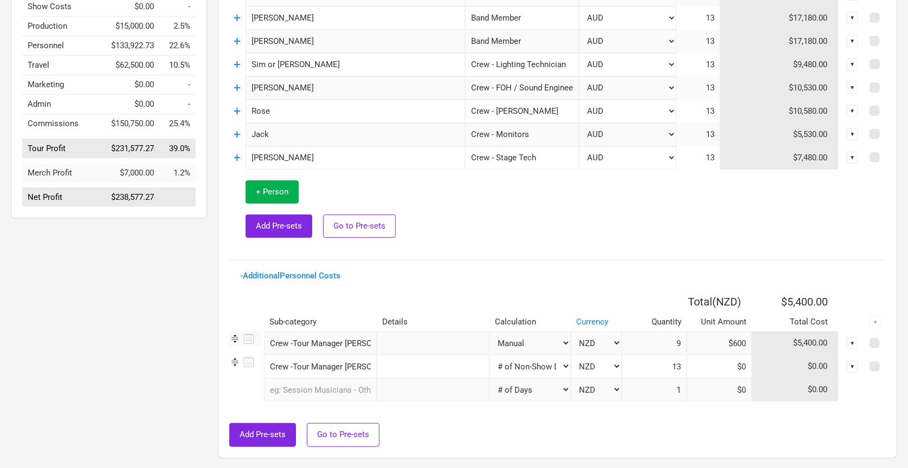
type input "7"
select select "Manual"
click at [661, 362] on input "1" at bounding box center [654, 366] width 65 height 23
type input "3"
type input "$300"
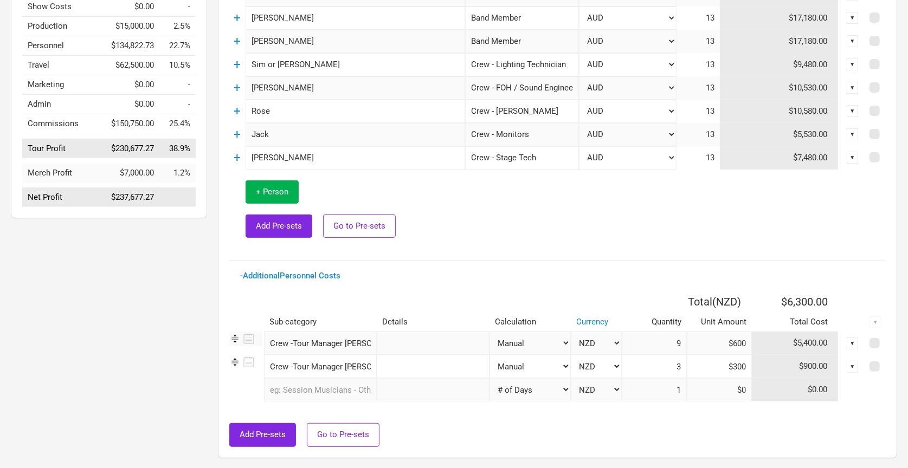
click at [658, 340] on input "9" at bounding box center [654, 343] width 65 height 23
type input "5"
click at [648, 227] on td at bounding box center [675, 210] width 421 height 80
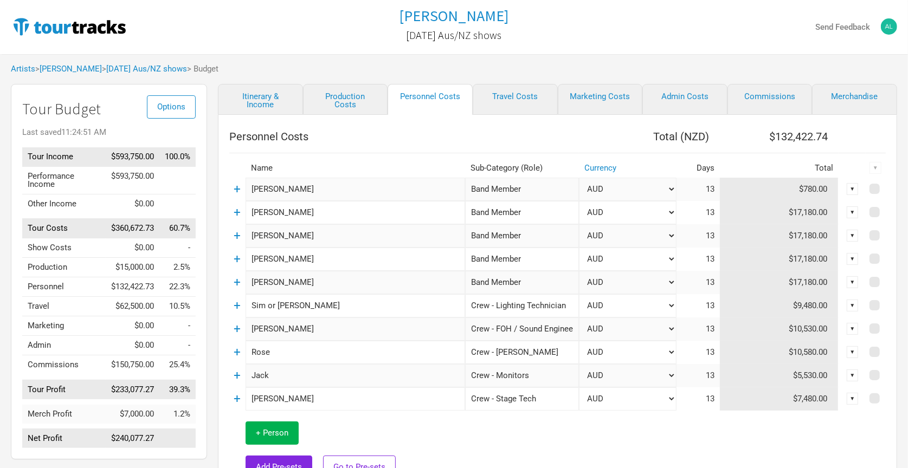
scroll to position [0, 0]
click at [425, 129] on th "Personnel Costs" at bounding box center [404, 137] width 350 height 22
click at [517, 121] on div "Personnel Costs Total ( NZD ) $132,422.74 Name Sub-Category (Role) Currency Day…" at bounding box center [557, 407] width 679 height 585
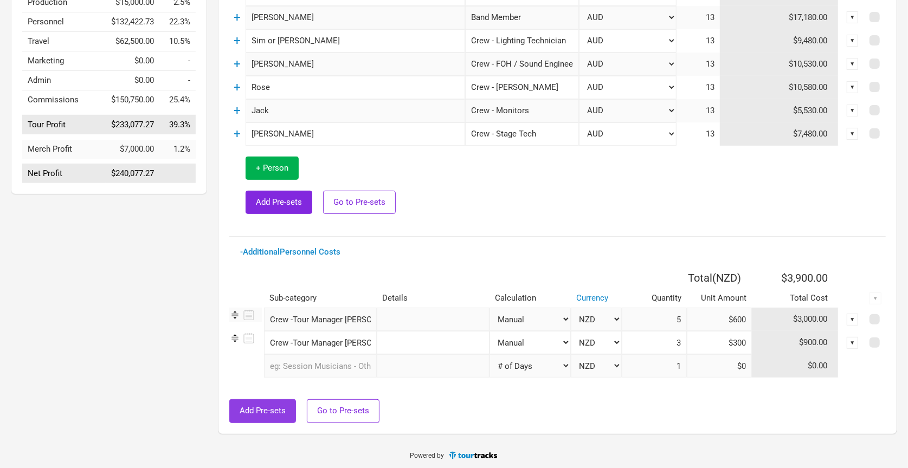
scroll to position [264, 0]
click at [266, 414] on button "Add Pre-sets" at bounding box center [262, 411] width 67 height 23
select select "Shows"
select select "NZD"
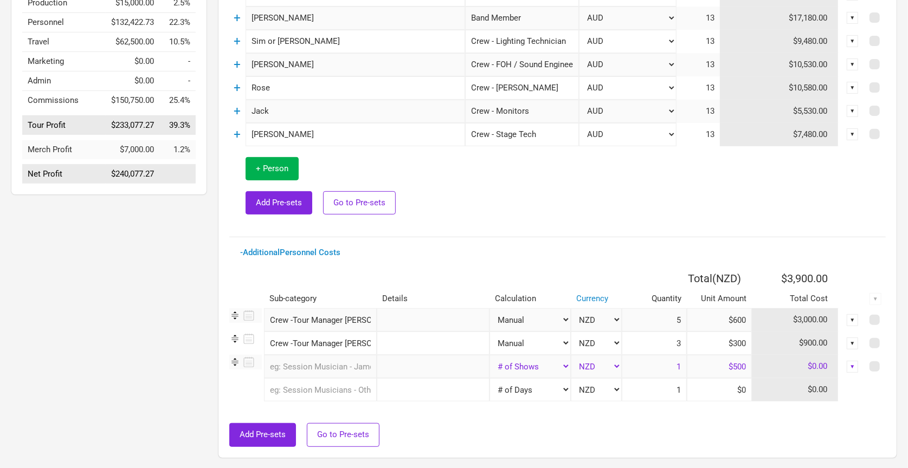
type input "6"
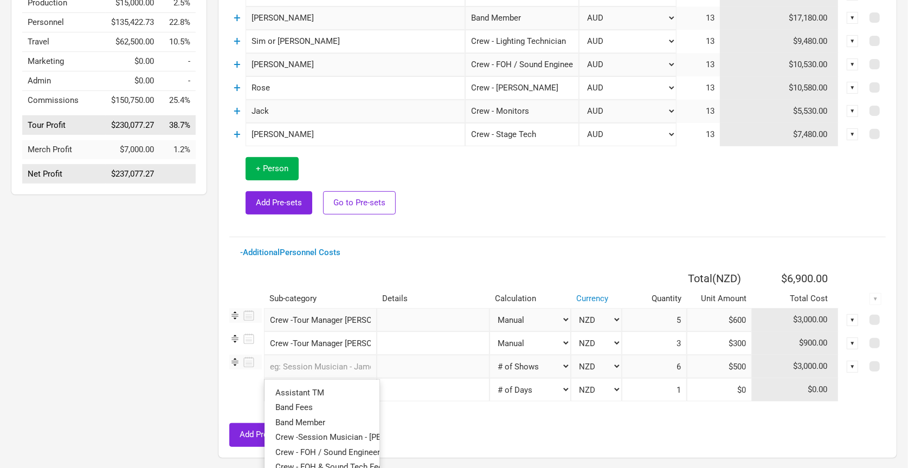
click at [298, 365] on input "text" at bounding box center [320, 366] width 113 height 23
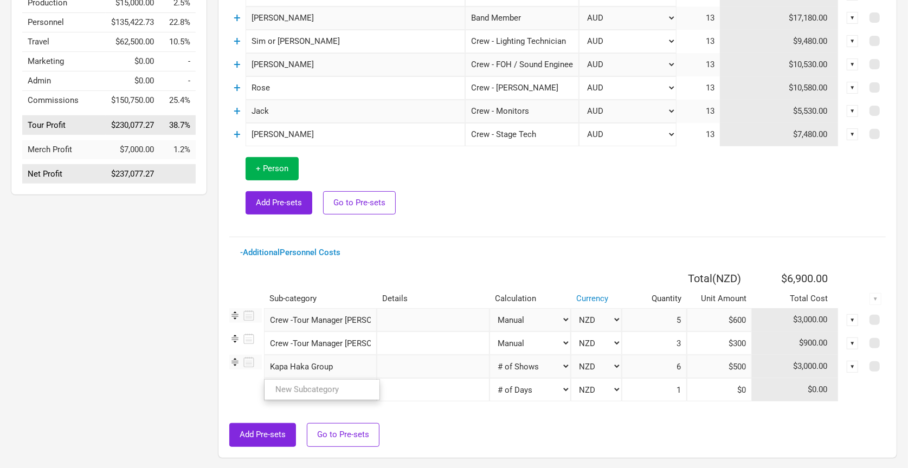
type input "Kapa Haka Group"
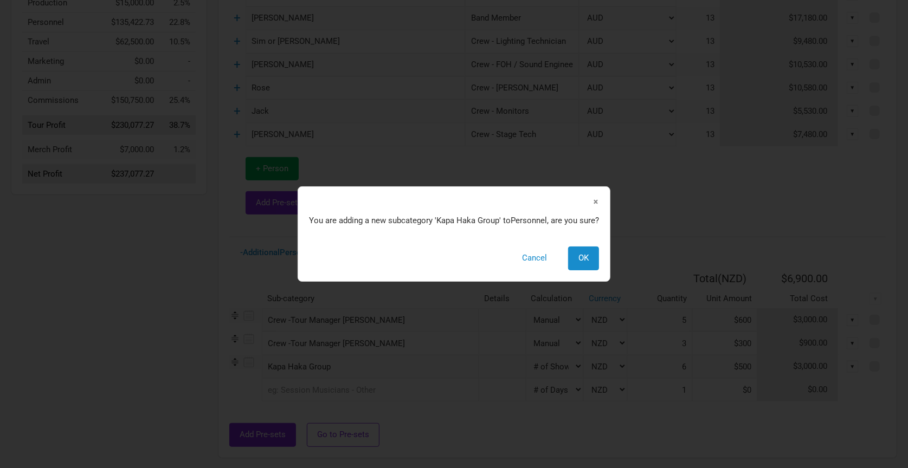
click at [577, 270] on div "× You are adding a new subcategory ' Kapa Haka Group ' to Personnel , are you s…" at bounding box center [454, 233] width 313 height 95
click at [581, 253] on span "OK" at bounding box center [583, 258] width 10 height 10
select select "Shows"
select select "NZD"
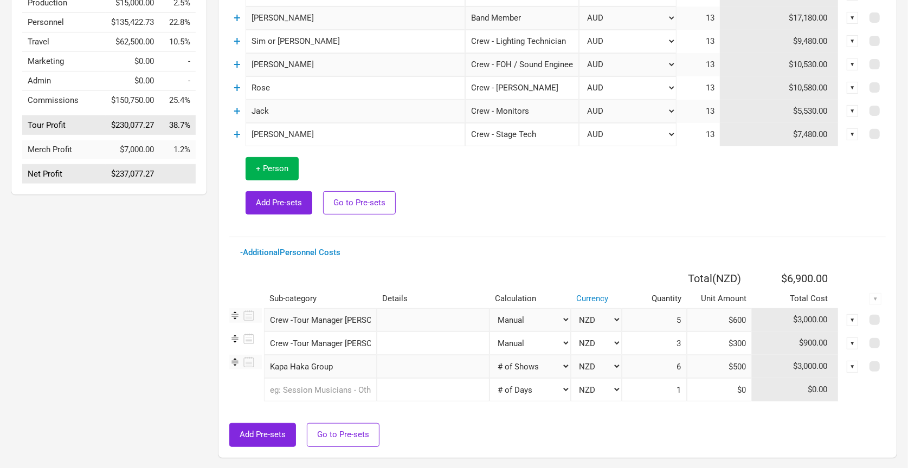
click at [419, 375] on input "text" at bounding box center [433, 366] width 113 height 23
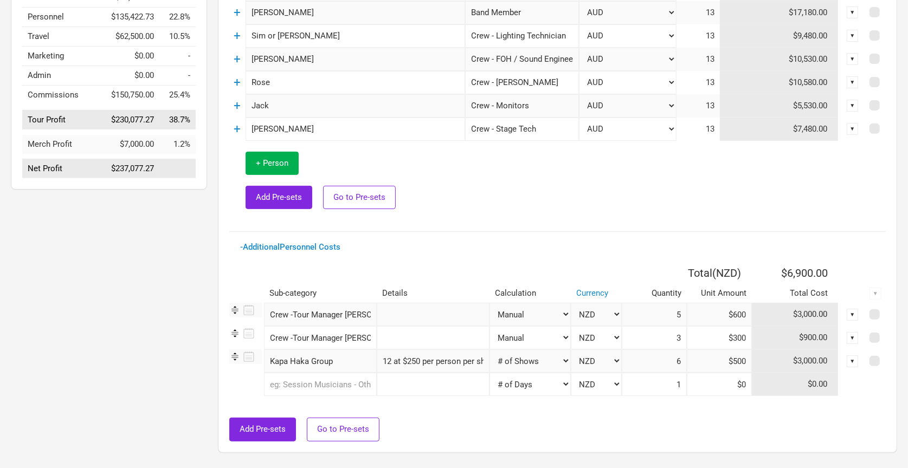
scroll to position [269, 0]
type input "12 at $250 per person per show. 3k per show"
select select "Manual"
click at [660, 362] on input "1" at bounding box center [654, 362] width 65 height 23
type input "5"
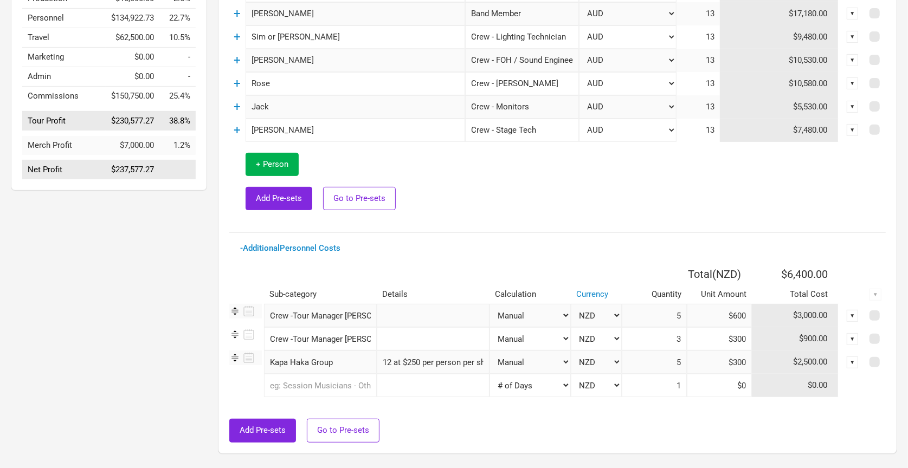
type input "$3,000"
click at [635, 414] on div at bounding box center [557, 413] width 656 height 11
click at [479, 360] on input "12 at $250 per person per show. 3k per show" at bounding box center [433, 362] width 113 height 23
drag, startPoint x: 479, startPoint y: 360, endPoint x: 552, endPoint y: 363, distance: 72.7
click at [552, 363] on tr "Kapa Haka Group 1 selection 12 at $250 per person per show. 3k per show Manual …" at bounding box center [557, 362] width 656 height 23
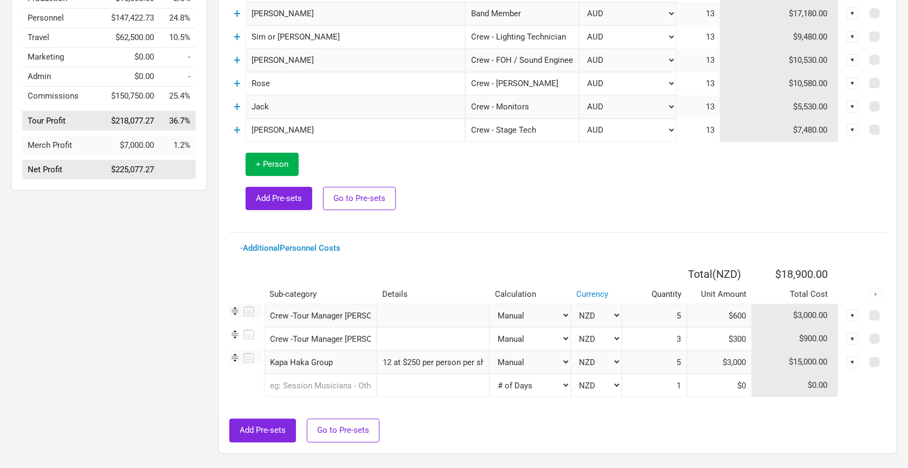
click at [489, 360] on input "12 at $250 per person per show. 3k per show" at bounding box center [433, 362] width 113 height 23
type input "12 at $250 per person per show. 3k per show plus 2 rehearsals at $250 per show"
click at [667, 360] on input "5" at bounding box center [654, 362] width 65 height 23
type input "7"
click at [647, 419] on div "Add Pre-sets Go to Pre-sets" at bounding box center [557, 430] width 656 height 23
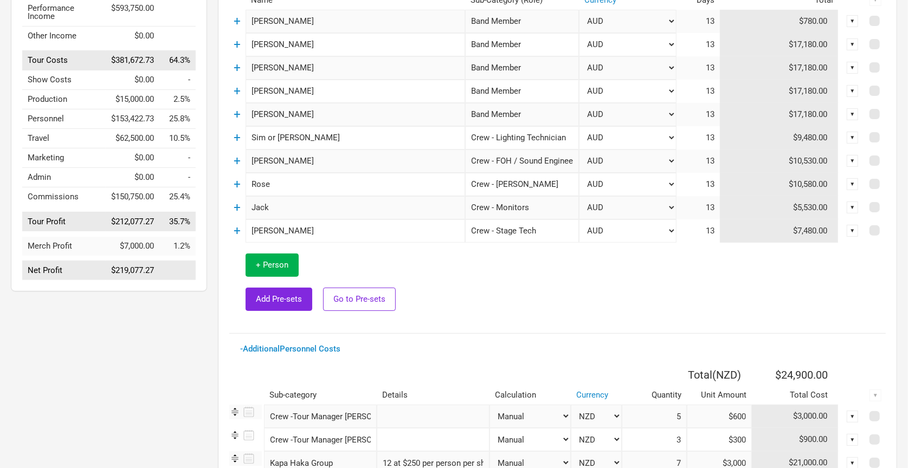
scroll to position [0, 0]
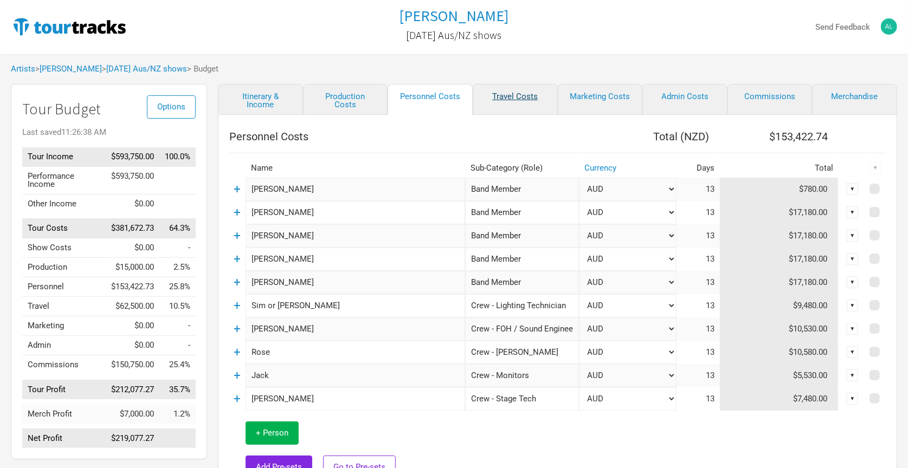
click at [512, 95] on link "Travel Costs" at bounding box center [515, 99] width 85 height 31
select select "NZD"
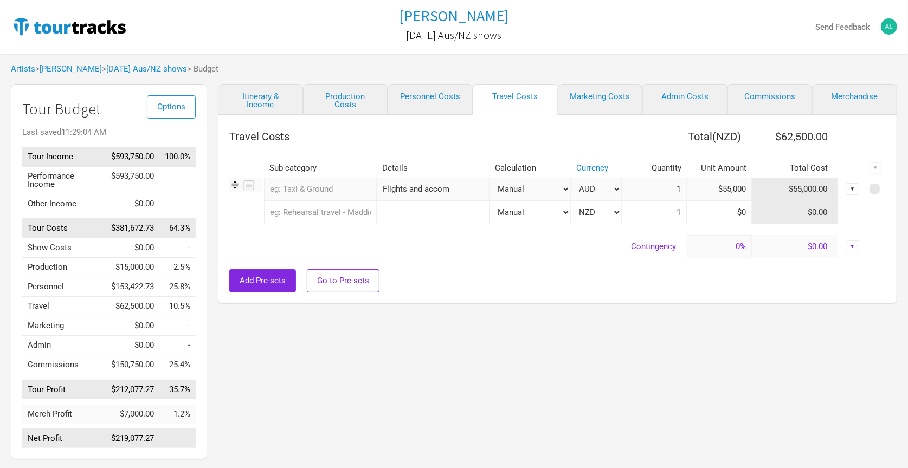
click at [396, 211] on input "text" at bounding box center [433, 212] width 113 height 23
type input "K"
select select "NZD"
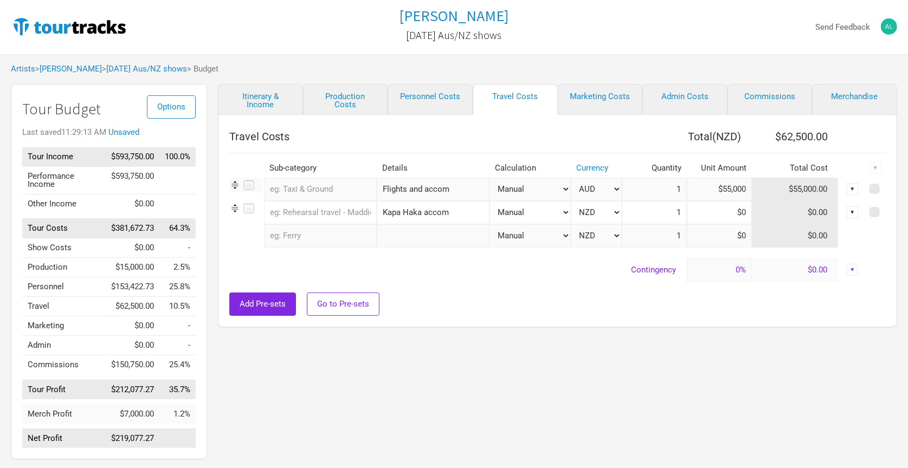
type input "Kapa Haka accom"
click at [440, 240] on input "text" at bounding box center [433, 235] width 113 height 23
type input "Ka"
select select "NZD"
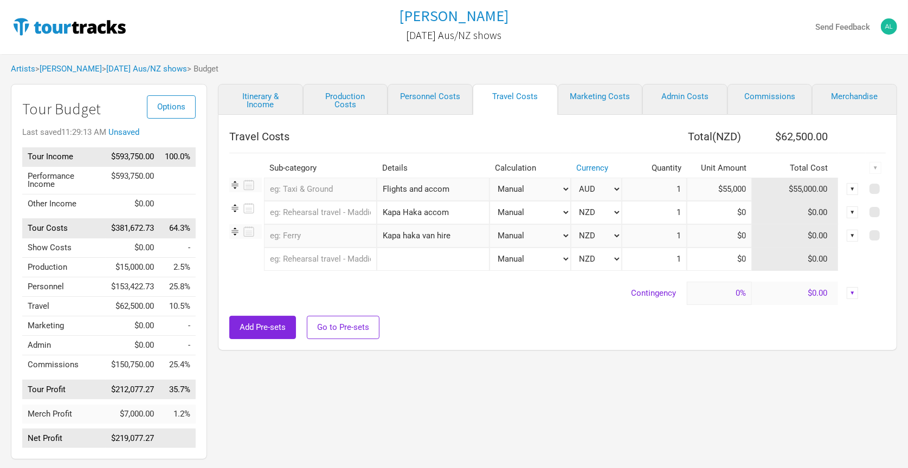
type input "Kapa haka van hire"
click at [467, 259] on input "text" at bounding box center [433, 259] width 113 height 23
type input "K"
select select "NZD"
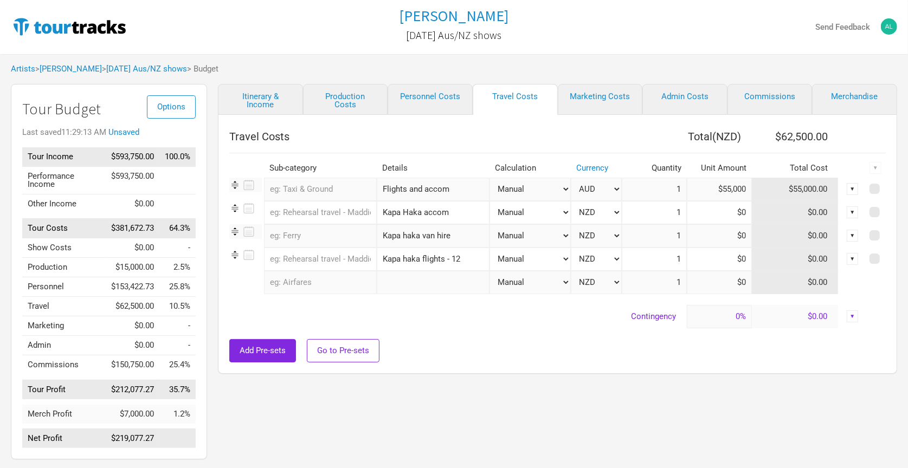
type input "Kapa haka flights - 12"
click at [714, 214] on input at bounding box center [719, 212] width 65 height 23
type input "$0"
type input "$4,500"
click at [730, 266] on input at bounding box center [719, 259] width 65 height 23
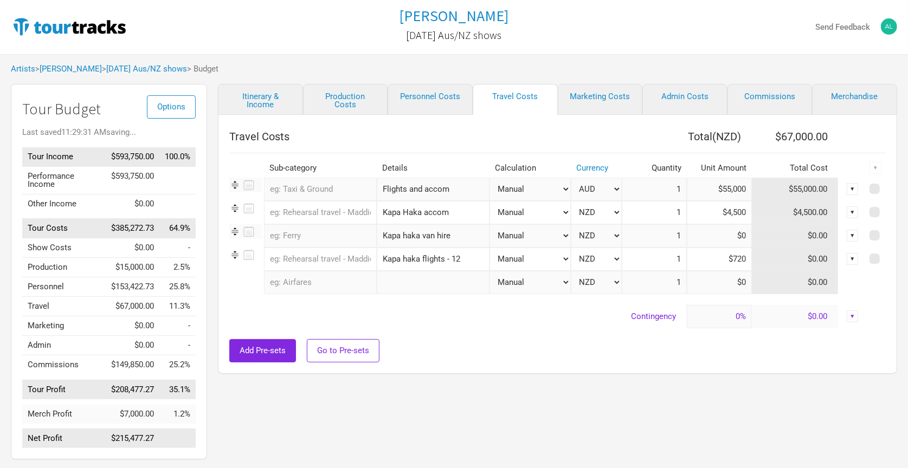
type input "$7,200"
click at [727, 232] on input at bounding box center [719, 235] width 65 height 23
type input "$0"
type input "$5,000"
click at [548, 328] on div at bounding box center [557, 333] width 656 height 11
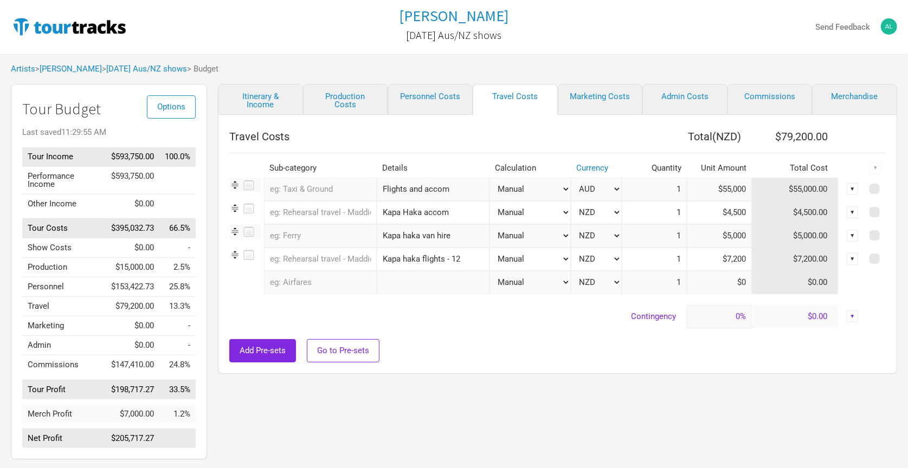
click at [327, 192] on input "text" at bounding box center [320, 189] width 113 height 23
type input "Flig"
click at [331, 211] on span "hts" at bounding box center [329, 213] width 11 height 10
click at [331, 214] on input "text" at bounding box center [320, 212] width 113 height 23
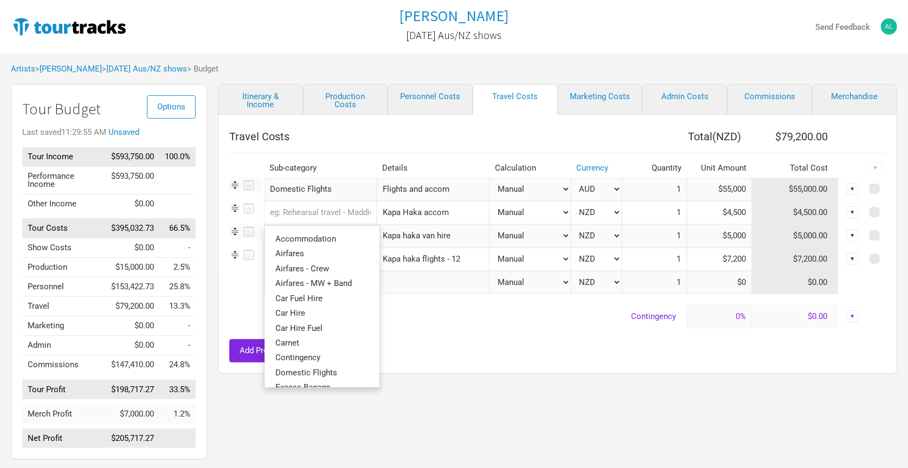
type input "A"
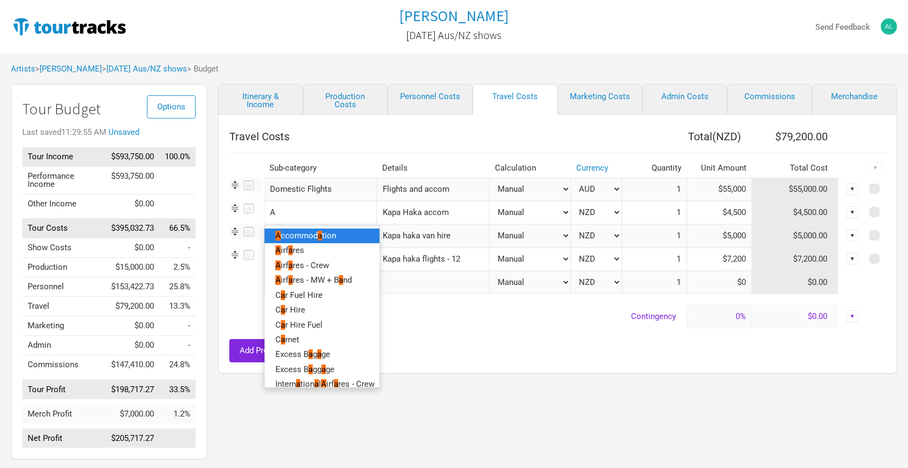
click at [326, 235] on span "tion" at bounding box center [329, 236] width 14 height 10
select select "NZD"
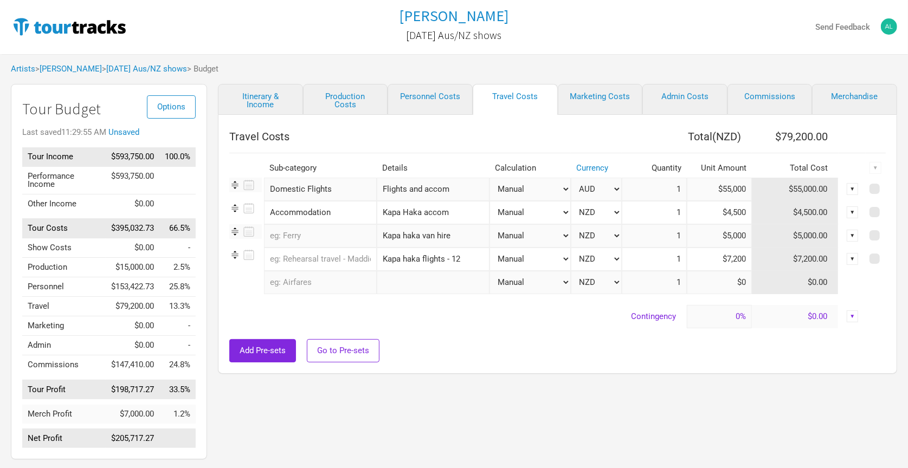
click at [346, 237] on input "text" at bounding box center [320, 235] width 113 height 23
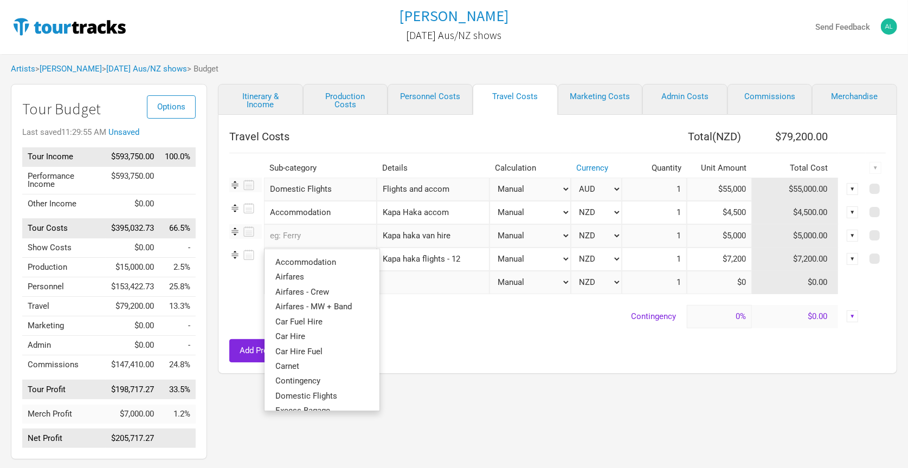
type input "V"
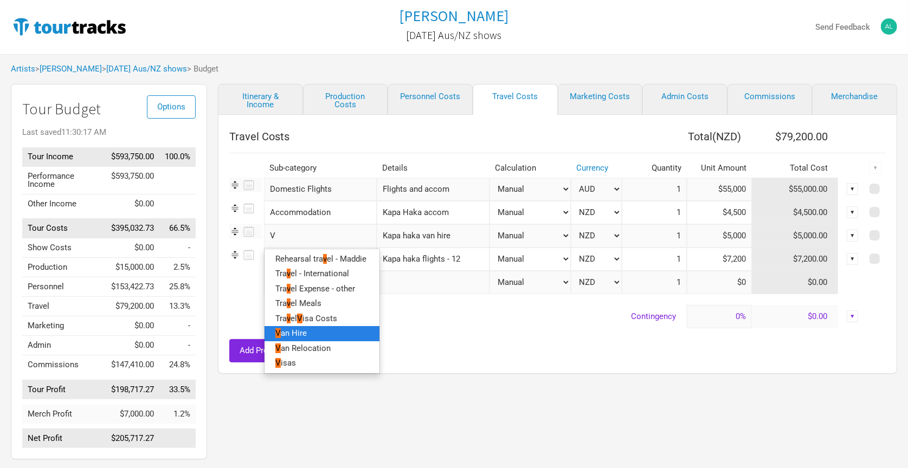
click at [310, 330] on link "V an Hire" at bounding box center [321, 333] width 115 height 15
select select "NZD"
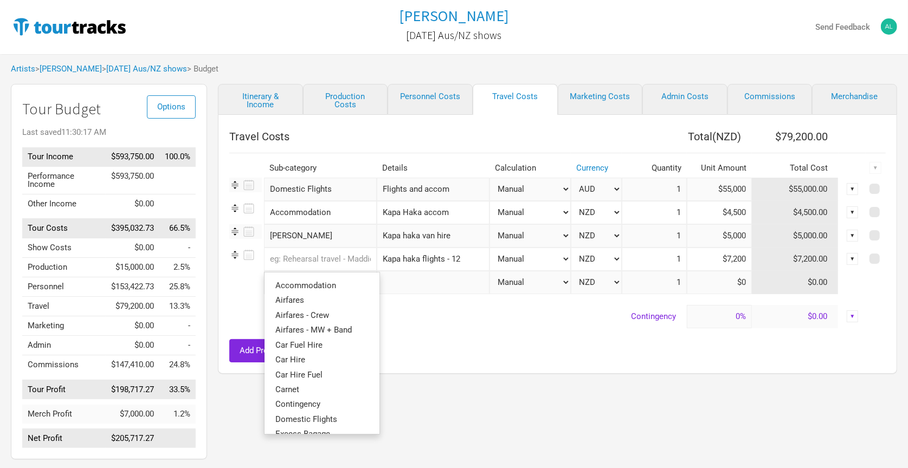
click at [340, 258] on input "text" at bounding box center [320, 259] width 113 height 23
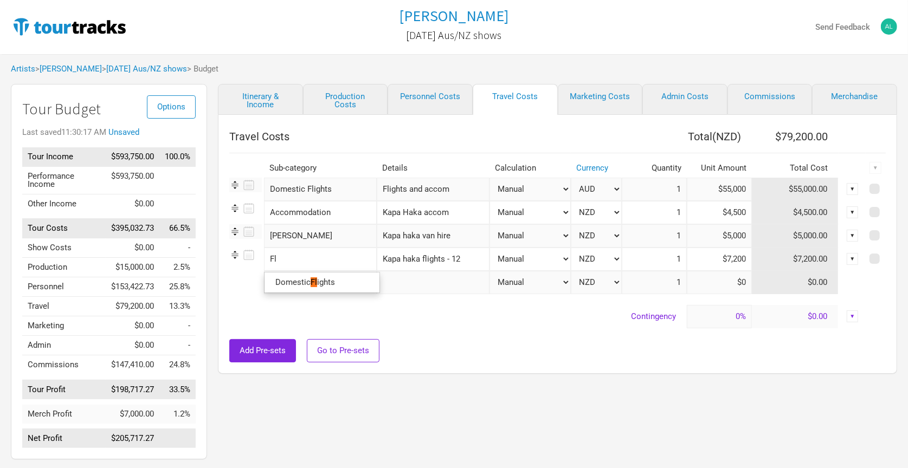
type input "Fli"
click at [332, 279] on span "ghts" at bounding box center [327, 282] width 16 height 10
select select "NZD"
click at [433, 190] on input "Flights and accom" at bounding box center [433, 189] width 113 height 23
type input "Band/Crew International flights"
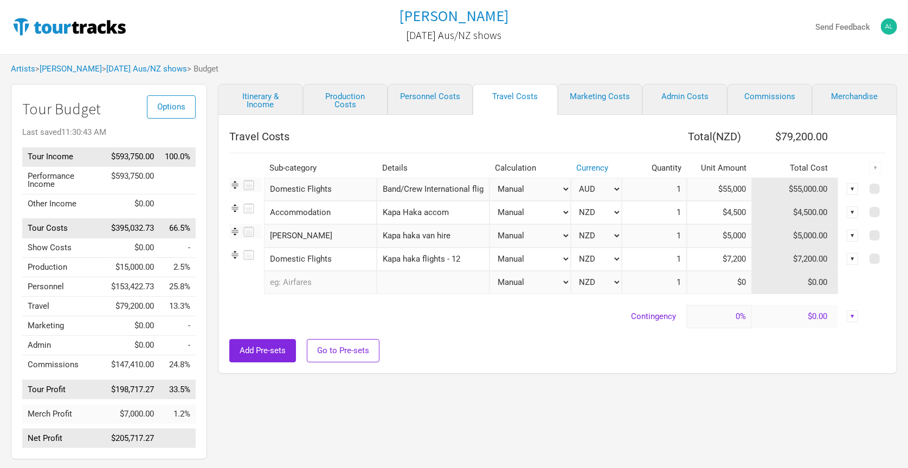
click at [460, 140] on th "Travel Costs" at bounding box center [425, 137] width 392 height 22
click at [434, 96] on link "Personnel Costs" at bounding box center [430, 99] width 85 height 31
select select "NZD"
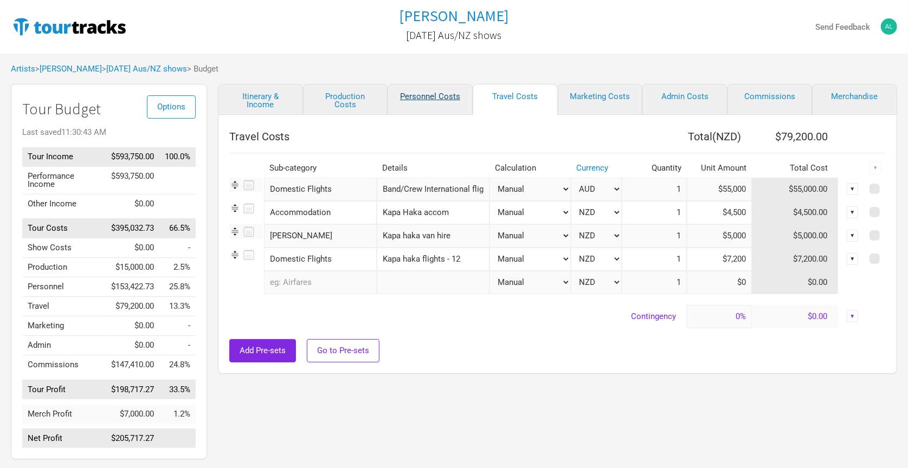
select select "Total Days"
select select "NZD"
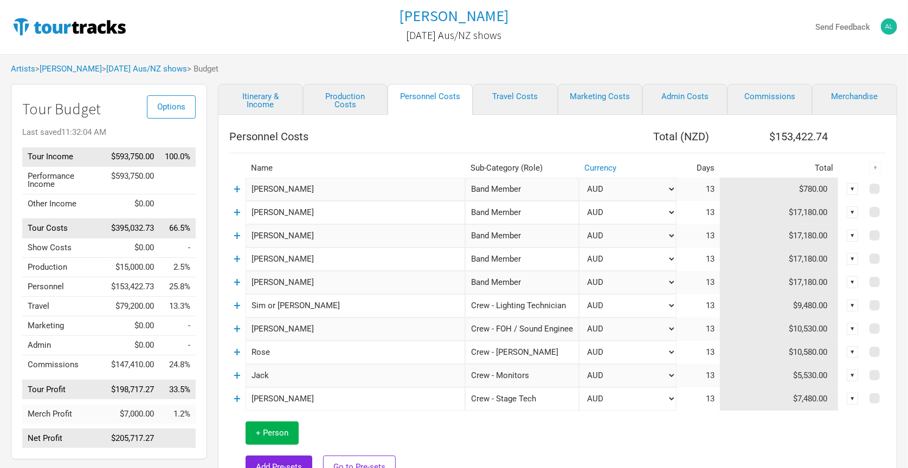
click at [303, 304] on input "Sim or [PERSON_NAME]" at bounding box center [356, 305] width 220 height 23
type input "[PERSON_NAME]"
click at [514, 88] on link "Travel Costs" at bounding box center [515, 99] width 85 height 31
select select "NZD"
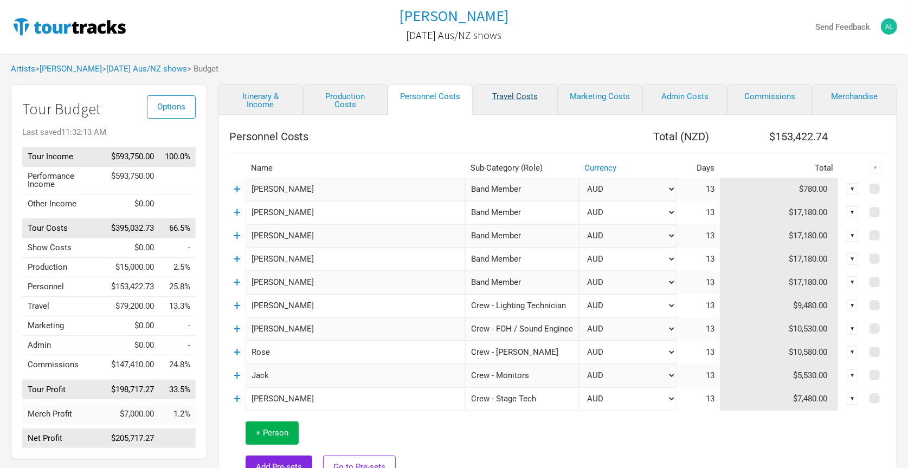
select select "NZD"
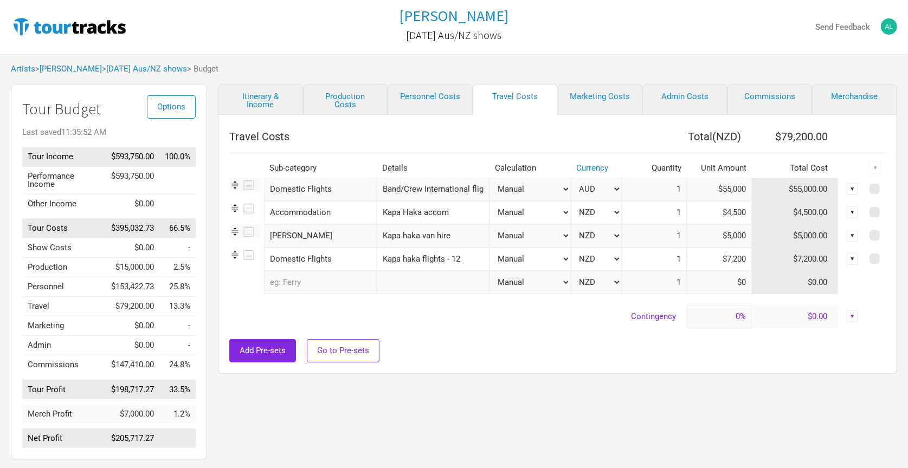
click at [724, 189] on input "$55,000" at bounding box center [719, 189] width 65 height 23
type input "$60,000"
click at [644, 383] on div "Itinerary & Income Production Costs Personnel Costs Travel Costs Marketing Cost…" at bounding box center [546, 274] width 679 height 381
click at [601, 98] on link "Marketing Costs" at bounding box center [600, 99] width 85 height 31
select select "% of Gross"
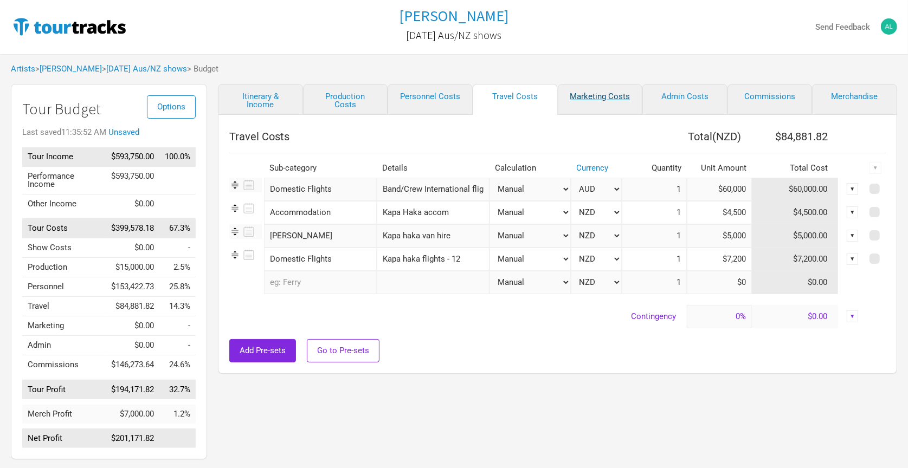
select select "NZD"
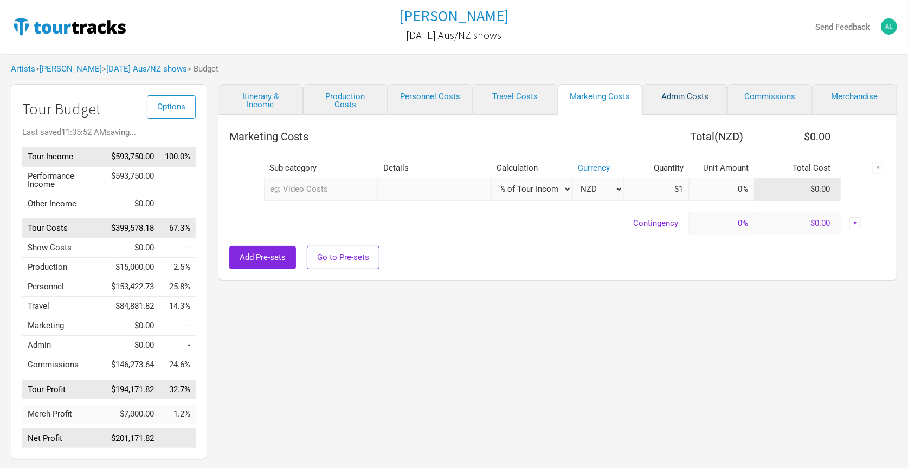
click at [687, 97] on link "Admin Costs" at bounding box center [684, 99] width 85 height 31
select select "NZD"
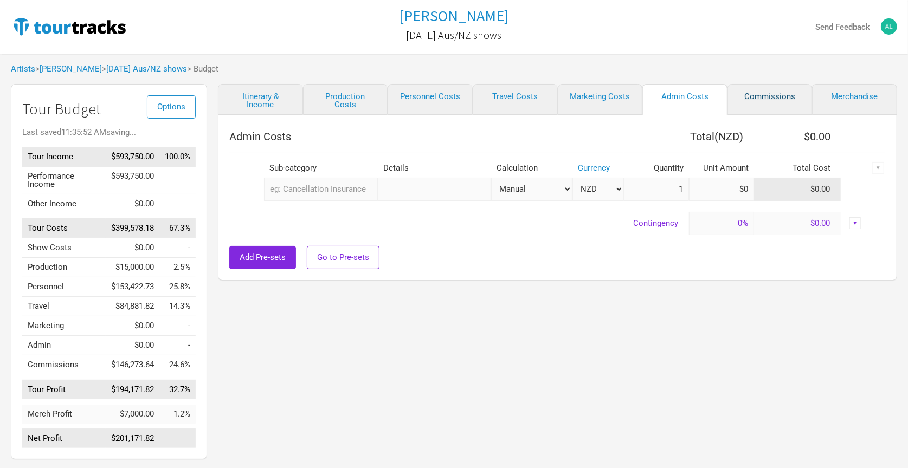
click at [759, 95] on link "Commissions" at bounding box center [769, 99] width 85 height 31
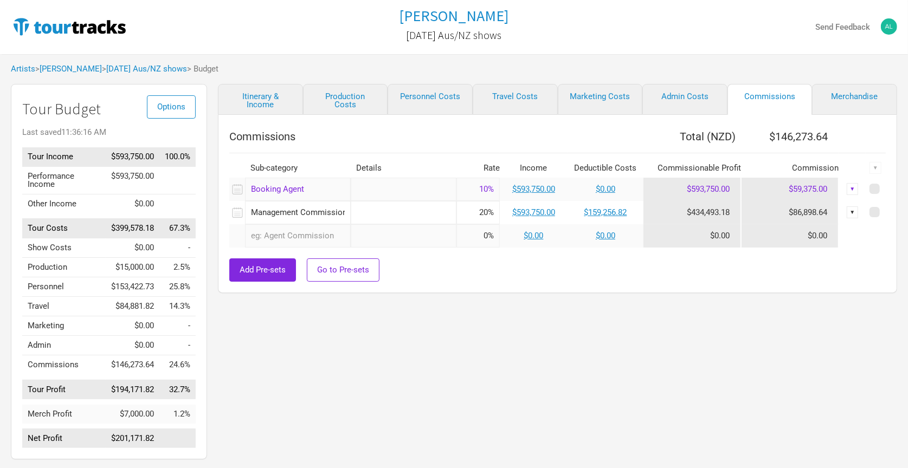
click at [713, 306] on div "Itinerary & Income Production Costs Personnel Costs Travel Costs Marketing Cost…" at bounding box center [546, 274] width 679 height 381
click at [834, 91] on link "Merchandise" at bounding box center [854, 99] width 85 height 31
select select "Set Amount"
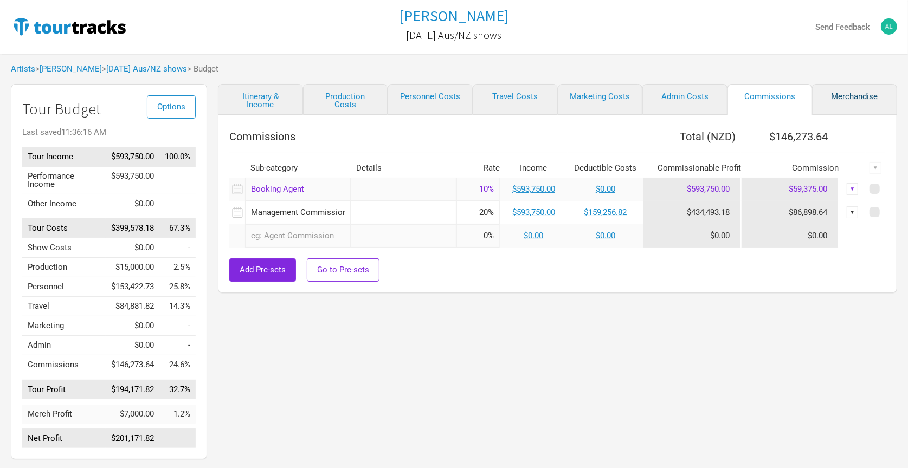
select select "Set Amount"
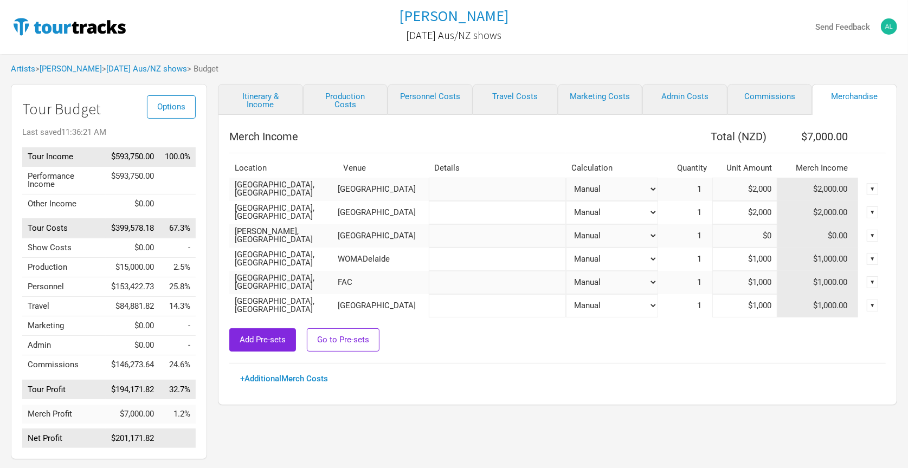
click at [739, 214] on input "$2,000" at bounding box center [744, 212] width 65 height 23
type input "$5,000"
click at [735, 190] on input "$2,000" at bounding box center [744, 189] width 65 height 23
type input "$3,000"
click at [744, 255] on input "$1,000" at bounding box center [744, 259] width 65 height 23
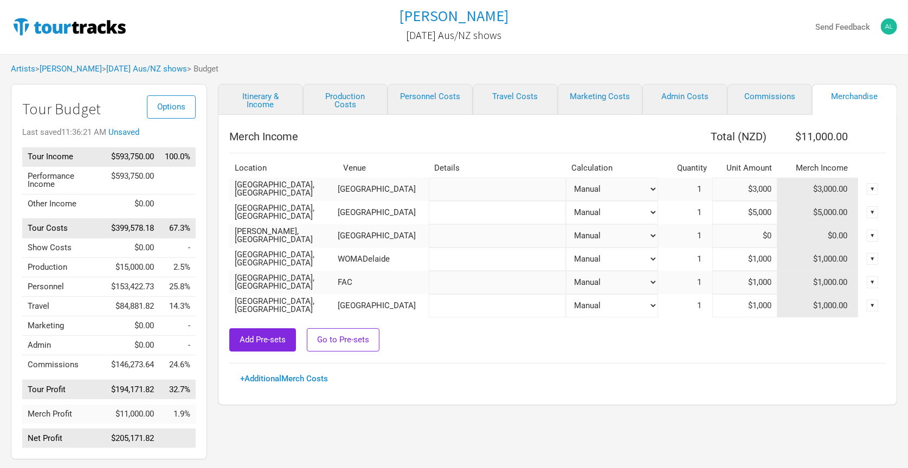
click at [754, 286] on input "$1,000" at bounding box center [744, 282] width 65 height 23
type input "$2,000"
click at [676, 357] on div "Merch Income Total ( NZD ) $11,000.00 Location Venue Details Calculation Quanti…" at bounding box center [557, 254] width 656 height 257
click at [757, 299] on input "$1,000" at bounding box center [744, 305] width 65 height 23
type input "$2,000"
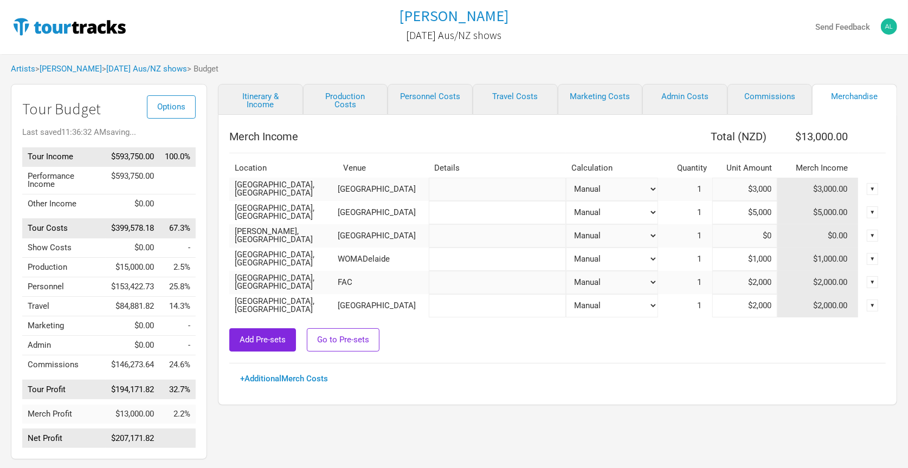
click at [650, 366] on div "Merch Income Total ( NZD ) $13,000.00 Location Venue Details Calculation Quanti…" at bounding box center [557, 254] width 656 height 257
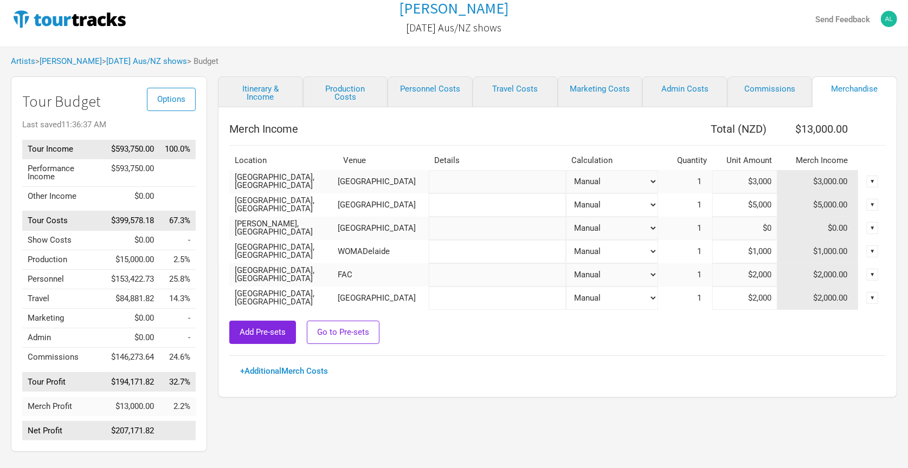
scroll to position [7, 0]
click at [519, 89] on link "Travel Costs" at bounding box center [515, 93] width 85 height 31
select select "NZD"
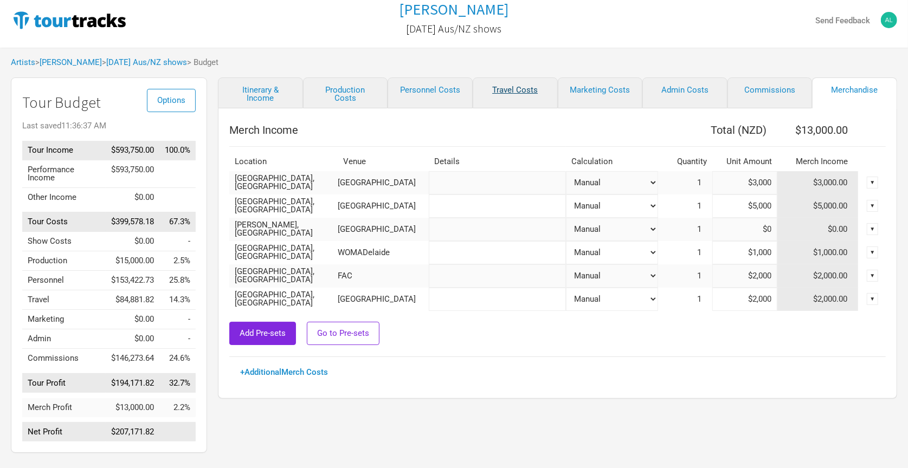
select select "NZD"
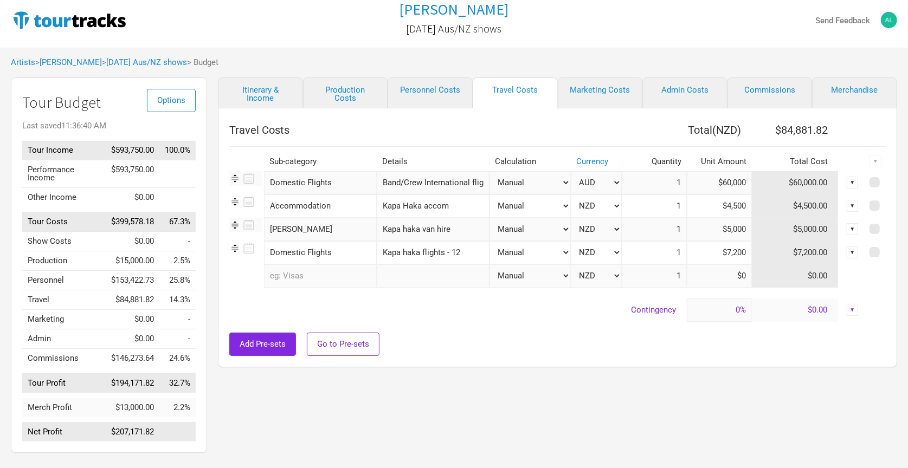
click at [479, 121] on th "Travel Costs" at bounding box center [425, 130] width 392 height 22
click at [427, 89] on link "Personnel Costs" at bounding box center [430, 93] width 85 height 31
select select "NZD"
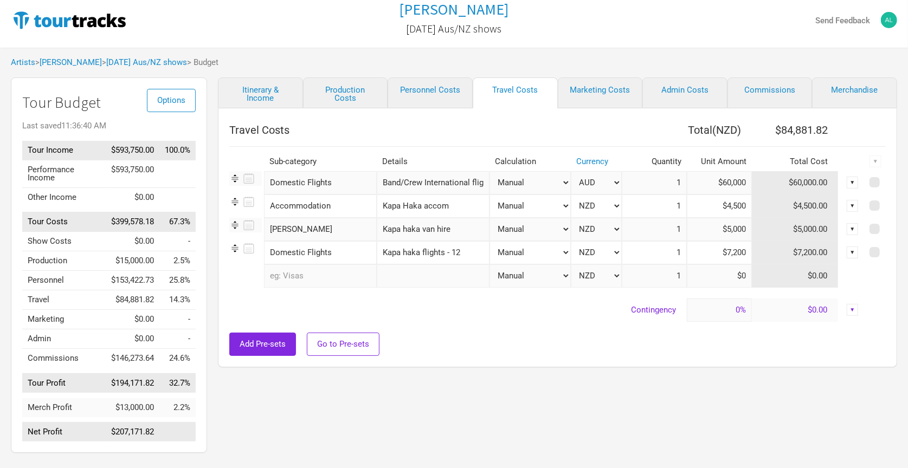
select select "Total Days"
select select "NZD"
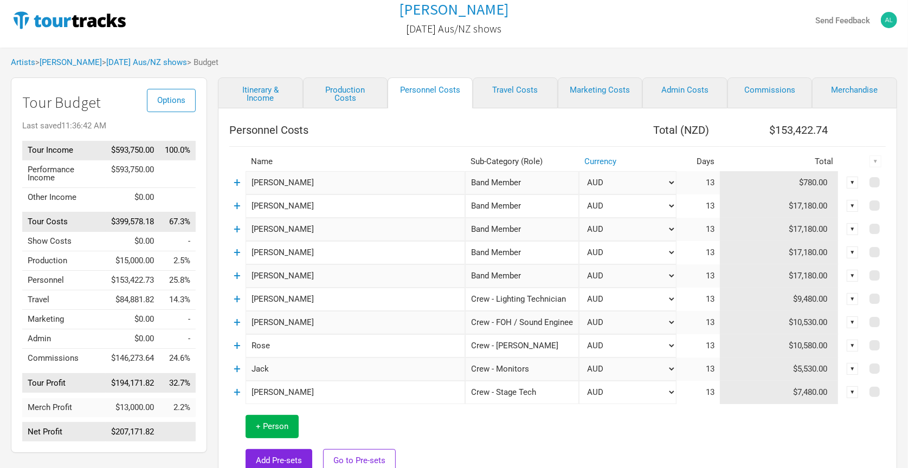
click at [508, 136] on th "Personnel Costs" at bounding box center [404, 130] width 350 height 22
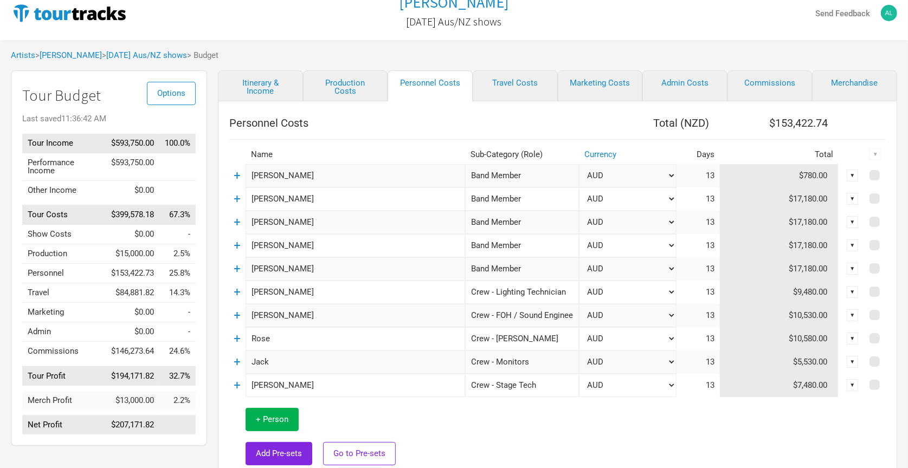
scroll to position [17, 0]
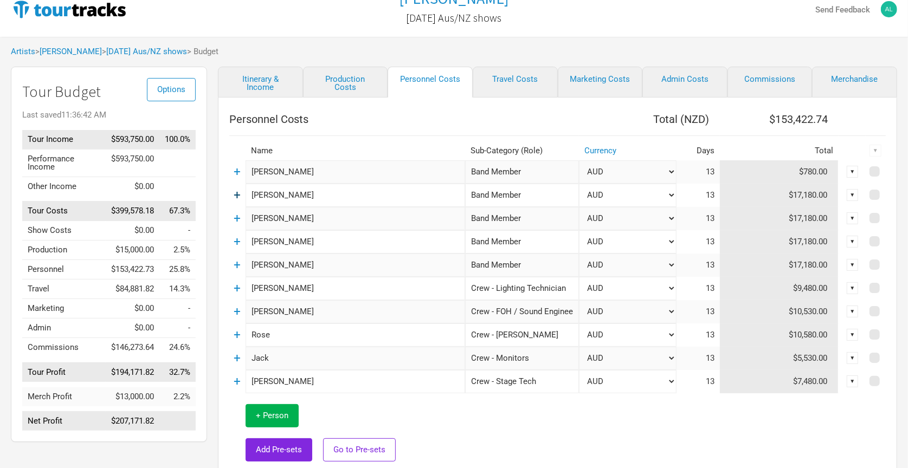
click at [240, 191] on link "+" at bounding box center [237, 195] width 7 height 14
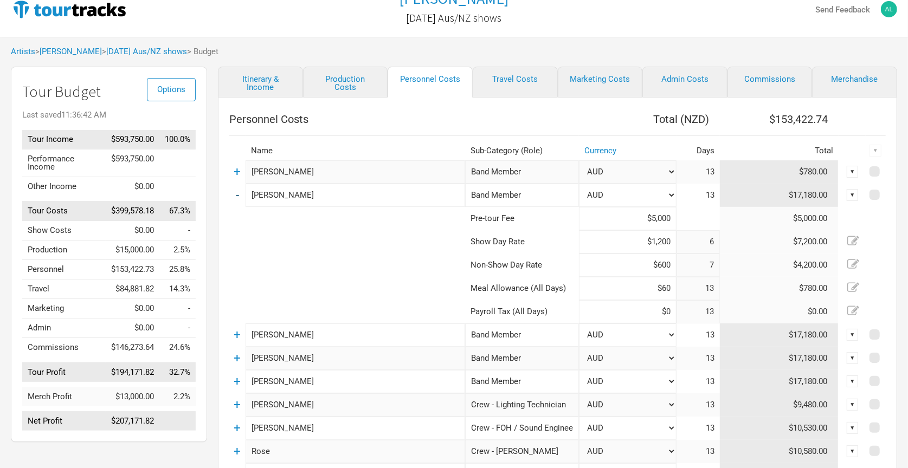
click at [240, 191] on td "-" at bounding box center [237, 195] width 16 height 23
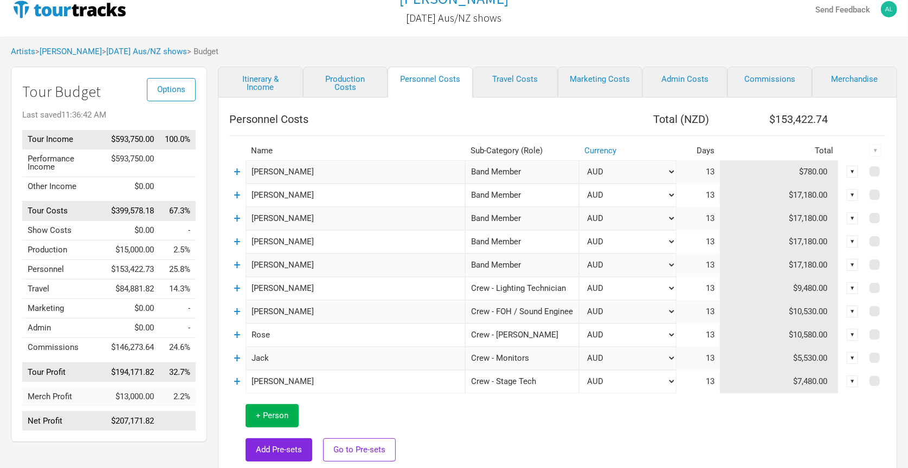
click at [369, 124] on th "Personnel Costs" at bounding box center [404, 119] width 350 height 22
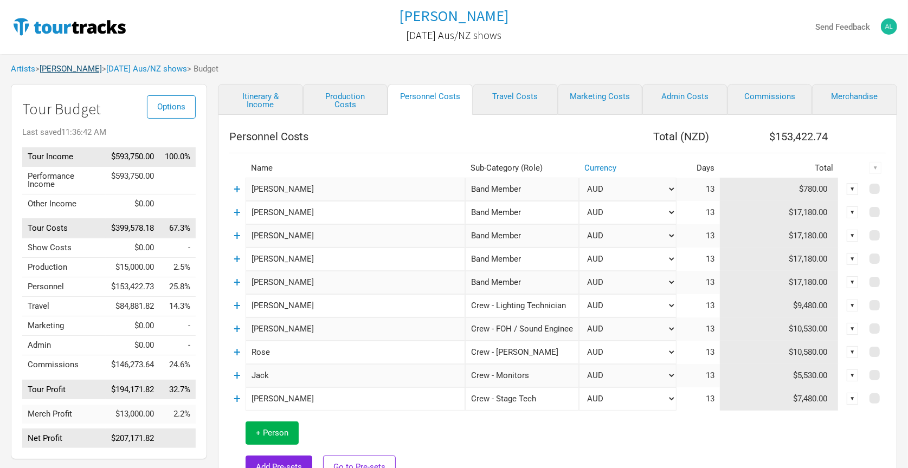
scroll to position [0, 0]
click at [84, 67] on link "[PERSON_NAME]" at bounding box center [71, 69] width 62 height 10
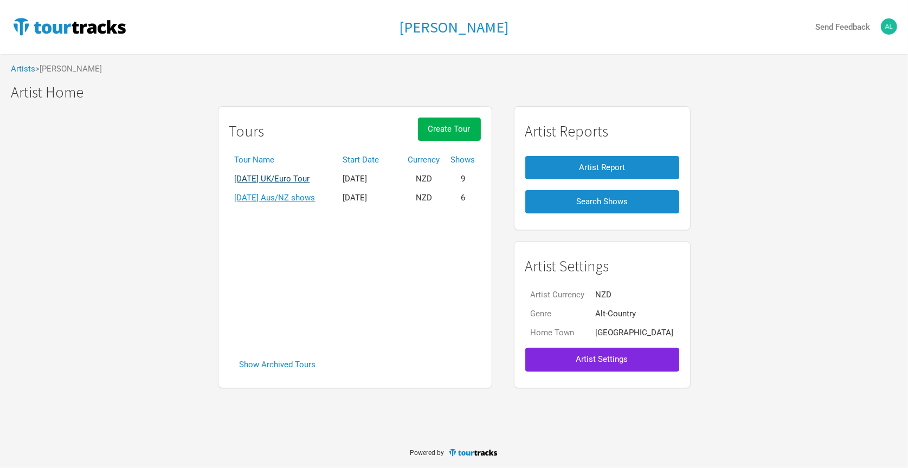
click at [310, 176] on link "[DATE] UK/Euro Tour" at bounding box center [272, 179] width 75 height 10
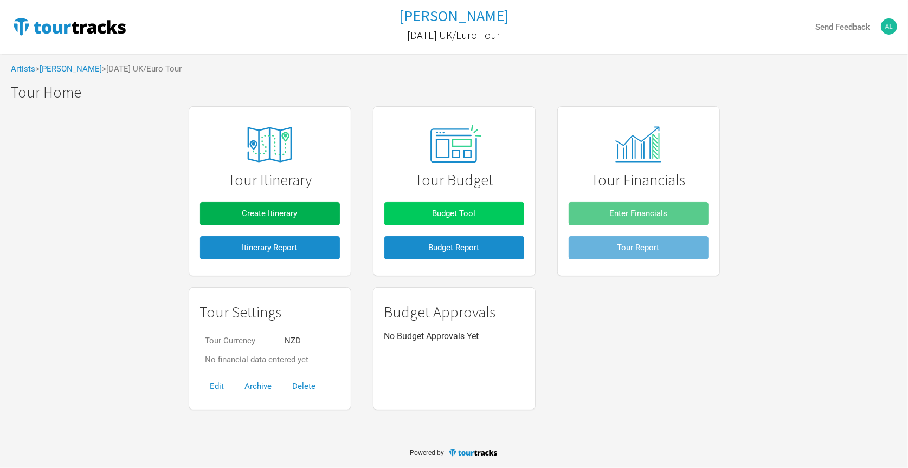
click at [437, 210] on span "Budget Tool" at bounding box center [454, 214] width 43 height 10
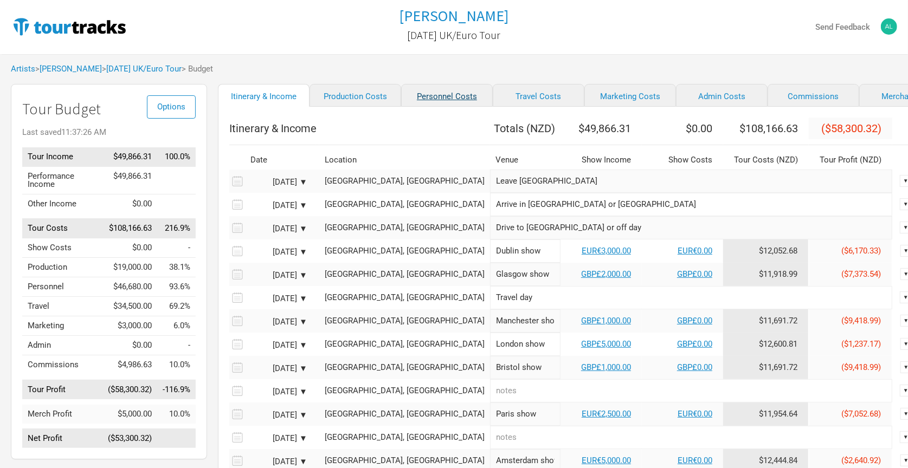
click at [428, 95] on link "Personnel Costs" at bounding box center [447, 95] width 92 height 23
select select "NZD"
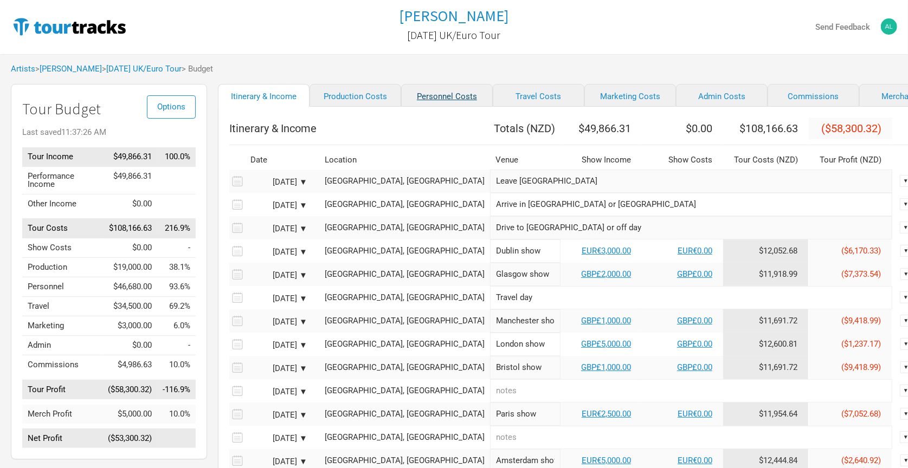
select select "NZD"
select select "Total Days"
select select "NZD"
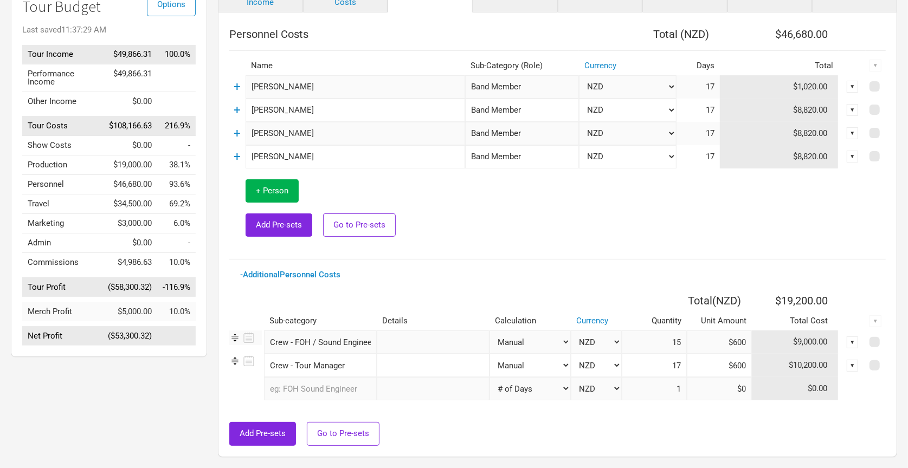
scroll to position [102, 0]
click at [235, 104] on link "+" at bounding box center [237, 110] width 7 height 14
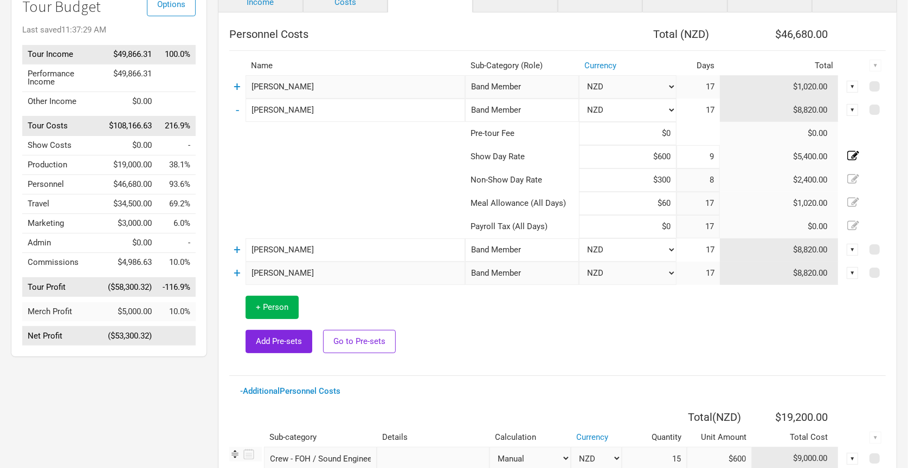
click at [648, 154] on input "$600" at bounding box center [628, 156] width 98 height 23
type input "$1,200"
click at [649, 179] on input "$300" at bounding box center [628, 180] width 98 height 23
type input "$600"
click at [236, 246] on link "+" at bounding box center [237, 250] width 7 height 14
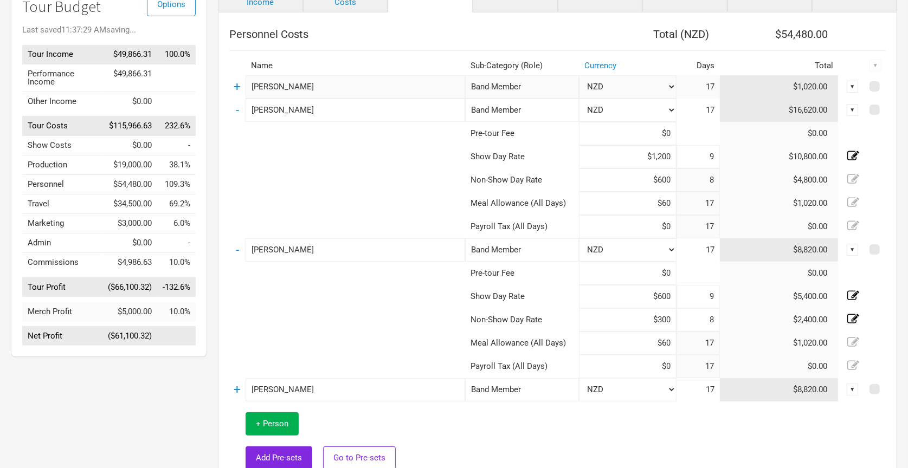
click at [642, 294] on input "$600" at bounding box center [628, 296] width 98 height 23
type input "$1,200"
click at [651, 317] on input "$300" at bounding box center [628, 319] width 98 height 23
type input "$600"
click at [233, 385] on td "+" at bounding box center [237, 389] width 16 height 23
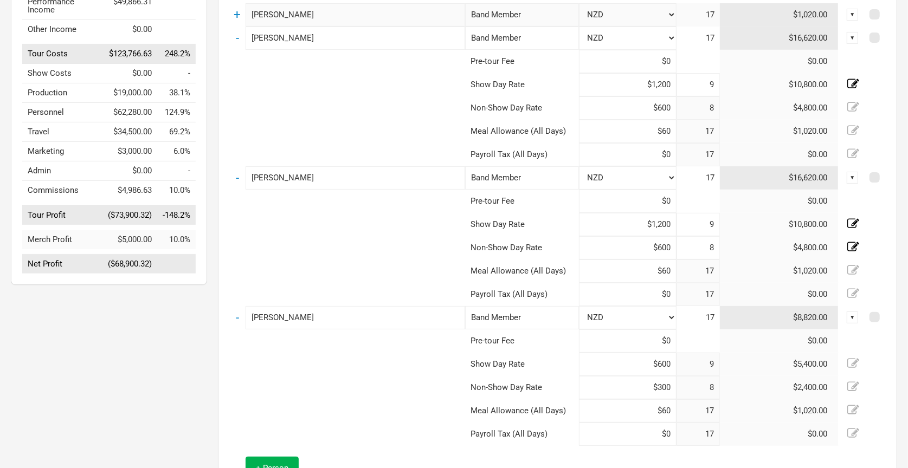
scroll to position [181, 0]
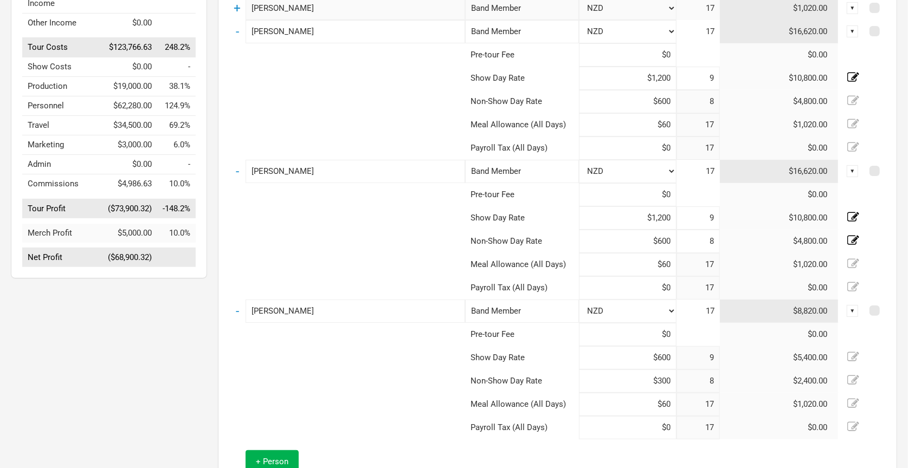
click at [648, 355] on input "$600" at bounding box center [628, 357] width 98 height 23
type input "$1,200"
click at [641, 380] on input "$300" at bounding box center [628, 381] width 98 height 23
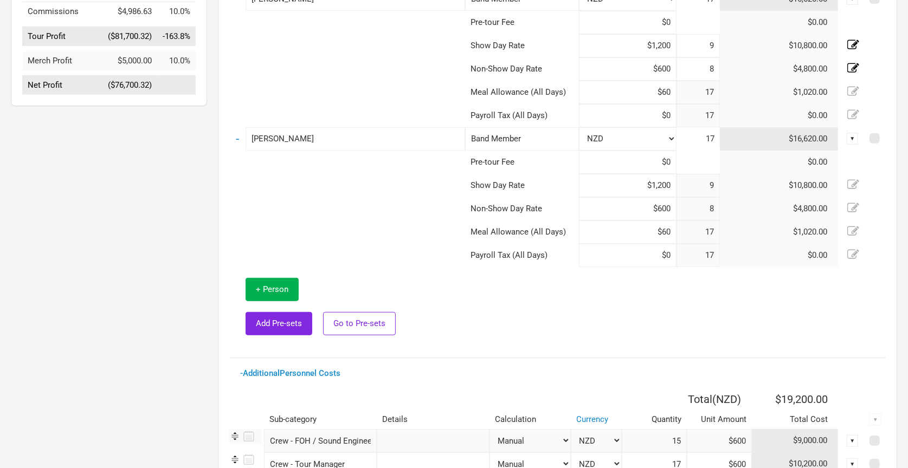
scroll to position [389, 0]
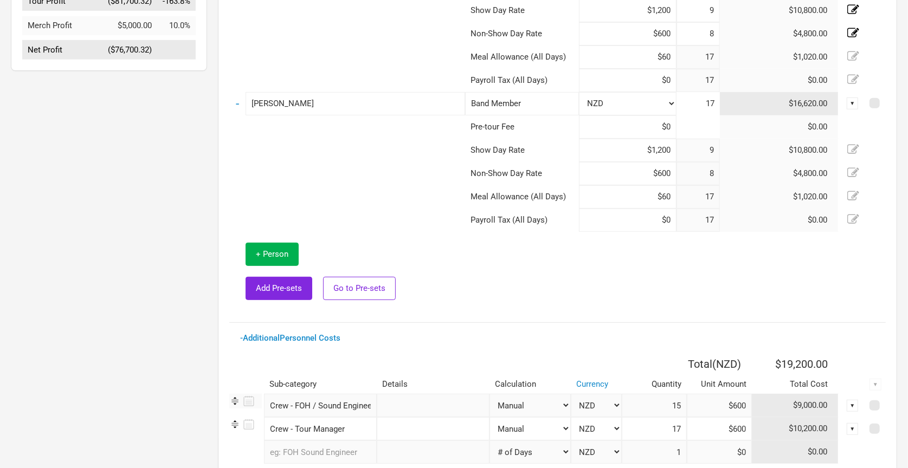
type input "$600"
click at [487, 249] on td at bounding box center [675, 272] width 421 height 80
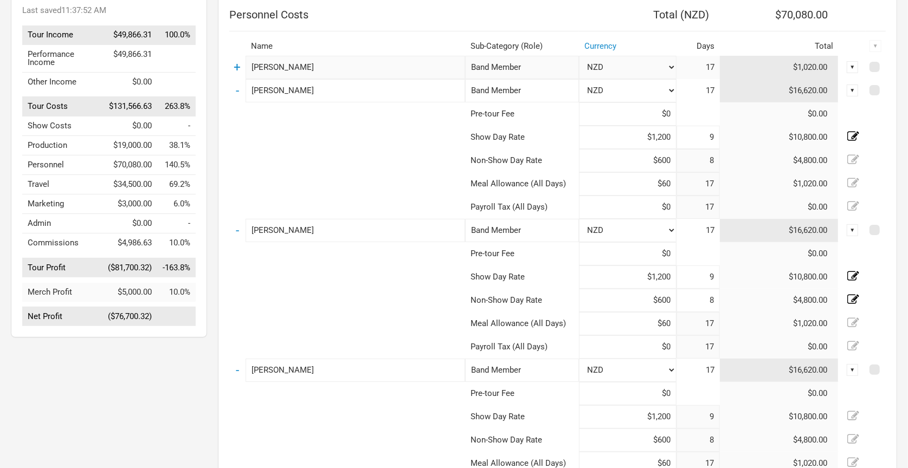
scroll to position [119, 0]
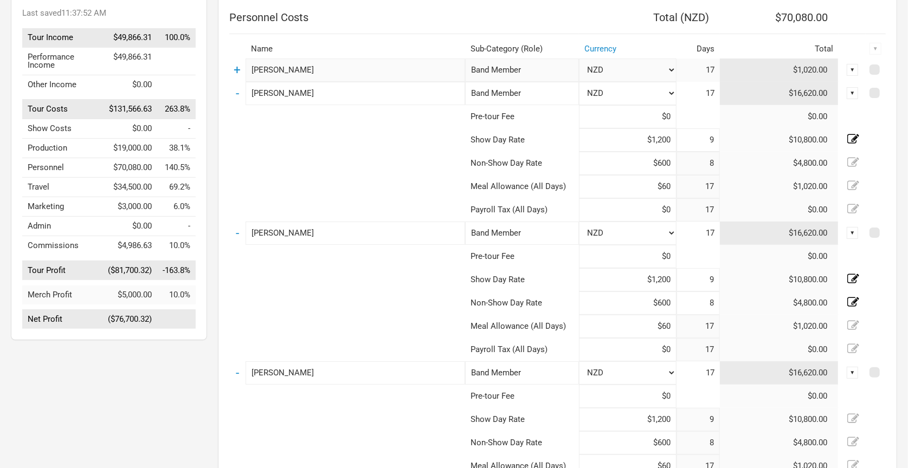
click at [185, 409] on div "Options Tour Budget Last saved 11:37:52 AM Tour Income $49,866.31 100.0% Perfor…" at bounding box center [103, 380] width 207 height 831
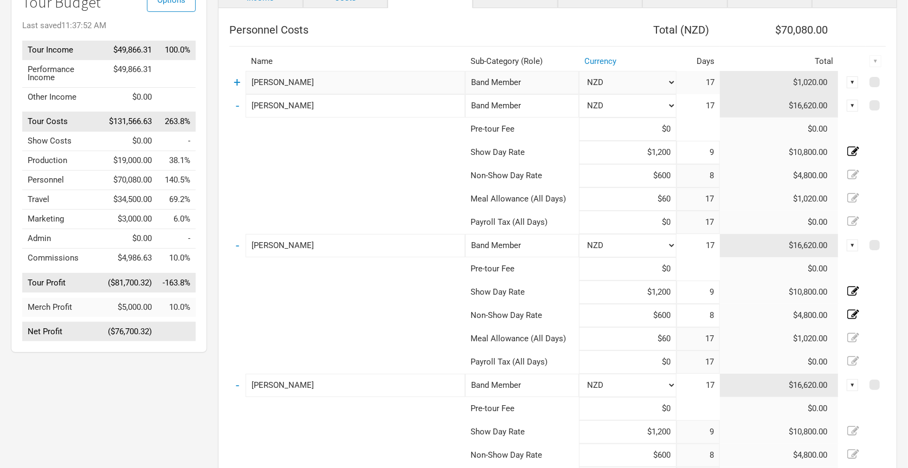
scroll to position [104, 0]
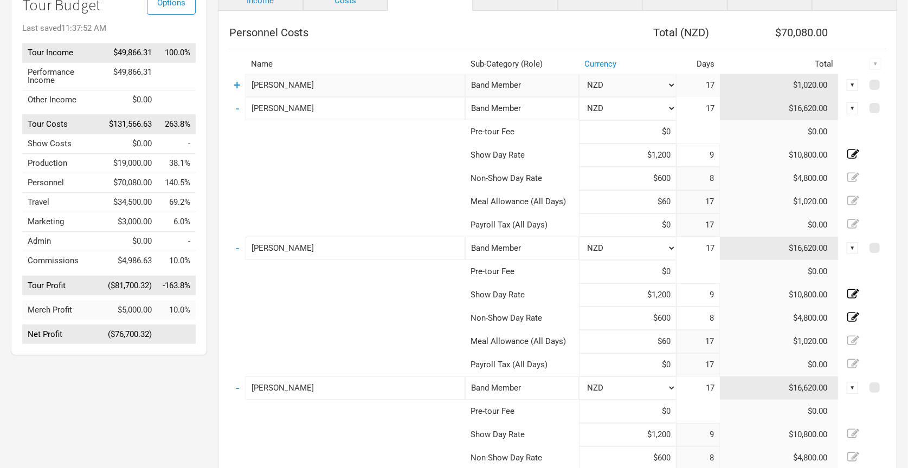
click at [627, 153] on input "$1,200" at bounding box center [628, 155] width 98 height 23
type input "$600"
click at [649, 176] on input "$600" at bounding box center [628, 178] width 98 height 23
type input "$300"
click at [638, 295] on input "$1,200" at bounding box center [628, 294] width 98 height 23
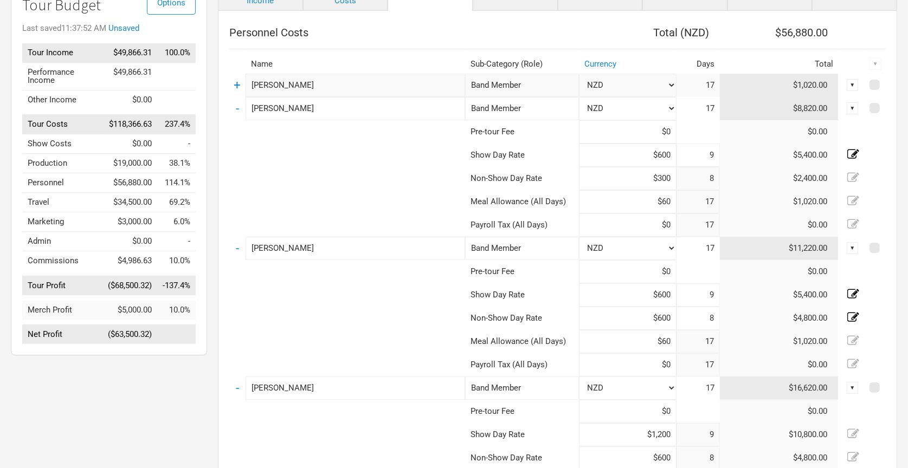
type input "$600"
click at [638, 314] on input "$600" at bounding box center [628, 318] width 98 height 23
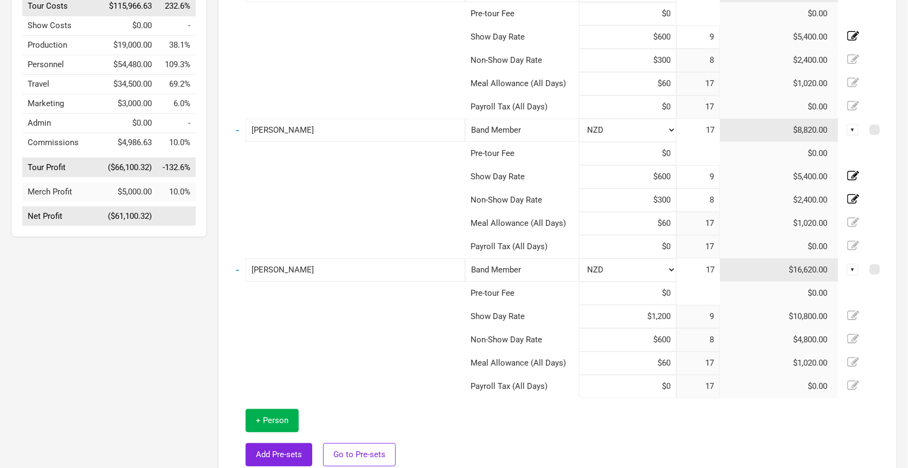
scroll to position [261, 0]
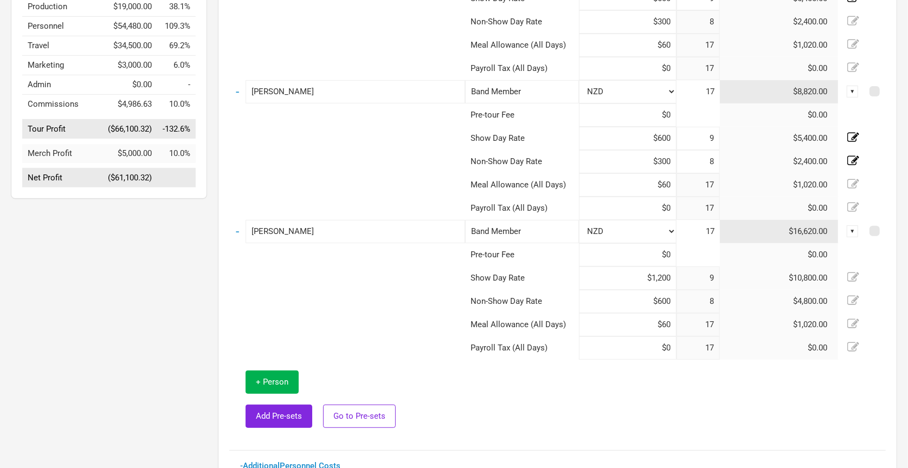
type input "$300"
click at [646, 279] on input "$1,200" at bounding box center [628, 278] width 98 height 23
type input "$600"
click at [636, 291] on input "$600" at bounding box center [628, 301] width 98 height 23
type input "$300"
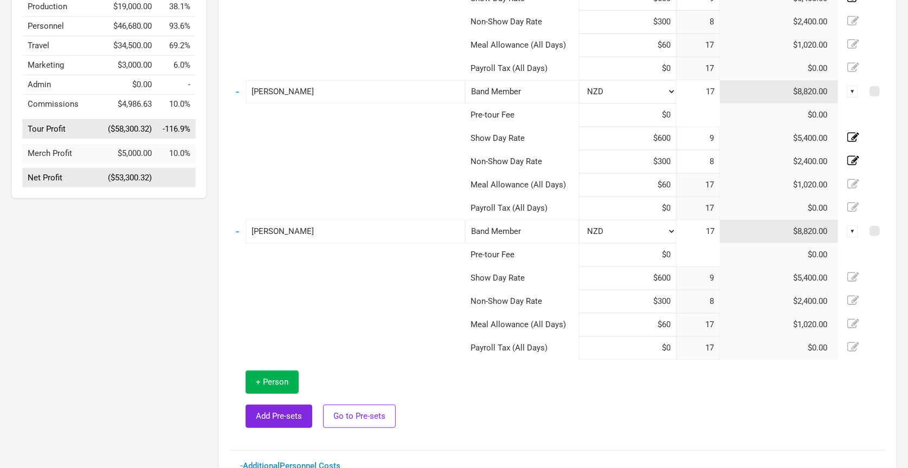
click at [593, 384] on td at bounding box center [675, 400] width 421 height 80
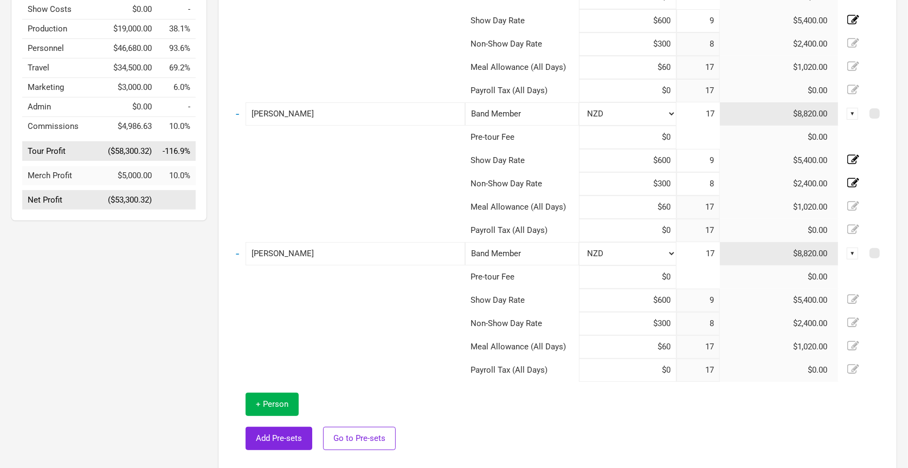
scroll to position [154, 0]
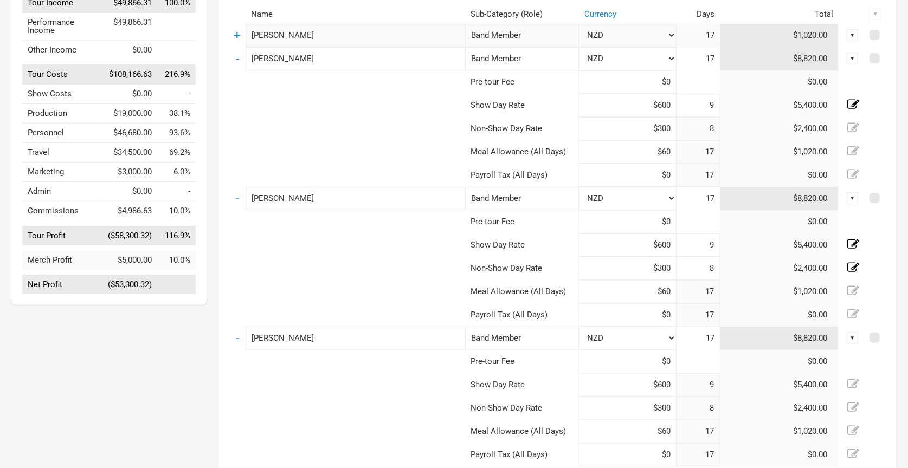
click at [221, 356] on div "Personnel Costs Total ( NZD ) $46,680.00 Name Sub-Category (Role) Currency Days…" at bounding box center [557, 358] width 679 height 795
click at [178, 324] on div "Options Tour Budget Last saved 11:38:18 AM Tour Income $49,866.31 100.0% Perfor…" at bounding box center [103, 345] width 207 height 831
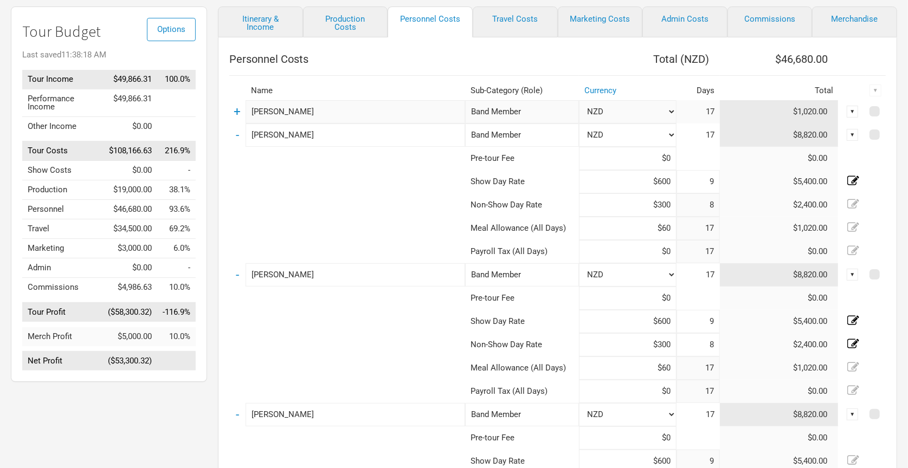
scroll to position [30, 0]
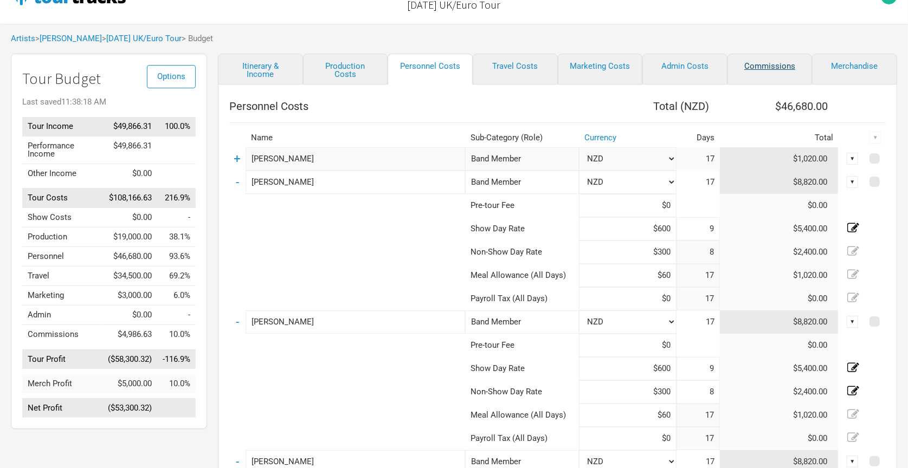
click at [771, 70] on link "Commissions" at bounding box center [769, 69] width 85 height 31
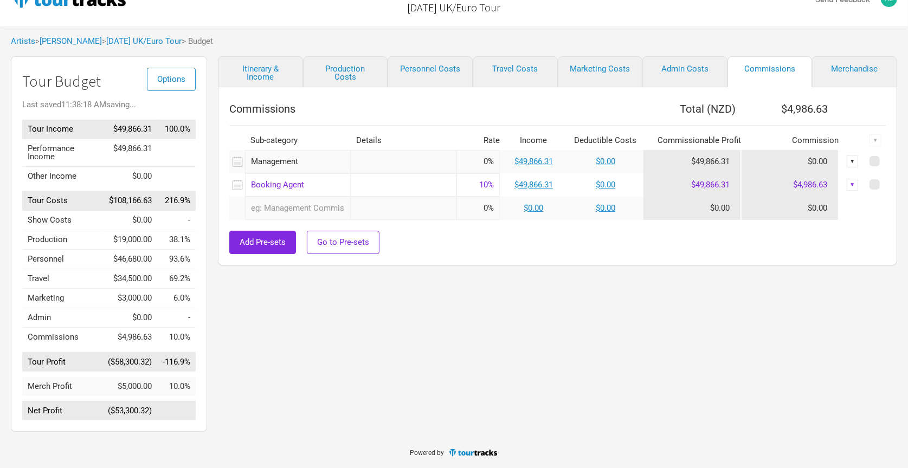
scroll to position [20, 0]
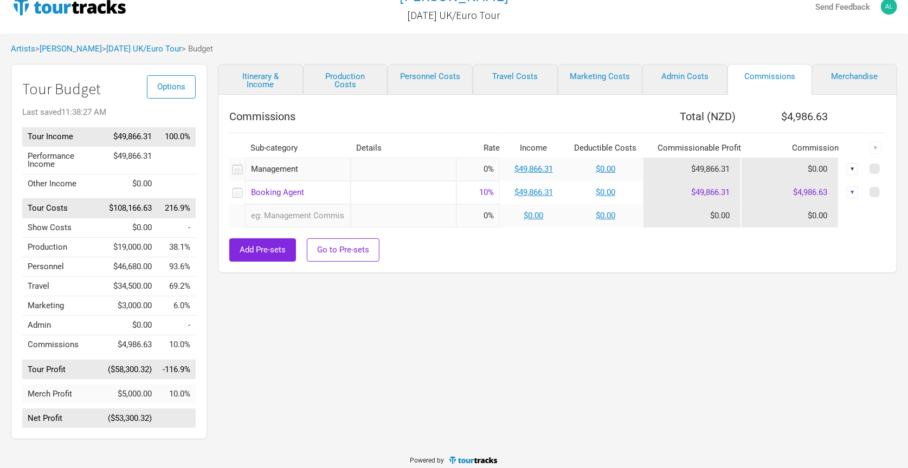
click at [576, 283] on div "Itinerary & Income Production Costs Personnel Costs Travel Costs Marketing Cost…" at bounding box center [546, 254] width 679 height 381
click at [368, 327] on div "Itinerary & Income Production Costs Personnel Costs Travel Costs Marketing Cost…" at bounding box center [546, 254] width 679 height 381
click at [425, 276] on div "Itinerary & Income Production Costs Personnel Costs Travel Costs Marketing Cost…" at bounding box center [546, 254] width 679 height 381
click at [89, 48] on link "[PERSON_NAME]" at bounding box center [71, 49] width 62 height 10
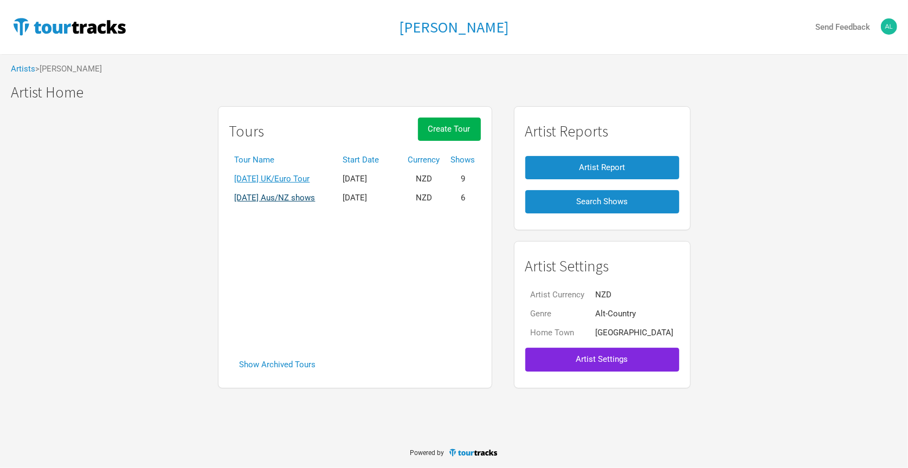
click at [315, 196] on link "[DATE] Aus/NZ shows" at bounding box center [275, 198] width 81 height 10
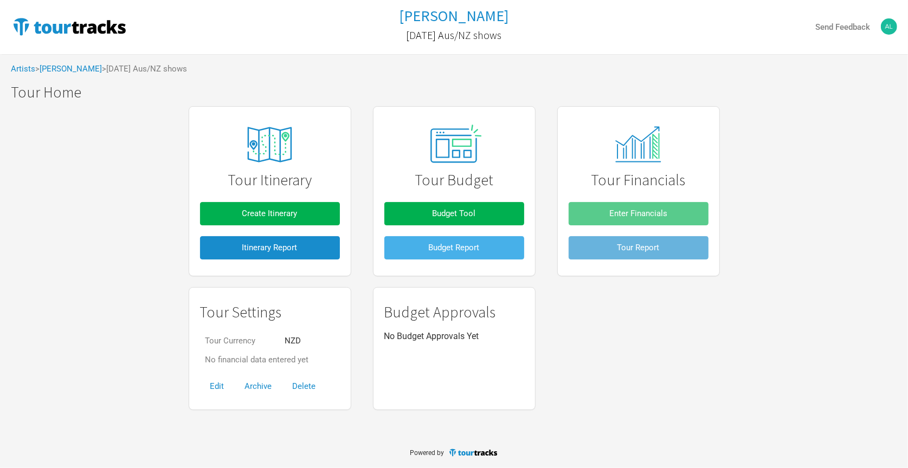
click at [438, 250] on span "Budget Report" at bounding box center [454, 248] width 51 height 10
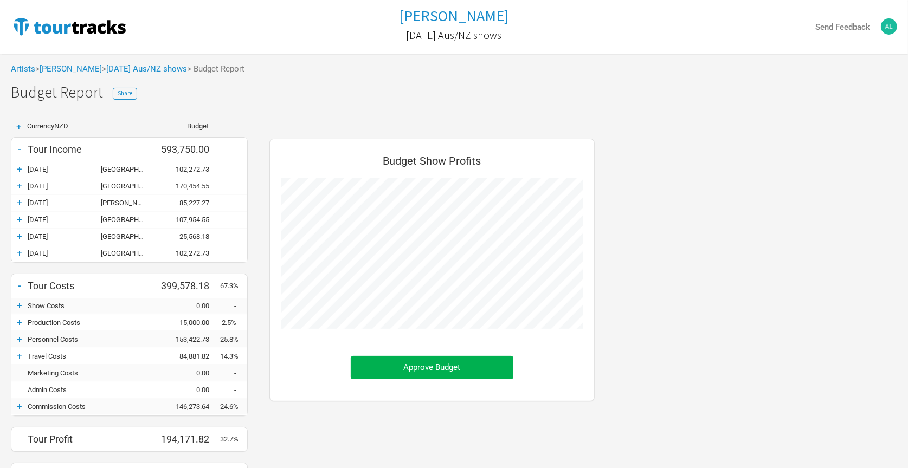
scroll to position [403, 347]
click at [128, 94] on span "Share" at bounding box center [125, 93] width 15 height 8
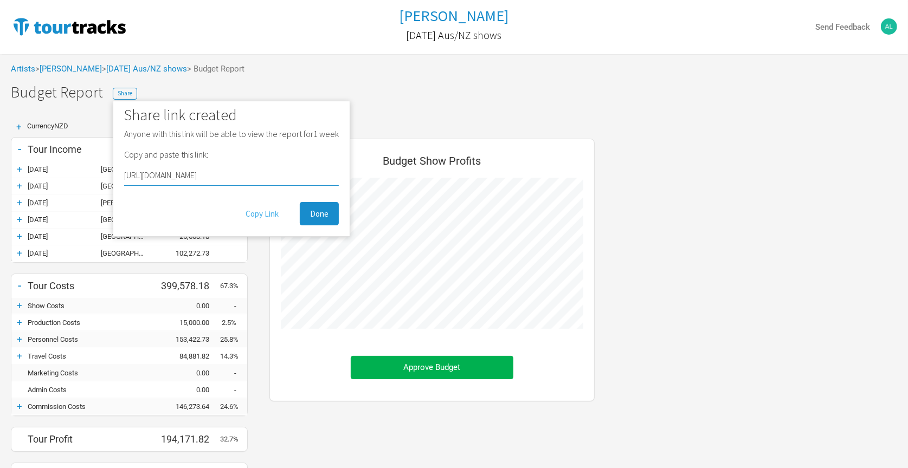
click at [269, 214] on button "Copy Link" at bounding box center [262, 213] width 54 height 23
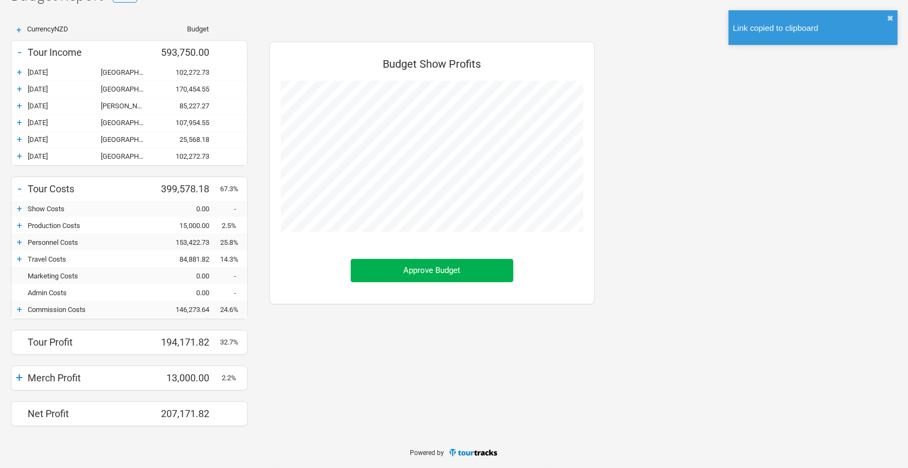
scroll to position [98, 0]
click at [20, 223] on div "+" at bounding box center [19, 225] width 16 height 11
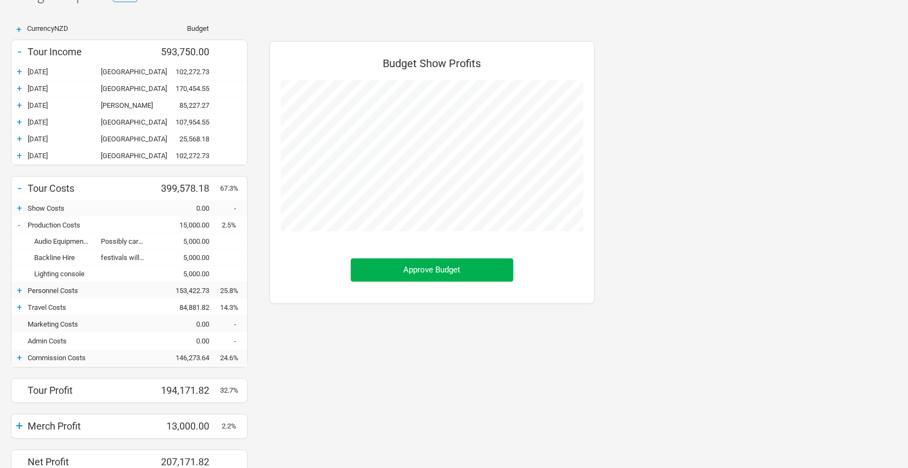
scroll to position [452, 347]
click at [20, 223] on div "-" at bounding box center [19, 225] width 16 height 11
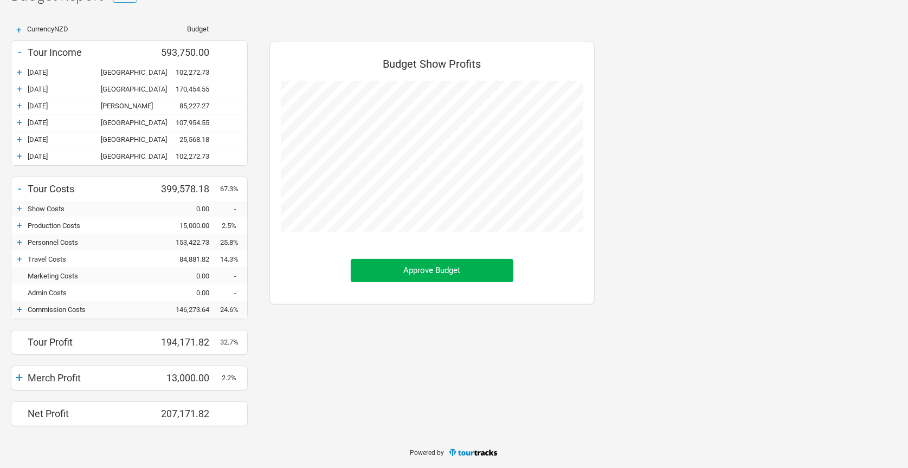
click at [19, 257] on div "+" at bounding box center [19, 259] width 16 height 11
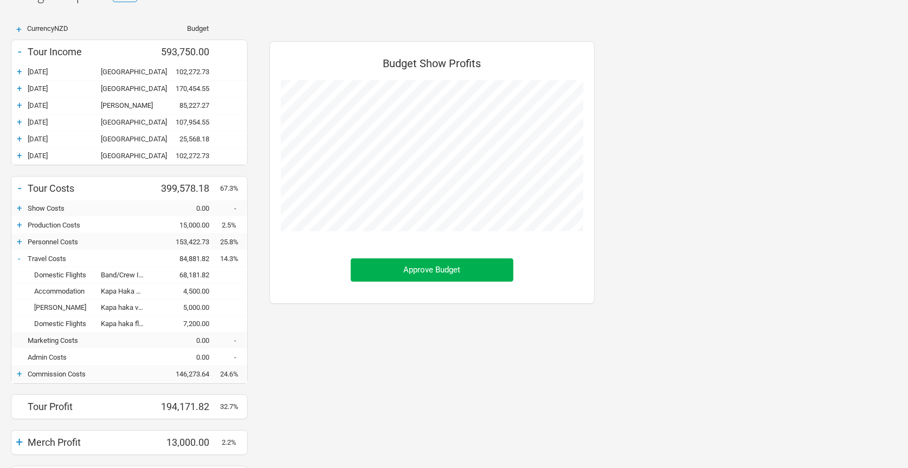
scroll to position [468, 347]
click at [19, 257] on div "-" at bounding box center [19, 258] width 16 height 11
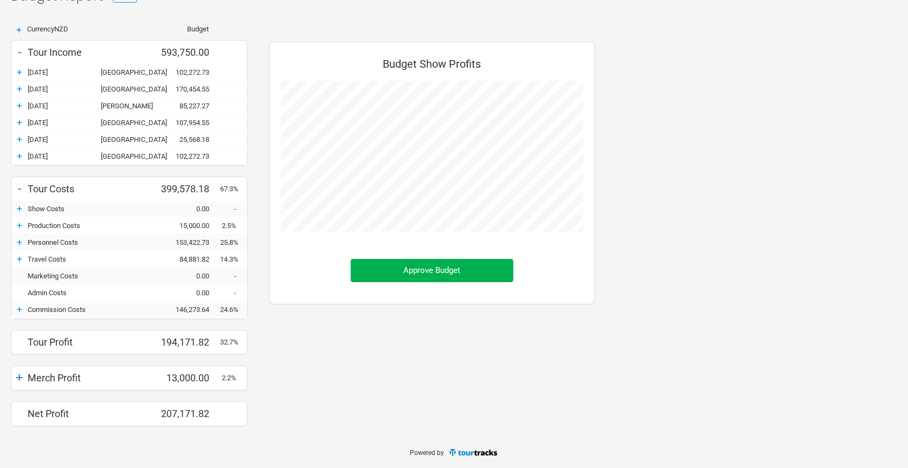
click at [539, 348] on div "Budget Show Profits Approve Budget" at bounding box center [432, 236] width 347 height 401
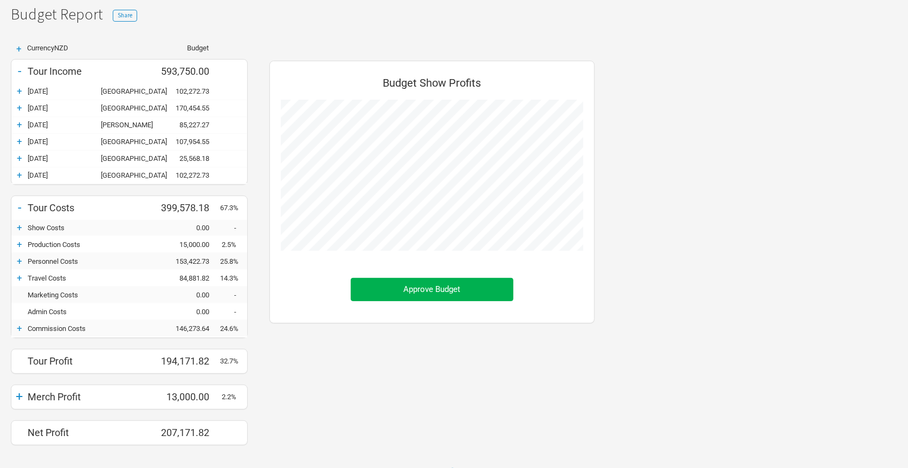
scroll to position [0, 0]
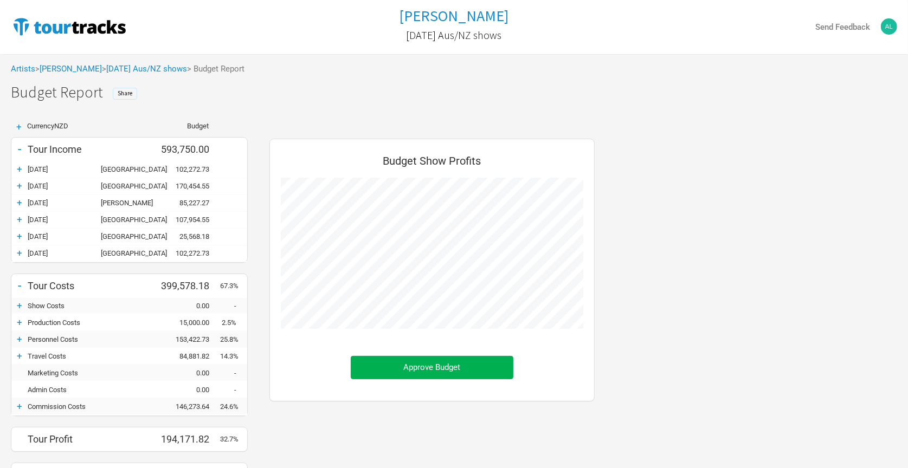
click at [130, 94] on span "Share" at bounding box center [125, 93] width 15 height 8
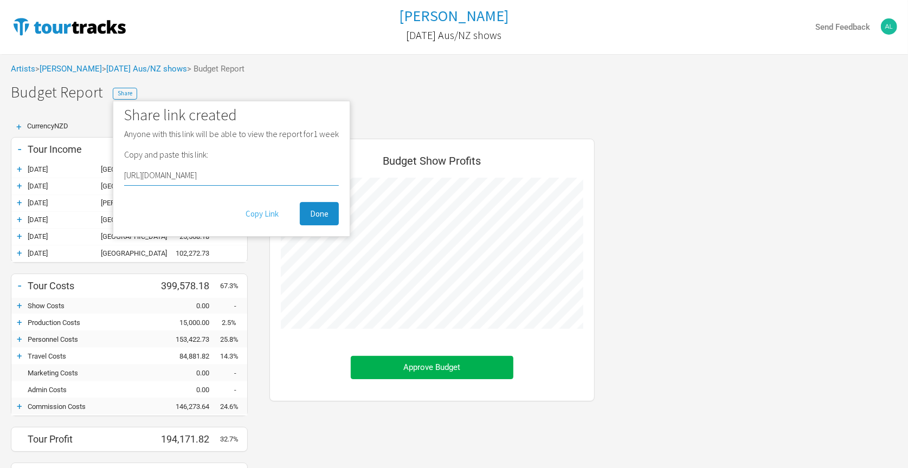
click at [266, 211] on button "Copy Link" at bounding box center [262, 213] width 54 height 23
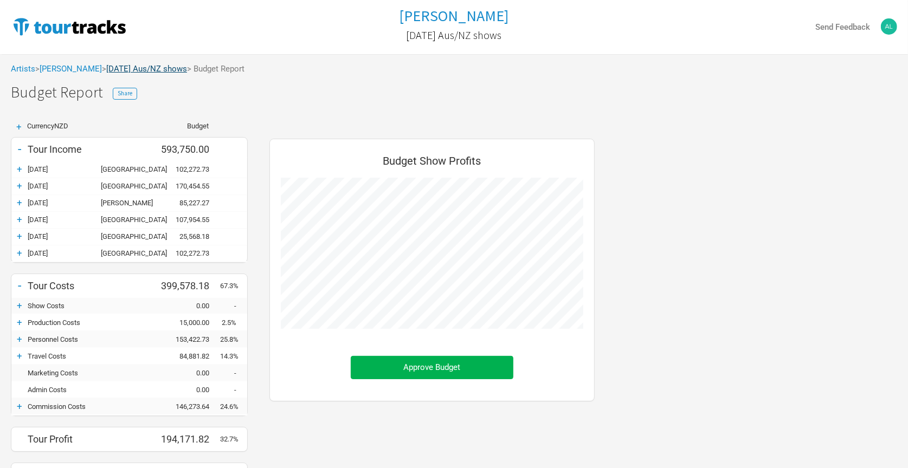
click at [127, 67] on link "[DATE] Aus/NZ shows" at bounding box center [146, 69] width 81 height 10
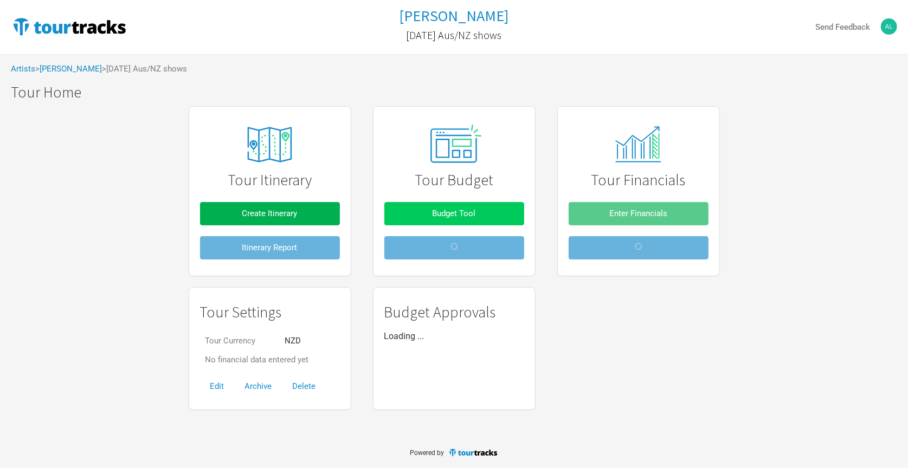
click at [433, 221] on button "Budget Tool" at bounding box center [454, 213] width 140 height 23
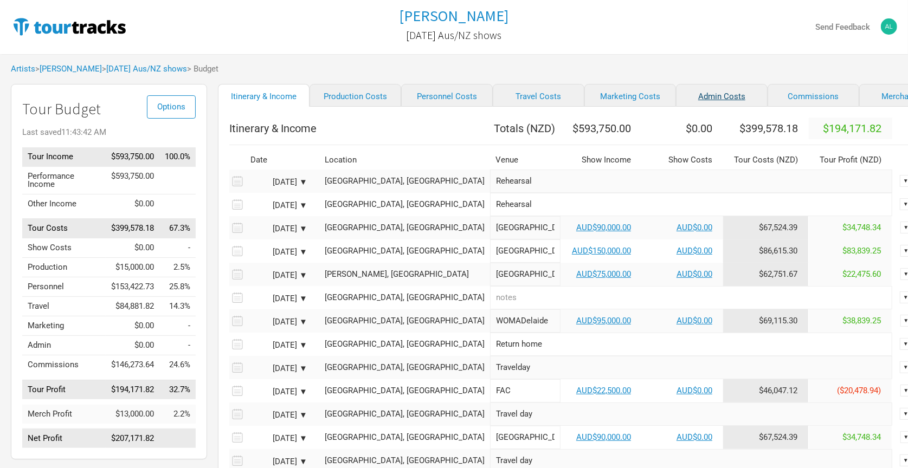
click at [717, 95] on link "Admin Costs" at bounding box center [722, 95] width 92 height 23
select select "NZD"
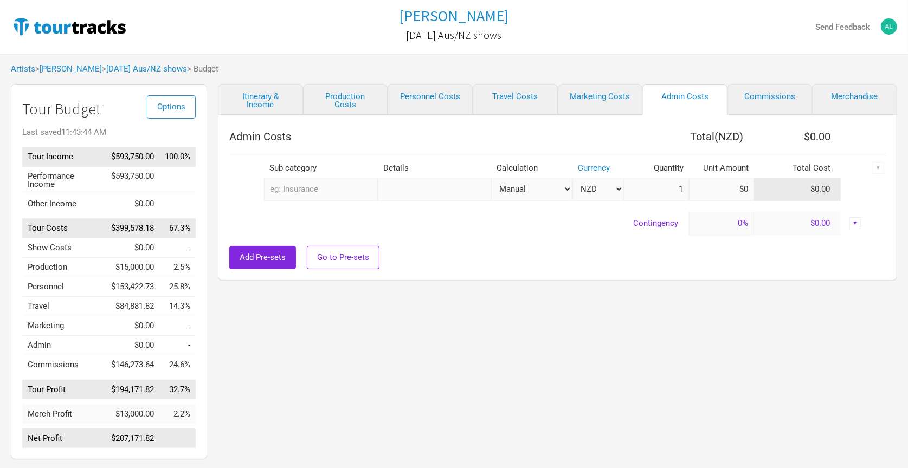
click at [324, 190] on input "text" at bounding box center [320, 189] width 113 height 23
type input "Can"
type input "Canc"
type input "Cance"
type input "Cancel"
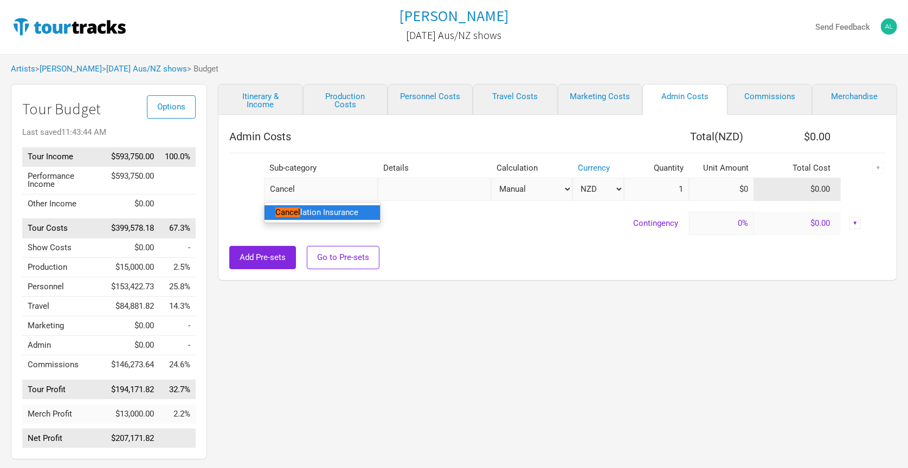
click at [305, 214] on span "lation Insurance" at bounding box center [329, 213] width 58 height 10
select select "NZD"
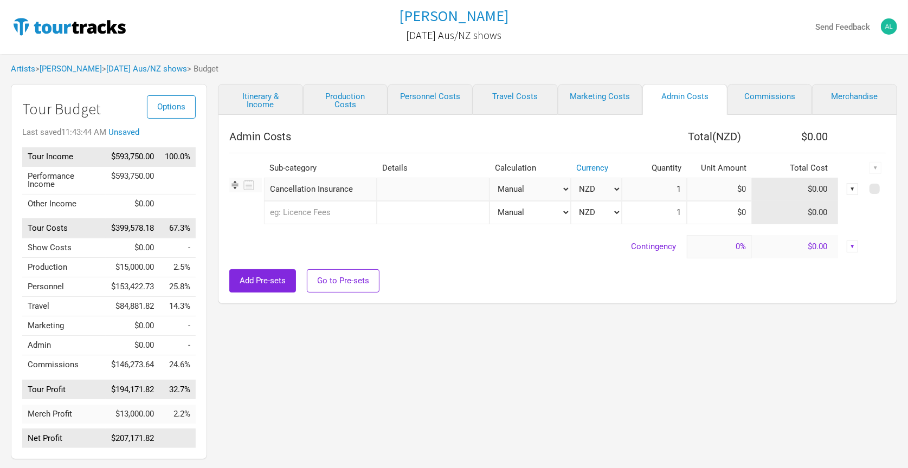
click at [443, 192] on input "text" at bounding box center [433, 189] width 113 height 23
type input "2.5% estimate"
select select "% of Gross"
type input "$1"
type input "0%"
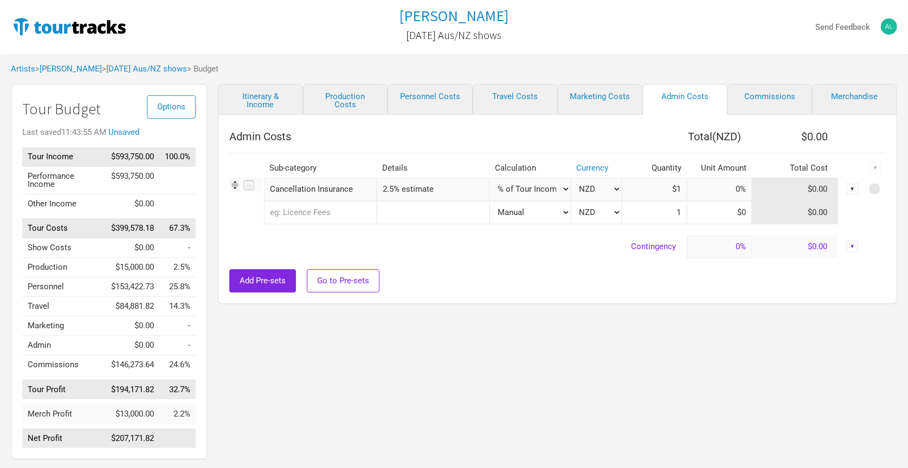
type input "$593,750"
click at [708, 190] on input at bounding box center [719, 189] width 65 height 23
type input "0.%"
type input "2.5%"
click at [571, 314] on div "Itinerary & Income Production Costs Personnel Costs Travel Costs Marketing Cost…" at bounding box center [546, 274] width 679 height 381
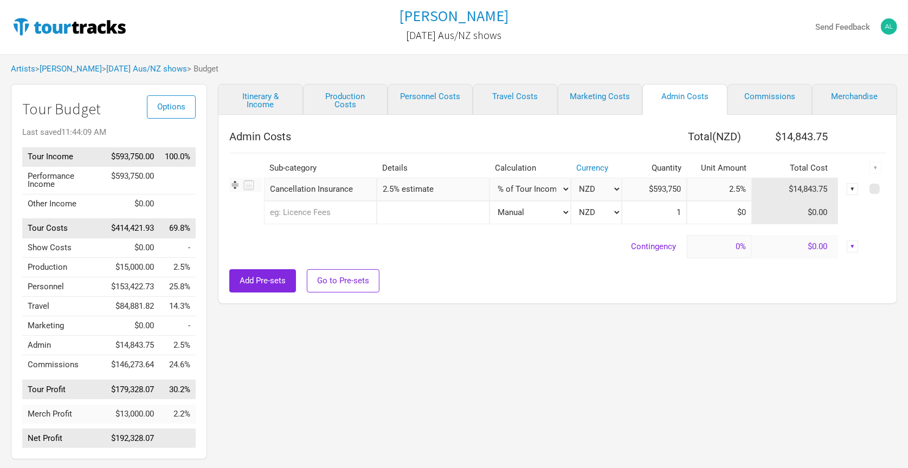
click at [472, 323] on div "Itinerary & Income Production Costs Personnel Costs Travel Costs Marketing Cost…" at bounding box center [546, 274] width 679 height 381
click at [642, 327] on div "Itinerary & Income Production Costs Personnel Costs Travel Costs Marketing Cost…" at bounding box center [546, 274] width 679 height 381
click at [394, 368] on div "Itinerary & Income Production Costs Personnel Costs Travel Costs Marketing Cost…" at bounding box center [546, 274] width 679 height 381
click at [294, 59] on div "Artists > [PERSON_NAME] > [DATE] Aus/NZ shows > Budget" at bounding box center [454, 69] width 908 height 30
click at [93, 68] on link "[PERSON_NAME]" at bounding box center [71, 69] width 62 height 10
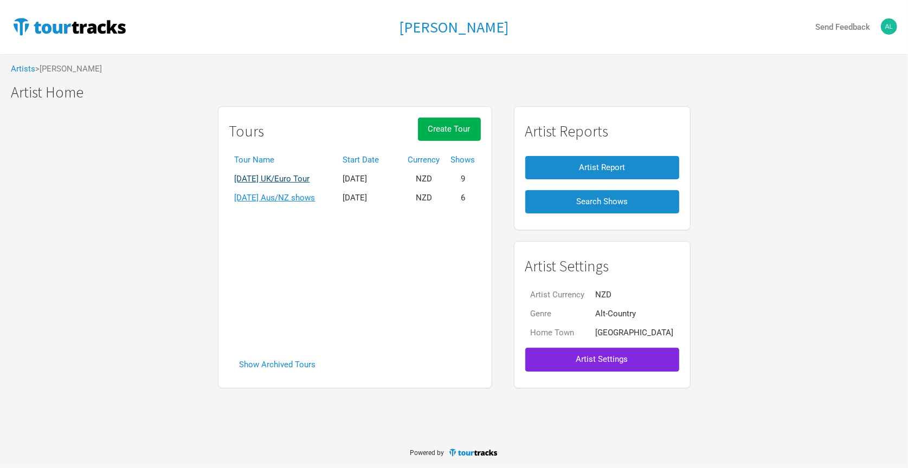
click at [310, 176] on link "[DATE] UK/Euro Tour" at bounding box center [272, 179] width 75 height 10
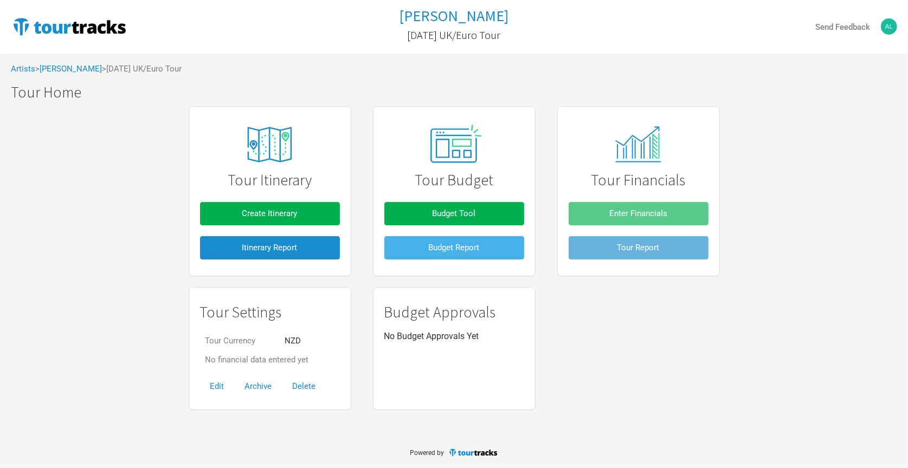
click at [450, 250] on span "Budget Report" at bounding box center [454, 248] width 51 height 10
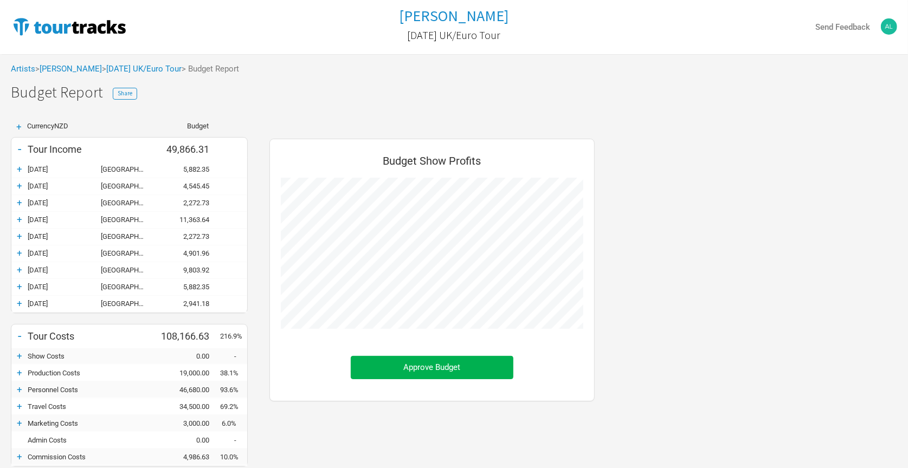
scroll to position [454, 347]
click at [121, 91] on span "Share" at bounding box center [125, 93] width 15 height 8
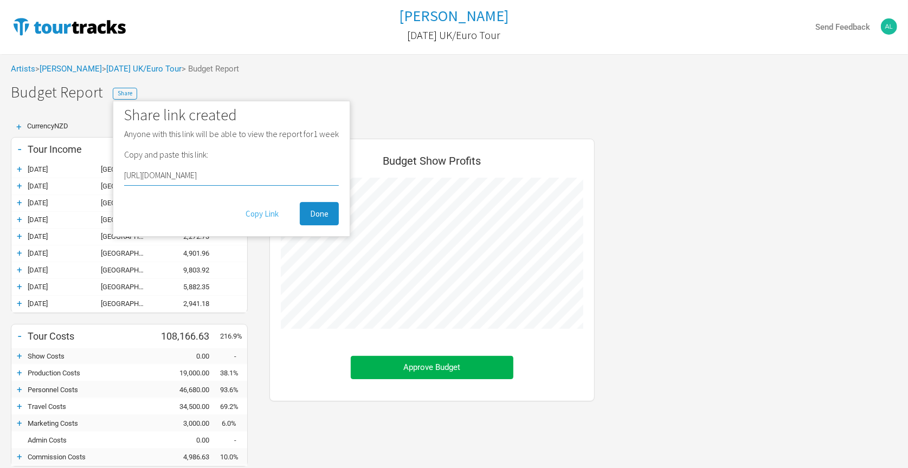
click at [266, 212] on button "Copy Link" at bounding box center [262, 213] width 54 height 23
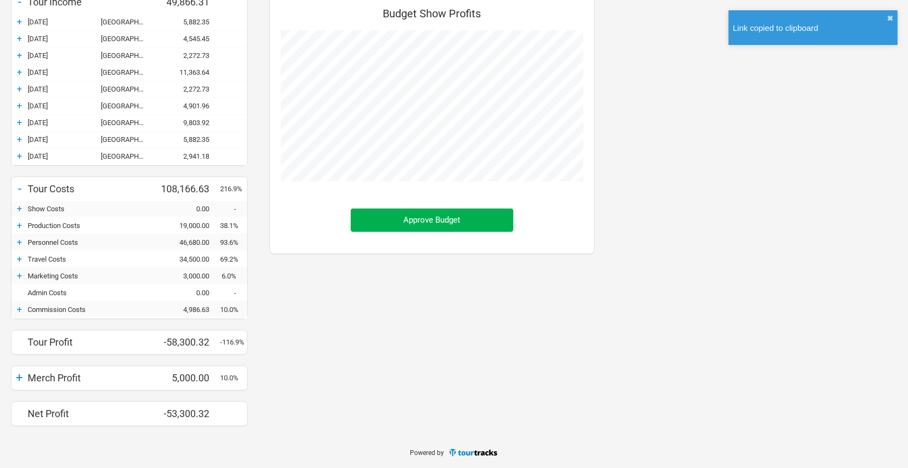
scroll to position [149, 0]
